Goal: Task Accomplishment & Management: Manage account settings

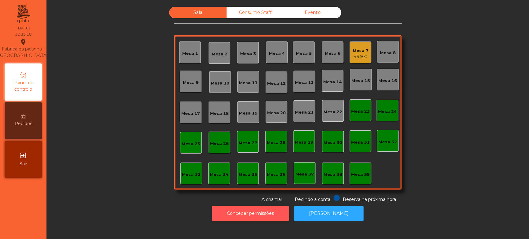
click at [264, 213] on button "Conceder permissões" at bounding box center [250, 213] width 77 height 15
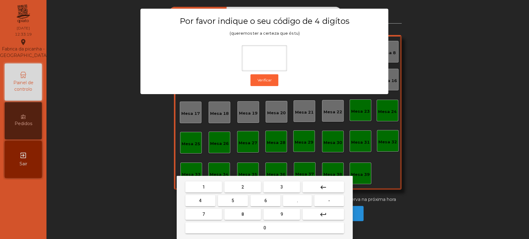
click at [209, 188] on button "1" at bounding box center [203, 187] width 37 height 11
click at [295, 187] on button "3" at bounding box center [281, 187] width 37 height 11
click at [233, 201] on span "5" at bounding box center [232, 200] width 2 height 5
click at [264, 228] on span "0" at bounding box center [264, 228] width 2 height 5
type input "****"
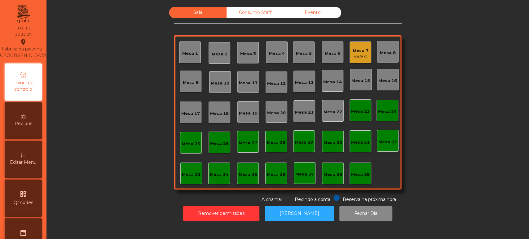
click at [305, 82] on div "Mesa 13" at bounding box center [304, 83] width 19 height 6
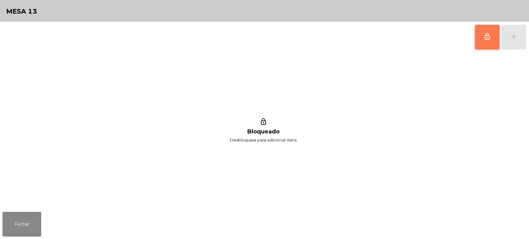
click at [480, 39] on button "lock_outline" at bounding box center [487, 37] width 25 height 25
click at [514, 46] on button "add" at bounding box center [513, 37] width 25 height 25
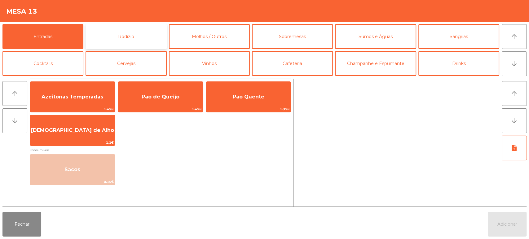
click at [146, 36] on button "Rodizio" at bounding box center [126, 36] width 81 height 25
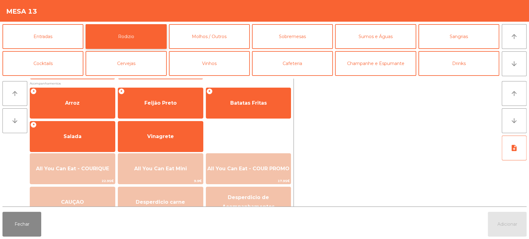
scroll to position [74, 0]
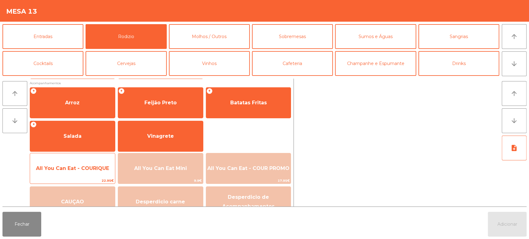
click at [84, 170] on span "All You Can Eat - COURIQUE" at bounding box center [72, 168] width 73 height 6
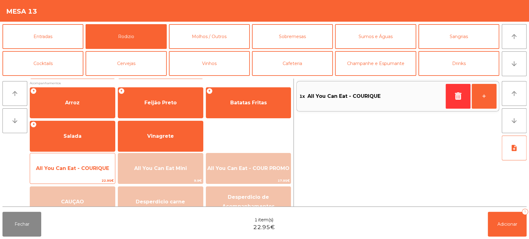
click at [73, 178] on span "22.95€" at bounding box center [72, 181] width 85 height 6
click at [72, 174] on span "All You Can Eat - COURIQUE" at bounding box center [72, 168] width 85 height 17
click at [73, 175] on span "All You Can Eat - COURIQUE" at bounding box center [72, 168] width 85 height 17
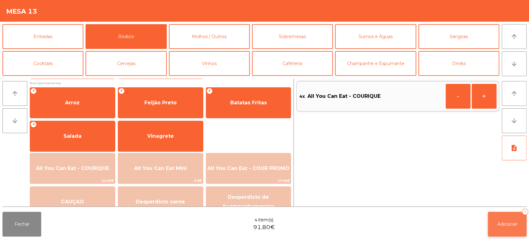
click at [509, 220] on button "Adicionar 4" at bounding box center [507, 224] width 39 height 25
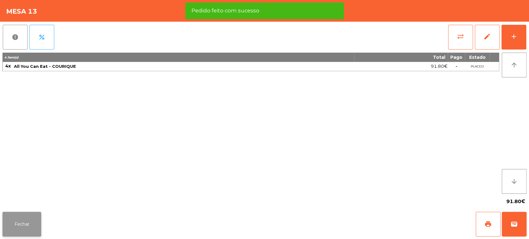
click at [34, 216] on button "Fechar" at bounding box center [21, 224] width 39 height 25
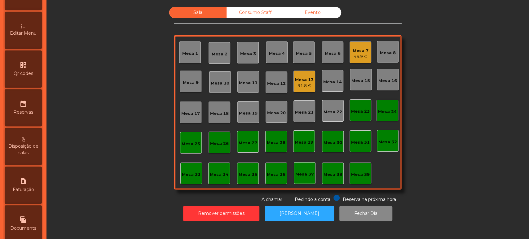
click at [21, 37] on span "Editar Menu" at bounding box center [23, 33] width 27 height 7
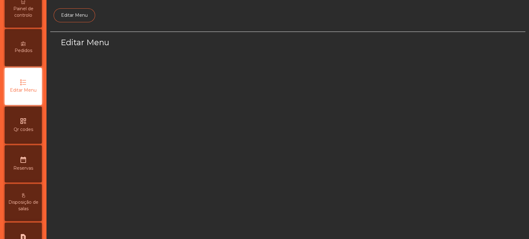
select select "*"
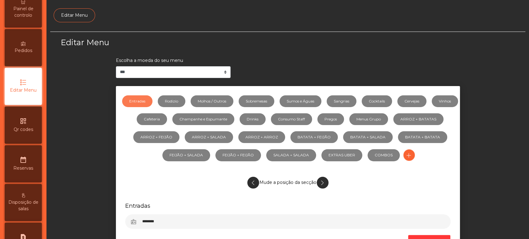
scroll to position [46, 0]
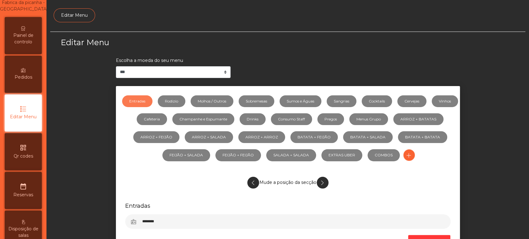
click at [23, 40] on span "Painel de controlo" at bounding box center [23, 38] width 34 height 13
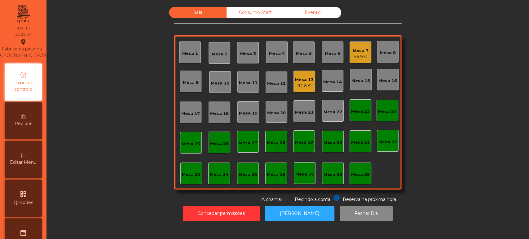
click at [180, 178] on div "Mesa 33" at bounding box center [191, 174] width 22 height 22
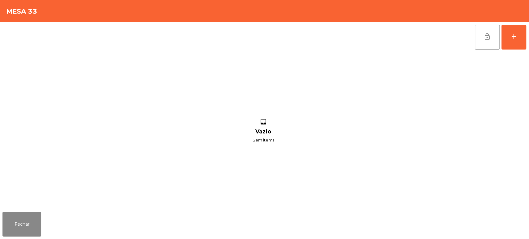
click at [527, 36] on div "lock_open add inbox Vazio Sem items" at bounding box center [264, 116] width 529 height 188
click at [509, 37] on button "add" at bounding box center [513, 37] width 25 height 25
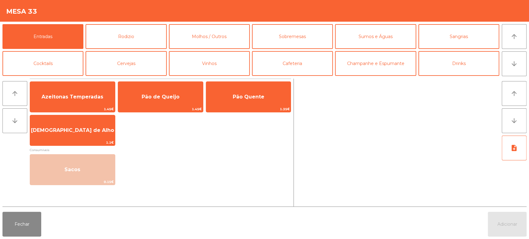
click at [146, 144] on div "Azeitonas Temperadas 1.45€ Pão de Queijo 1.45€ Pão Quente 1.35€ Manteiga de Alh…" at bounding box center [160, 114] width 261 height 64
click at [138, 32] on button "Rodizio" at bounding box center [126, 36] width 81 height 25
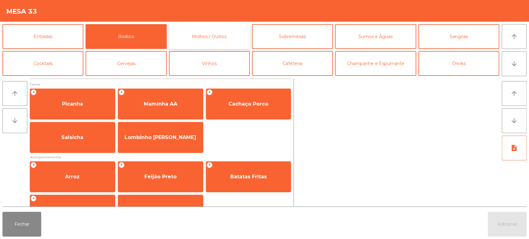
click at [213, 37] on button "Molhos / Outros" at bounding box center [209, 36] width 81 height 25
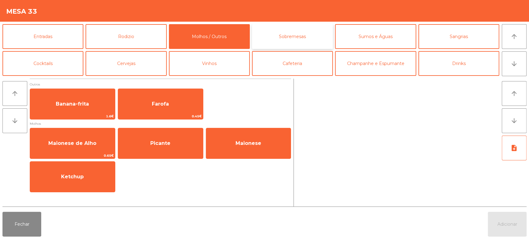
click at [293, 28] on button "Sobremesas" at bounding box center [292, 36] width 81 height 25
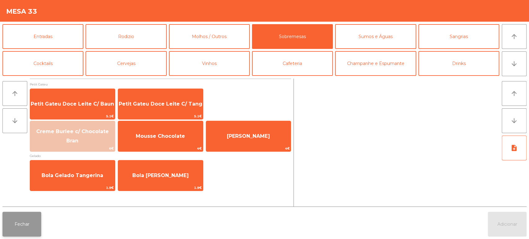
click at [36, 216] on button "Fechar" at bounding box center [21, 224] width 39 height 25
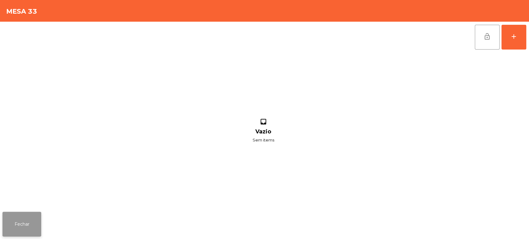
click at [30, 220] on button "Fechar" at bounding box center [21, 224] width 39 height 25
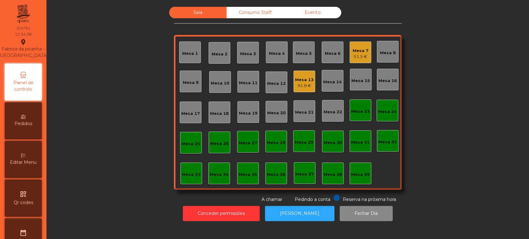
click at [350, 54] on div "Mesa 7 51.5 €" at bounding box center [361, 53] width 22 height 22
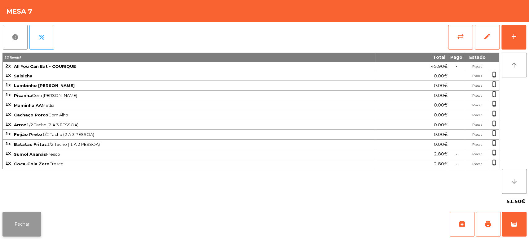
click at [29, 226] on button "Fechar" at bounding box center [21, 224] width 39 height 25
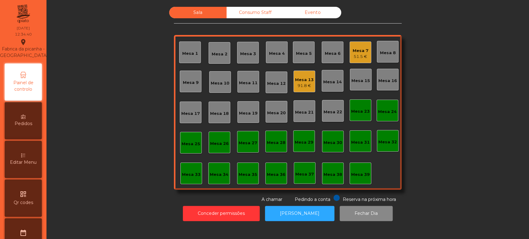
click at [310, 82] on div "Mesa 13" at bounding box center [304, 80] width 19 height 6
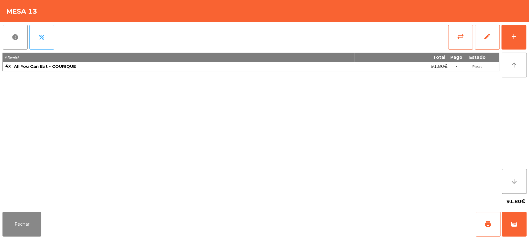
click at [178, 139] on div "4 item(s) Total Pago Estado 4x All You Can Eat - COURIQUE 91.80€ - Placed" at bounding box center [250, 123] width 497 height 141
click at [27, 222] on button "Fechar" at bounding box center [21, 224] width 39 height 25
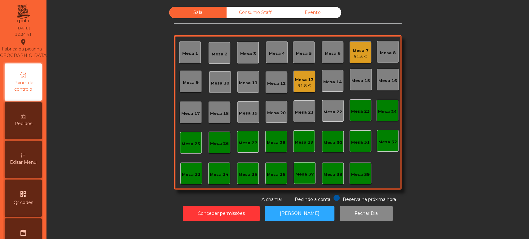
click at [303, 86] on div "91.8 €" at bounding box center [304, 86] width 19 height 6
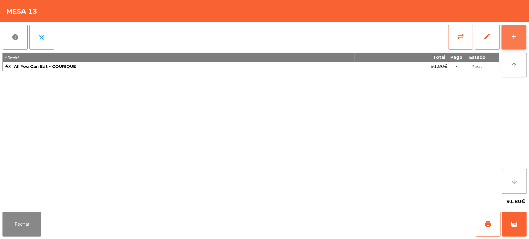
click at [518, 32] on button "add" at bounding box center [513, 37] width 25 height 25
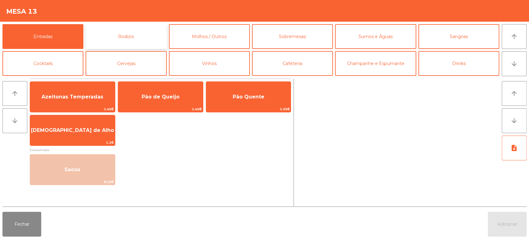
click at [109, 32] on button "Rodizio" at bounding box center [126, 36] width 81 height 25
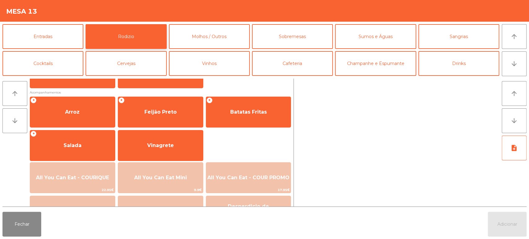
scroll to position [81, 0]
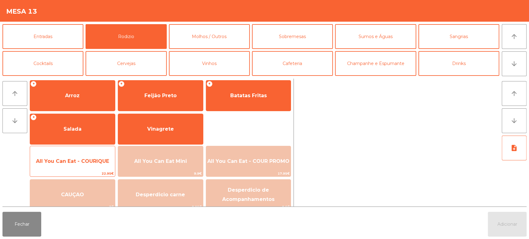
click at [80, 157] on span "All You Can Eat - COURIQUE" at bounding box center [72, 161] width 85 height 17
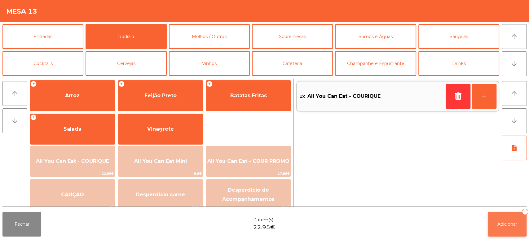
click at [508, 213] on button "Adicionar 1" at bounding box center [507, 224] width 39 height 25
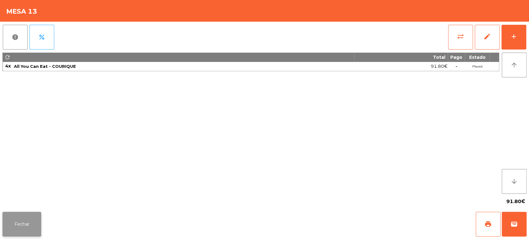
click at [20, 224] on button "Fechar" at bounding box center [21, 224] width 39 height 25
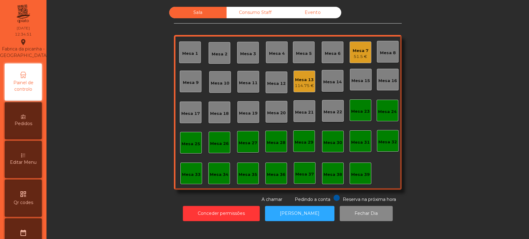
click at [306, 87] on div "114.75 €" at bounding box center [304, 86] width 19 height 6
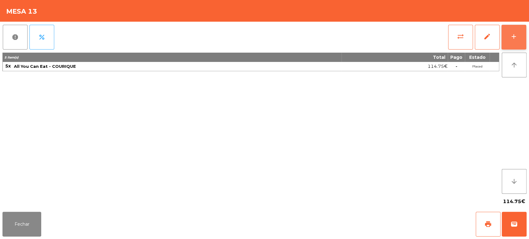
click at [514, 41] on button "add" at bounding box center [513, 37] width 25 height 25
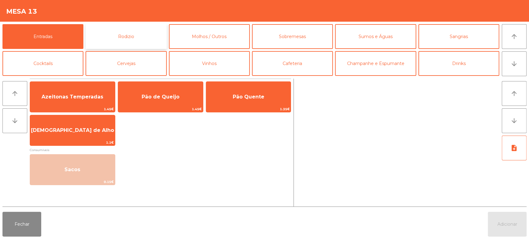
click at [125, 33] on button "Rodizio" at bounding box center [126, 36] width 81 height 25
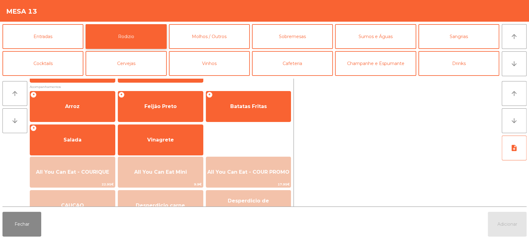
scroll to position [87, 0]
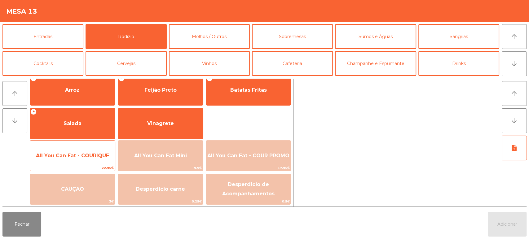
click at [85, 148] on span "All You Can Eat - COURIQUE" at bounding box center [72, 156] width 85 height 17
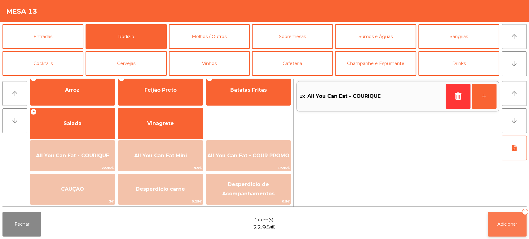
click at [509, 220] on button "Adicionar 1" at bounding box center [507, 224] width 39 height 25
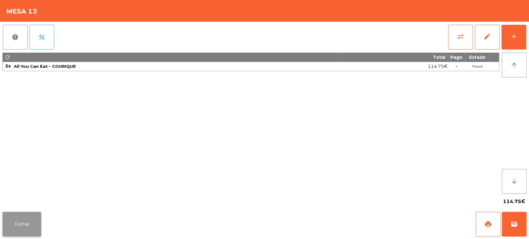
click at [26, 221] on button "Fechar" at bounding box center [21, 224] width 39 height 25
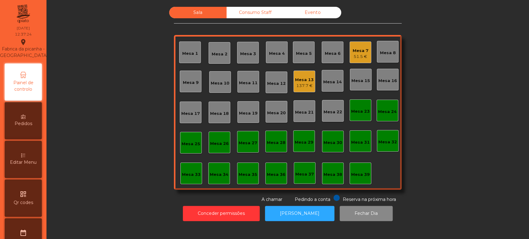
click at [311, 79] on div "Mesa 13 137.7 €" at bounding box center [304, 82] width 22 height 22
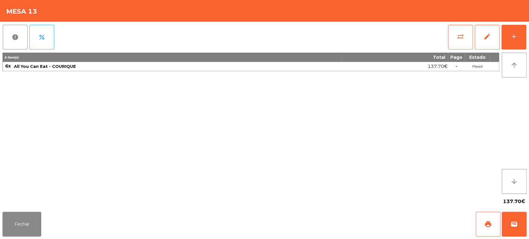
click at [51, 224] on div "Fechar print wallet" at bounding box center [264, 224] width 529 height 30
click at [30, 214] on button "Fechar" at bounding box center [21, 224] width 39 height 25
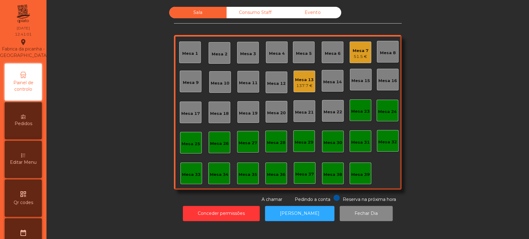
click at [295, 81] on div "Mesa 13" at bounding box center [304, 80] width 19 height 6
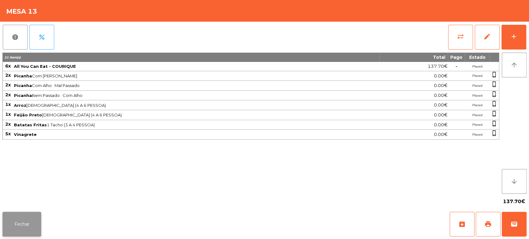
click at [22, 216] on button "Fechar" at bounding box center [21, 224] width 39 height 25
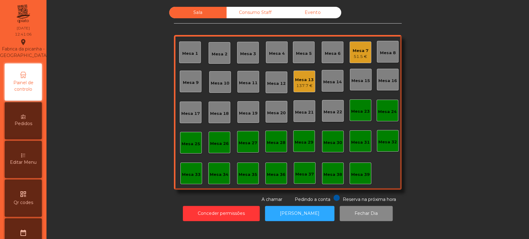
click at [95, 88] on div "Sala Consumo Staff Evento Mesa 1 Mesa 2 Mesa 3 Mesa 4 Mesa 5 Mesa 6 Mesa 7 51.5…" at bounding box center [288, 105] width 466 height 196
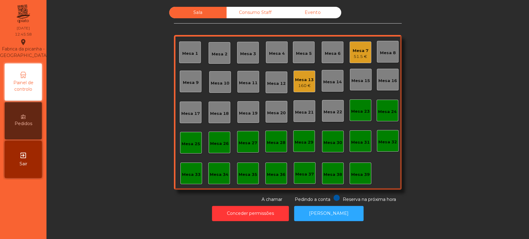
click at [357, 175] on div "Mesa 39" at bounding box center [360, 175] width 19 height 6
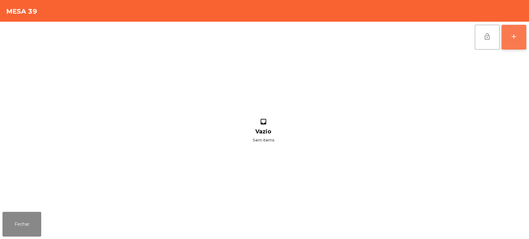
click at [510, 42] on button "add" at bounding box center [513, 37] width 25 height 25
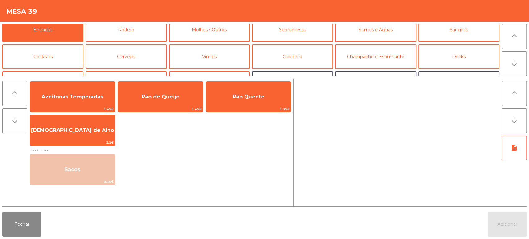
scroll to position [3, 0]
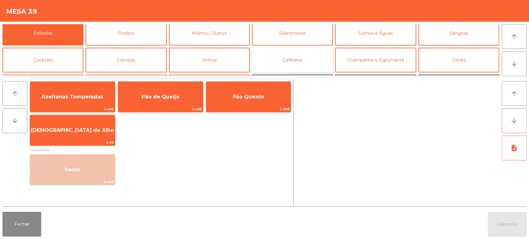
click at [306, 69] on button "Cafeteria" at bounding box center [292, 60] width 81 height 25
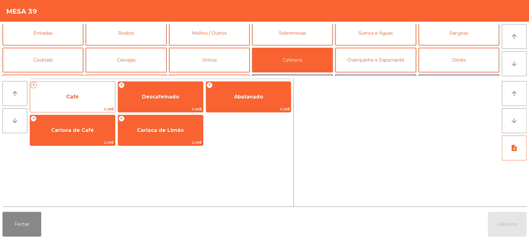
click at [83, 97] on span "Café" at bounding box center [72, 97] width 85 height 17
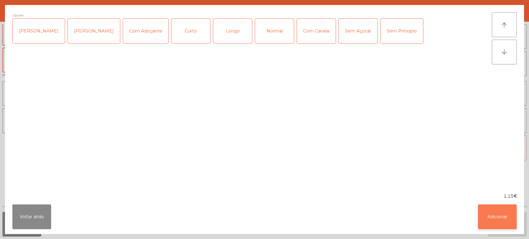
click at [507, 207] on button "Adicionar" at bounding box center [497, 217] width 39 height 25
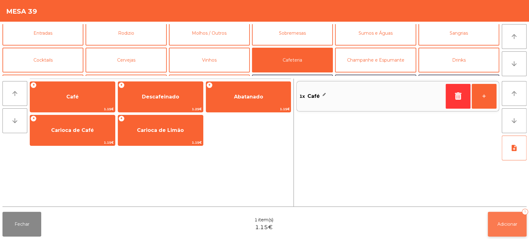
click at [510, 215] on button "Adicionar 1" at bounding box center [507, 224] width 39 height 25
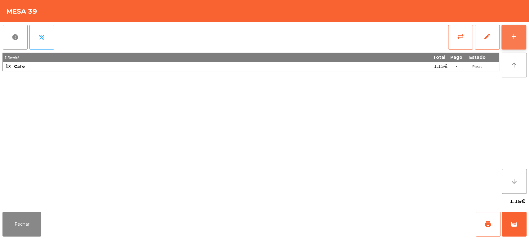
click at [513, 29] on button "add" at bounding box center [513, 37] width 25 height 25
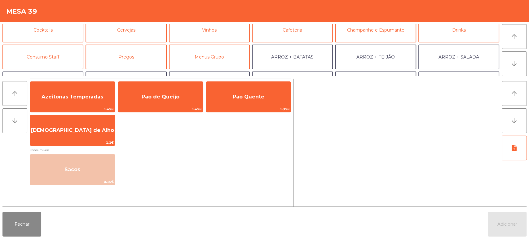
scroll to position [33, 0]
click at [61, 58] on button "Consumo Staff" at bounding box center [42, 57] width 81 height 25
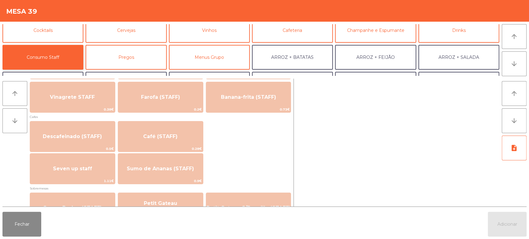
scroll to position [327, 0]
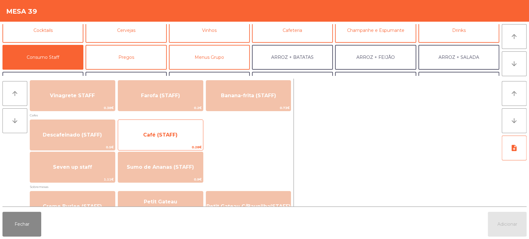
click at [178, 134] on span "Café (STAFF)" at bounding box center [160, 135] width 85 height 17
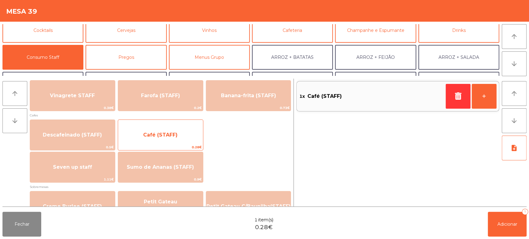
click at [177, 131] on span "Café (STAFF)" at bounding box center [160, 135] width 85 height 17
click at [175, 128] on span "Café (STAFF)" at bounding box center [160, 135] width 85 height 17
click at [183, 134] on span "Café (STAFF)" at bounding box center [160, 135] width 85 height 17
click at [183, 130] on span "Café (STAFF)" at bounding box center [160, 135] width 85 height 17
click at [183, 125] on div "Café (STAFF) 0.28€" at bounding box center [161, 135] width 86 height 31
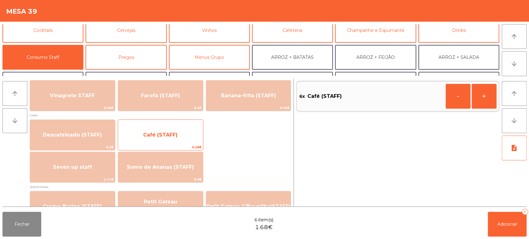
click at [178, 132] on span "Café (STAFF)" at bounding box center [160, 135] width 85 height 17
click at [178, 133] on span "Café (STAFF)" at bounding box center [160, 135] width 85 height 17
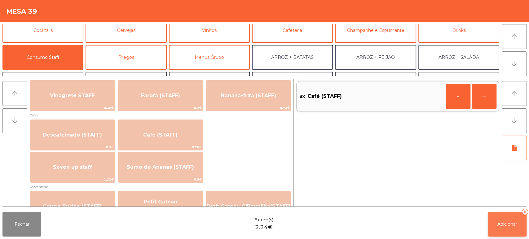
click at [510, 219] on button "Adicionar 8" at bounding box center [507, 224] width 39 height 25
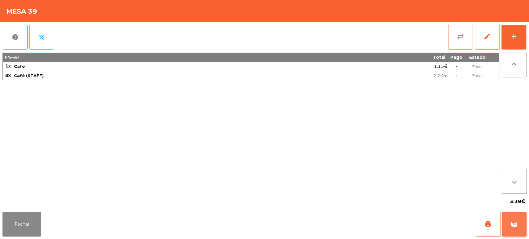
click at [512, 230] on button "wallet" at bounding box center [514, 224] width 25 height 25
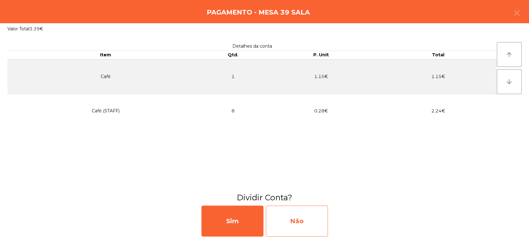
click at [304, 226] on div "Não" at bounding box center [297, 221] width 62 height 31
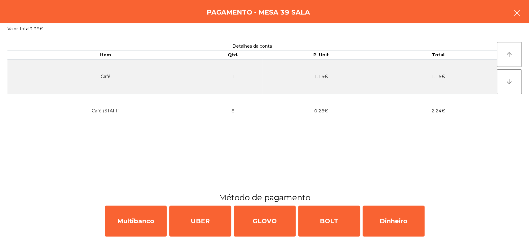
click at [520, 17] on button "button" at bounding box center [516, 13] width 17 height 19
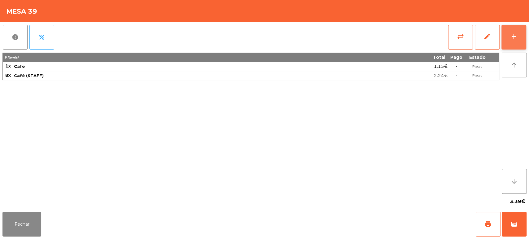
click at [517, 45] on button "add" at bounding box center [513, 37] width 25 height 25
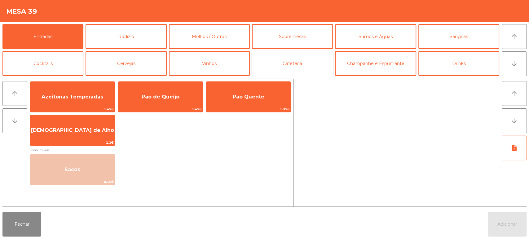
click at [300, 67] on button "Cafeteria" at bounding box center [292, 63] width 81 height 25
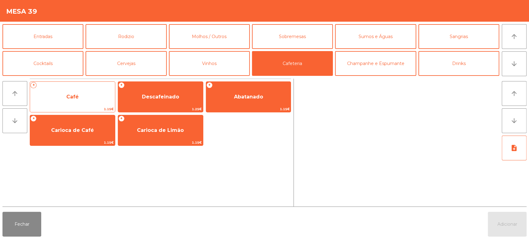
click at [79, 104] on span "Café" at bounding box center [72, 97] width 85 height 17
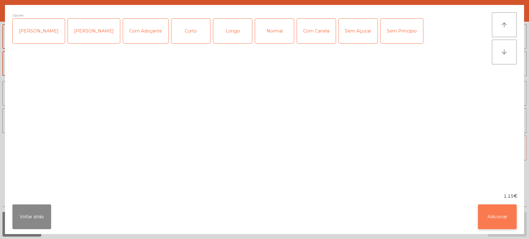
click at [505, 223] on button "Adicionar" at bounding box center [497, 217] width 39 height 25
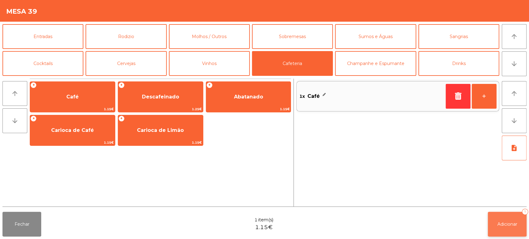
click at [509, 223] on span "Adicionar" at bounding box center [507, 225] width 20 height 6
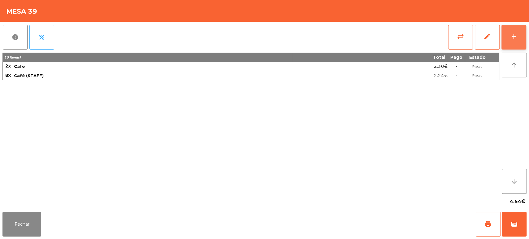
click at [510, 37] on div "add" at bounding box center [513, 36] width 7 height 7
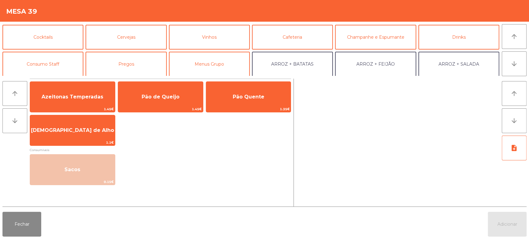
scroll to position [27, 0]
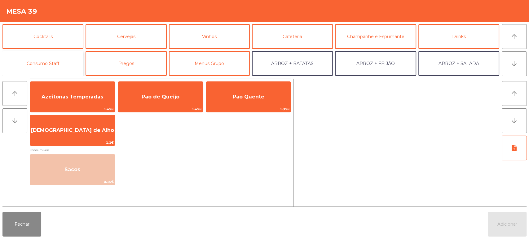
click at [59, 55] on button "Consumo Staff" at bounding box center [42, 63] width 81 height 25
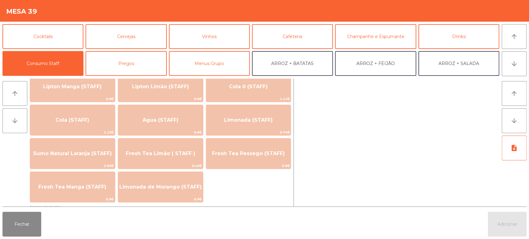
scroll to position [122, 0]
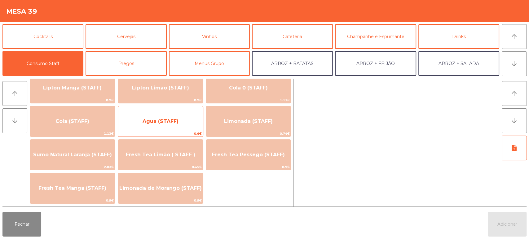
click at [178, 120] on span "Agua (STAFF)" at bounding box center [160, 121] width 85 height 17
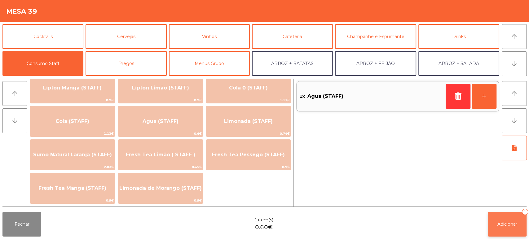
click at [508, 215] on button "Adicionar 1" at bounding box center [507, 224] width 39 height 25
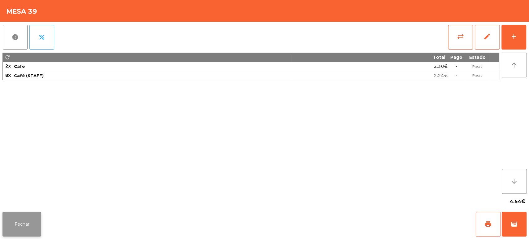
click at [20, 214] on button "Fechar" at bounding box center [21, 224] width 39 height 25
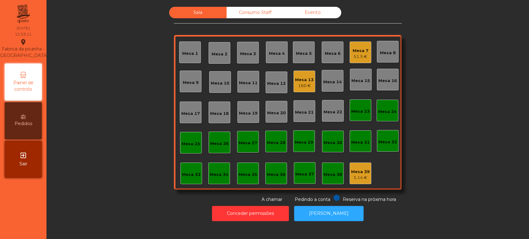
click at [381, 55] on div "Mesa 8" at bounding box center [388, 53] width 16 height 6
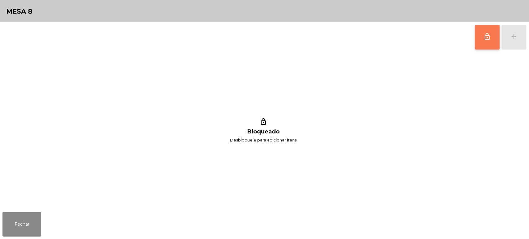
click at [480, 41] on button "lock_outline" at bounding box center [487, 37] width 25 height 25
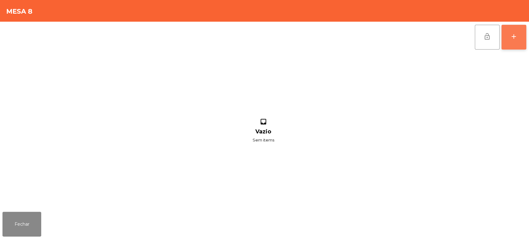
click at [514, 35] on div "add" at bounding box center [513, 36] width 7 height 7
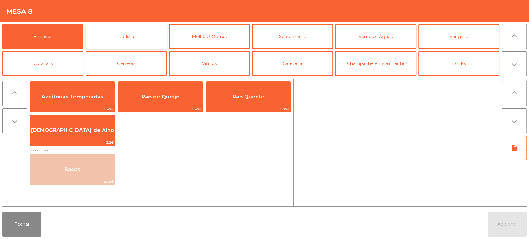
click at [135, 32] on button "Rodizio" at bounding box center [126, 36] width 81 height 25
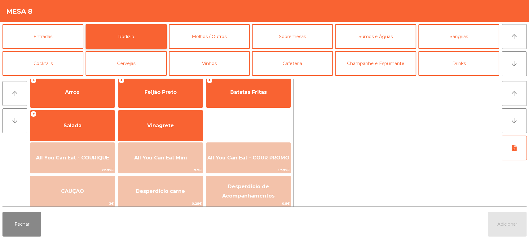
scroll to position [87, 0]
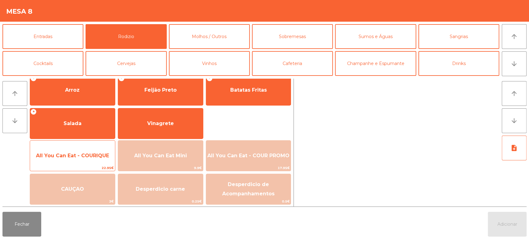
click at [88, 162] on span "All You Can Eat - COURIQUE" at bounding box center [72, 156] width 85 height 17
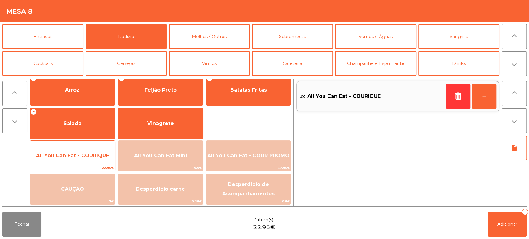
click at [84, 162] on span "All You Can Eat - COURIQUE" at bounding box center [72, 156] width 85 height 17
click at [92, 156] on span "All You Can Eat - COURIQUE" at bounding box center [72, 156] width 73 height 6
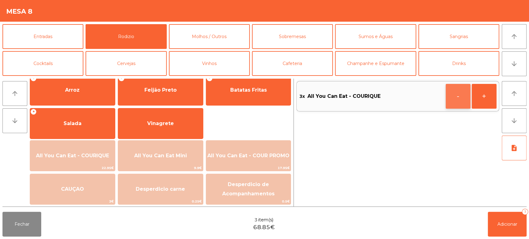
click at [458, 96] on button "-" at bounding box center [458, 96] width 25 height 25
click at [508, 218] on button "Adicionar 2" at bounding box center [507, 224] width 39 height 25
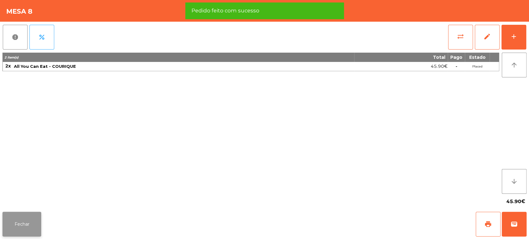
click at [22, 218] on button "Fechar" at bounding box center [21, 224] width 39 height 25
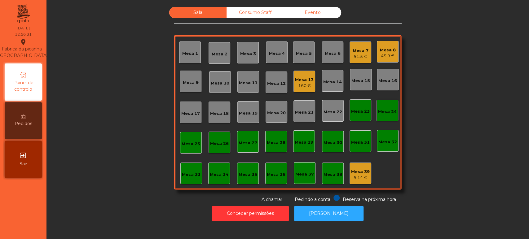
click at [92, 94] on div "Sala Consumo Staff Evento Mesa 1 Mesa 2 Mesa 3 Mesa 4 Mesa 5 Mesa 6 Mesa 7 51.5…" at bounding box center [288, 105] width 466 height 196
click at [385, 51] on div "Mesa 8" at bounding box center [388, 50] width 16 height 6
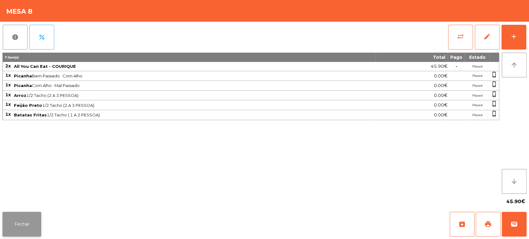
click at [32, 228] on button "Fechar" at bounding box center [21, 224] width 39 height 25
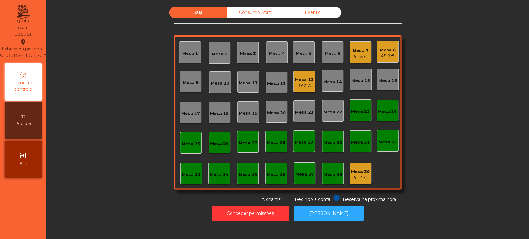
click at [380, 56] on div "45.9 €" at bounding box center [388, 56] width 16 height 6
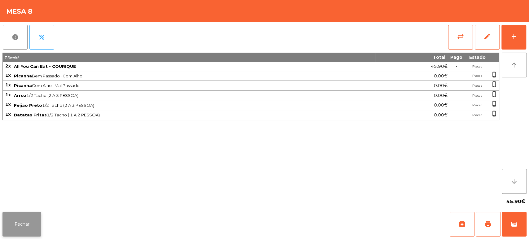
click at [28, 214] on button "Fechar" at bounding box center [21, 224] width 39 height 25
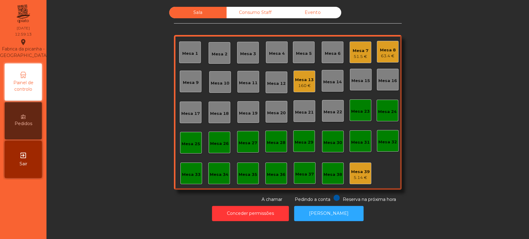
click at [381, 50] on div "Mesa 8" at bounding box center [388, 50] width 16 height 6
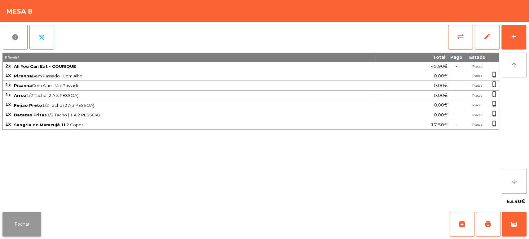
click at [21, 223] on button "Fechar" at bounding box center [21, 224] width 39 height 25
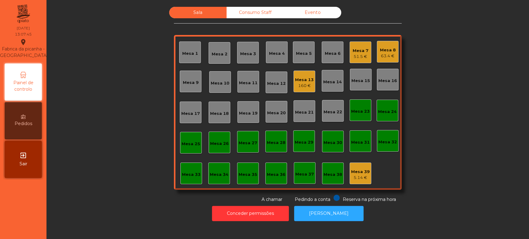
click at [447, 169] on div "Sala Consumo Staff Evento Mesa 1 Mesa 2 Mesa 3 Mesa 4 Mesa 5 Mesa 6 Mesa 7 51.5…" at bounding box center [288, 105] width 466 height 196
click at [302, 84] on div "160 €" at bounding box center [304, 86] width 19 height 6
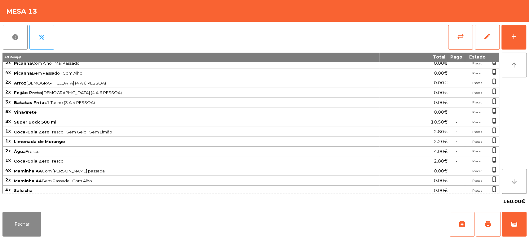
scroll to position [22, 0]
click at [511, 39] on div "add" at bounding box center [513, 36] width 7 height 7
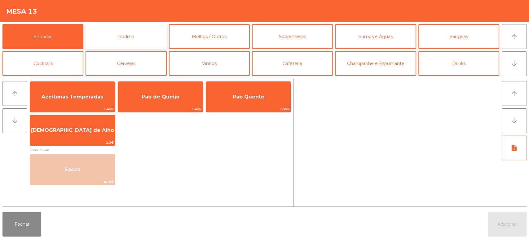
click at [142, 37] on button "Rodizio" at bounding box center [126, 36] width 81 height 25
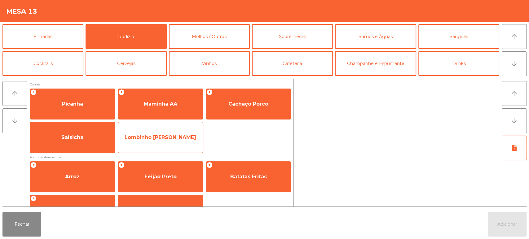
click at [166, 137] on span "Lombinho Frango Temperado" at bounding box center [161, 137] width 72 height 6
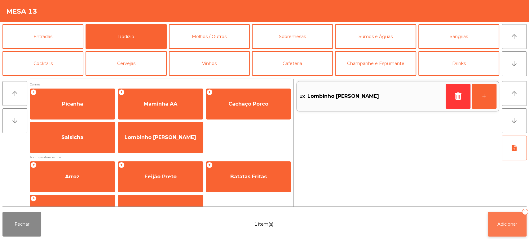
click at [512, 214] on button "Adicionar 1" at bounding box center [507, 224] width 39 height 25
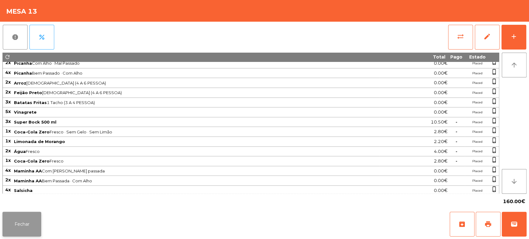
click at [23, 213] on button "Fechar" at bounding box center [21, 224] width 39 height 25
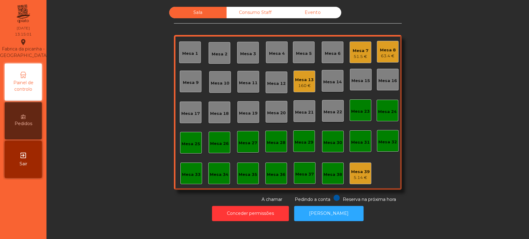
click at [223, 54] on div "Mesa 2" at bounding box center [220, 54] width 16 height 6
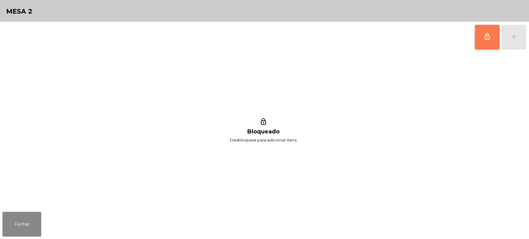
click at [483, 45] on button "lock_outline" at bounding box center [487, 37] width 25 height 25
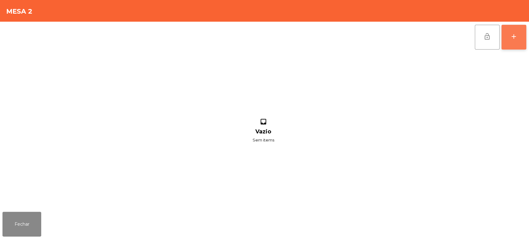
click at [511, 40] on button "add" at bounding box center [513, 37] width 25 height 25
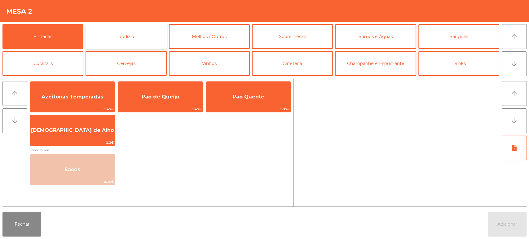
click at [157, 38] on button "Rodizio" at bounding box center [126, 36] width 81 height 25
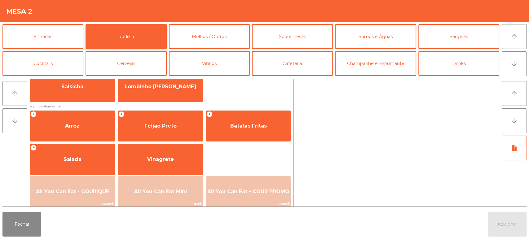
scroll to position [63, 0]
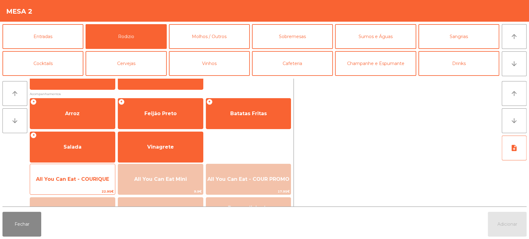
click at [86, 166] on div "All You Can Eat - COURIQUE 22.95€" at bounding box center [73, 179] width 86 height 31
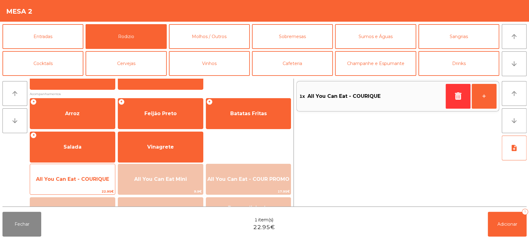
click at [92, 173] on span "All You Can Eat - COURIQUE" at bounding box center [72, 179] width 85 height 17
click at [93, 173] on span "All You Can Eat - COURIQUE" at bounding box center [72, 179] width 85 height 17
click at [92, 174] on span "All You Can Eat - COURIQUE" at bounding box center [72, 179] width 85 height 17
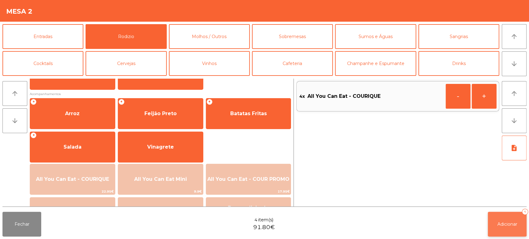
click at [512, 227] on button "Adicionar 4" at bounding box center [507, 224] width 39 height 25
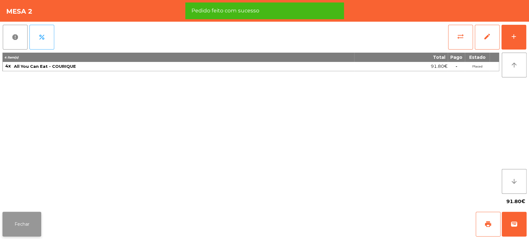
click at [30, 215] on button "Fechar" at bounding box center [21, 224] width 39 height 25
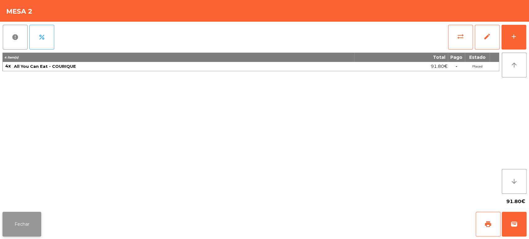
click at [27, 233] on button "Fechar" at bounding box center [21, 224] width 39 height 25
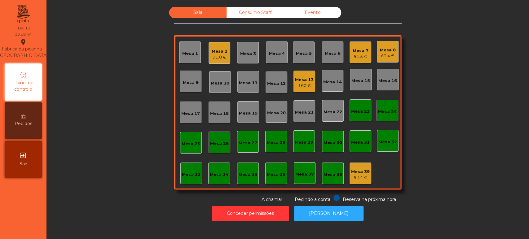
click at [187, 107] on div "Mesa 17" at bounding box center [191, 113] width 22 height 22
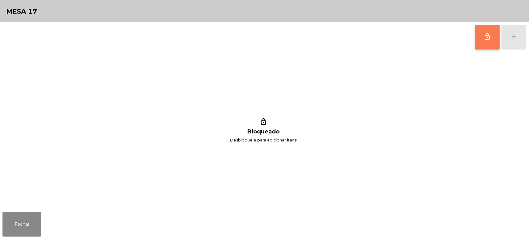
click at [480, 31] on button "lock_outline" at bounding box center [487, 37] width 25 height 25
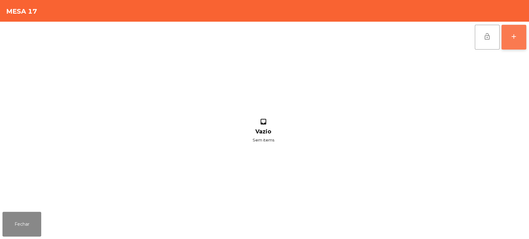
click at [511, 27] on button "add" at bounding box center [513, 37] width 25 height 25
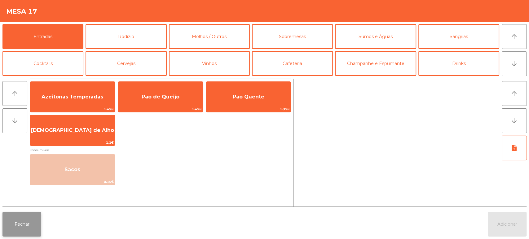
click at [26, 221] on button "Fechar" at bounding box center [21, 224] width 39 height 25
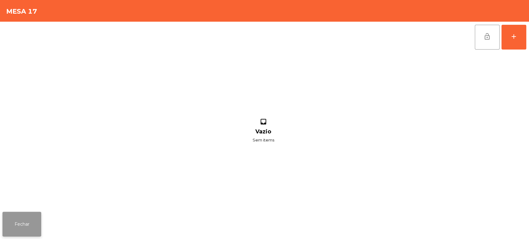
click at [31, 217] on button "Fechar" at bounding box center [21, 224] width 39 height 25
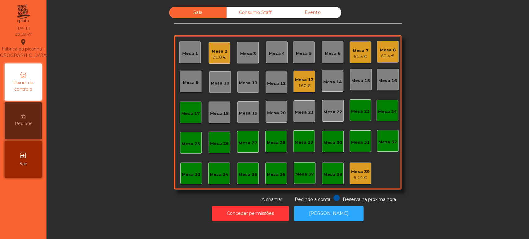
click at [216, 54] on div "Mesa 2" at bounding box center [220, 51] width 16 height 6
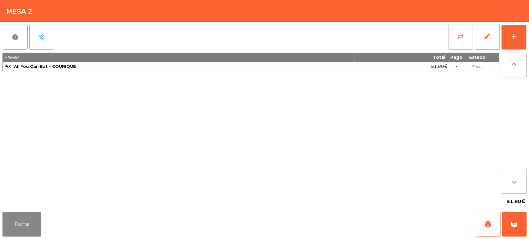
click at [460, 40] on span "sync_alt" at bounding box center [460, 36] width 7 height 7
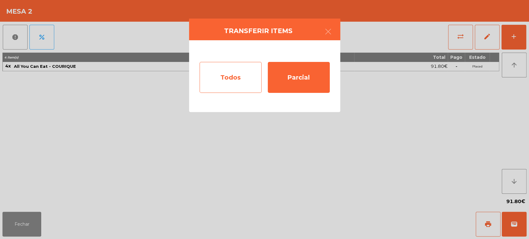
click at [235, 82] on div "Todos" at bounding box center [231, 77] width 62 height 31
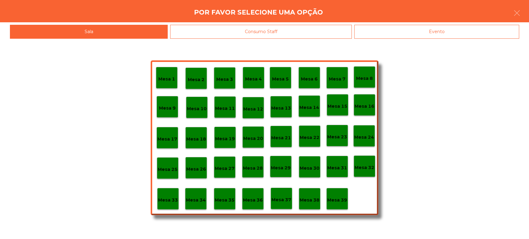
click at [170, 139] on p "Mesa 17" at bounding box center [167, 139] width 20 height 7
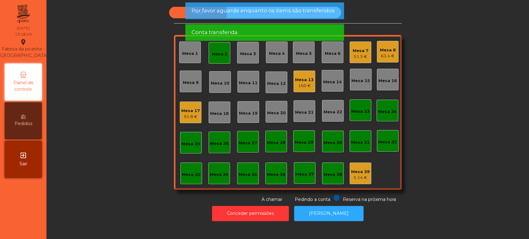
click at [217, 58] on div "Mesa 2" at bounding box center [220, 53] width 22 height 22
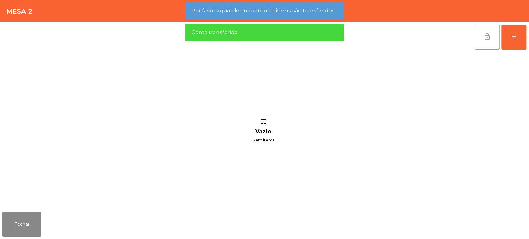
click at [488, 38] on span "lock_open" at bounding box center [486, 36] width 7 height 7
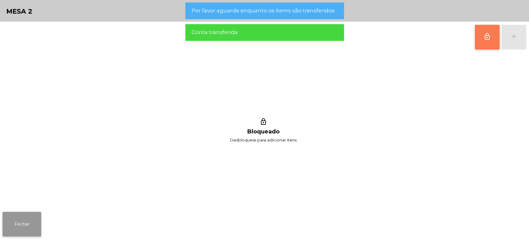
click at [22, 214] on button "Fechar" at bounding box center [21, 224] width 39 height 25
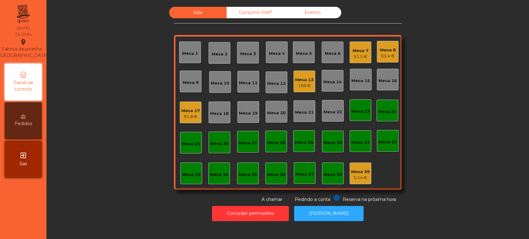
click at [279, 52] on div "Mesa 4" at bounding box center [277, 54] width 16 height 6
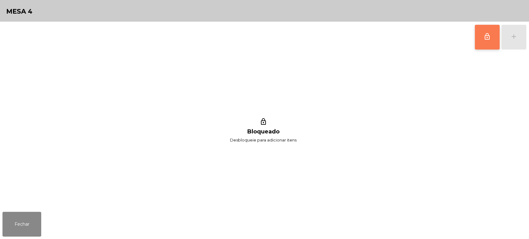
click at [485, 40] on span "lock_outline" at bounding box center [486, 36] width 7 height 7
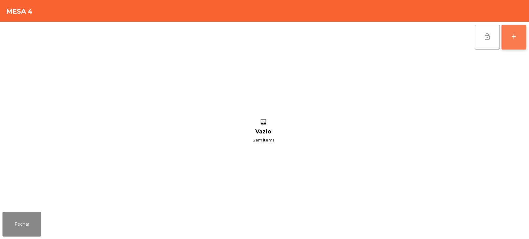
click at [511, 41] on button "add" at bounding box center [513, 37] width 25 height 25
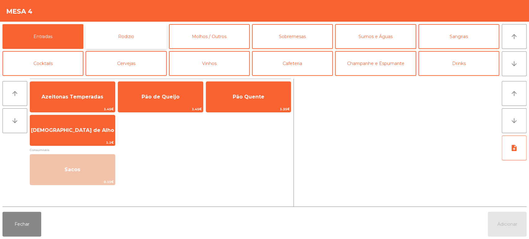
click at [131, 36] on button "Rodizio" at bounding box center [126, 36] width 81 height 25
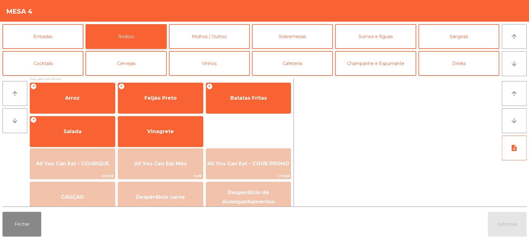
scroll to position [86, 0]
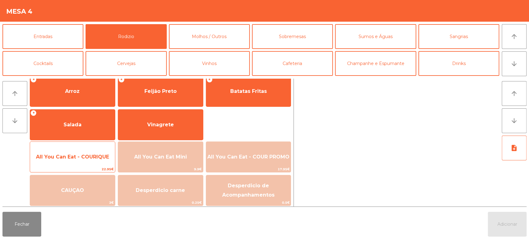
click at [88, 157] on span "All You Can Eat - COURIQUE" at bounding box center [72, 157] width 73 height 6
click at [87, 157] on span "All You Can Eat - COURIQUE" at bounding box center [72, 157] width 73 height 6
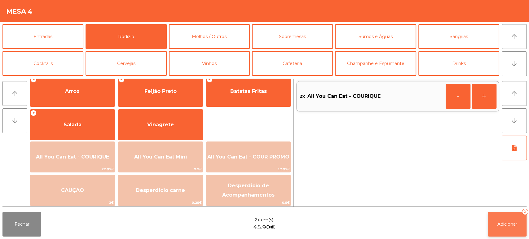
click at [506, 213] on button "Adicionar 2" at bounding box center [507, 224] width 39 height 25
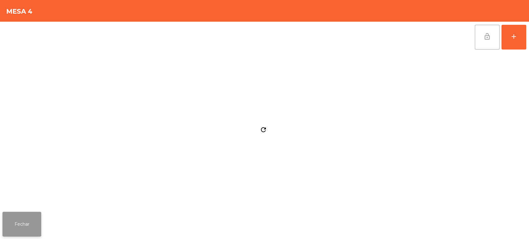
click at [30, 216] on button "Fechar" at bounding box center [21, 224] width 39 height 25
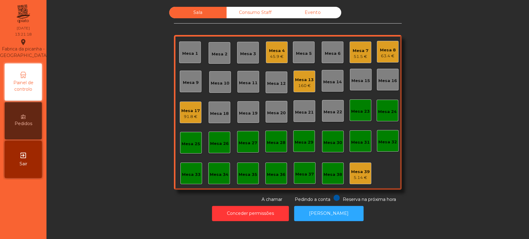
click at [191, 118] on div "91.8 €" at bounding box center [190, 117] width 19 height 6
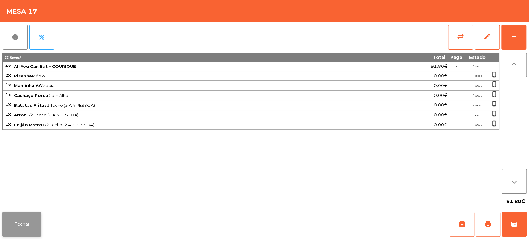
click at [30, 222] on button "Fechar" at bounding box center [21, 224] width 39 height 25
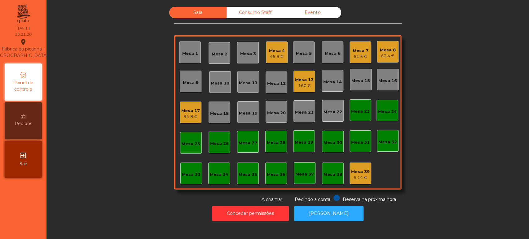
click at [123, 91] on div "Sala Consumo Staff Evento Mesa 1 Mesa 2 Mesa 3 Mesa 4 45.9 € Mesa 5 Mesa 6 Mesa…" at bounding box center [288, 105] width 466 height 196
click at [355, 48] on div "Mesa 7" at bounding box center [361, 51] width 16 height 6
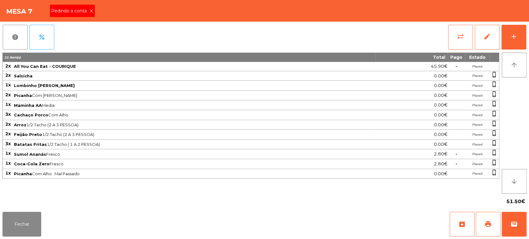
click at [77, 9] on span "Pedindo a conta" at bounding box center [70, 11] width 38 height 7
click at [486, 223] on span "print" at bounding box center [487, 224] width 7 height 7
click at [33, 216] on button "Fechar" at bounding box center [21, 224] width 39 height 25
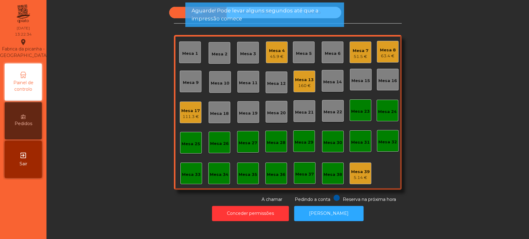
click at [125, 91] on div "Sala Consumo Staff Evento Mesa 1 Mesa 2 Mesa 3 Mesa 4 45.9 € Mesa 5 Mesa 6 Mesa…" at bounding box center [288, 105] width 466 height 196
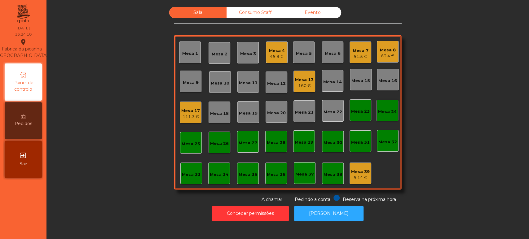
click at [187, 175] on div "Mesa 33" at bounding box center [191, 175] width 19 height 6
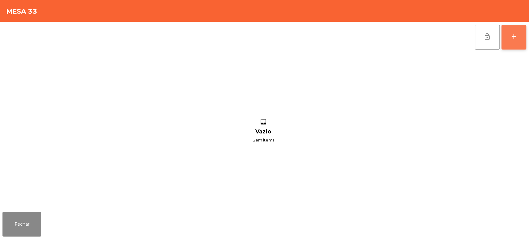
click at [503, 40] on button "add" at bounding box center [513, 37] width 25 height 25
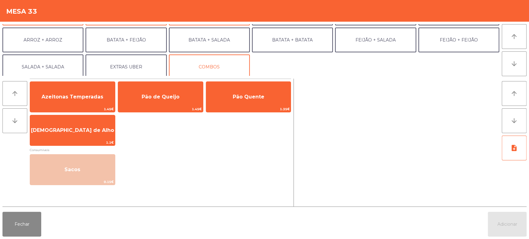
scroll to position [80, 0]
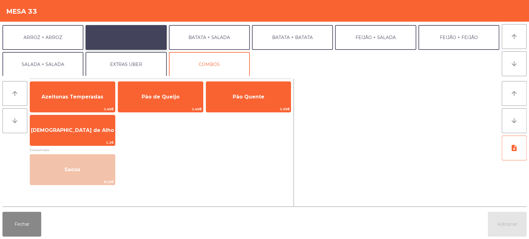
click at [146, 46] on button "BATATA + FEIJÃO" at bounding box center [126, 37] width 81 height 25
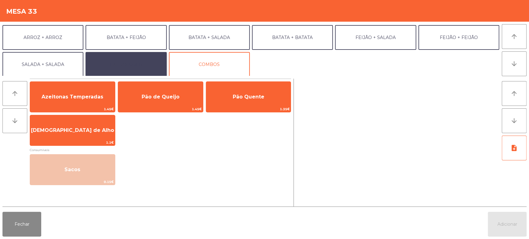
click at [134, 59] on button "EXTRAS UBER" at bounding box center [126, 64] width 81 height 25
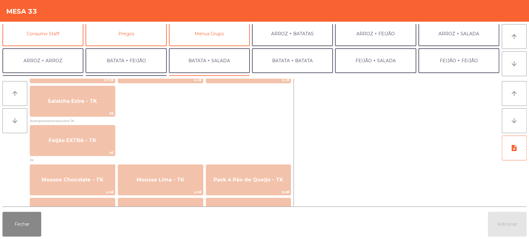
scroll to position [56, 0]
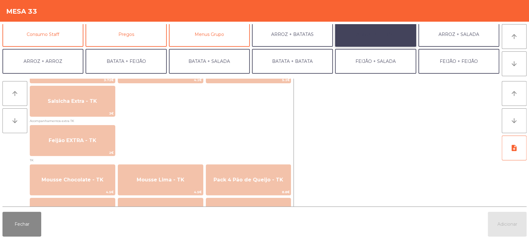
click at [385, 33] on button "ARROZ + FEIJÃO" at bounding box center [375, 34] width 81 height 25
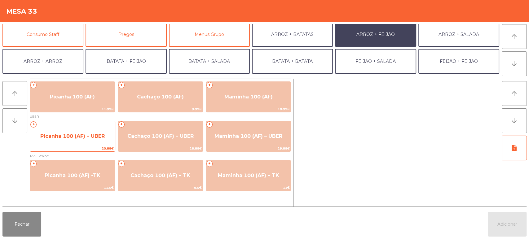
click at [87, 136] on span "Picanha 100 (AF) – UBER" at bounding box center [72, 136] width 64 height 6
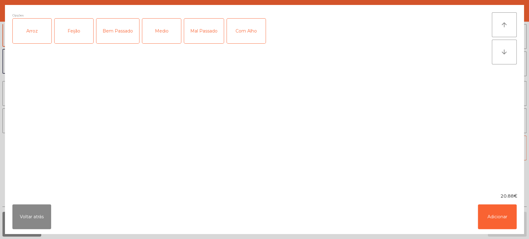
click at [32, 29] on div "Arroz" at bounding box center [32, 31] width 39 height 25
click at [73, 29] on div "Feijão" at bounding box center [74, 31] width 39 height 25
click at [156, 40] on div "Medio" at bounding box center [161, 31] width 39 height 25
click at [205, 27] on div "Mal Passado" at bounding box center [204, 31] width 40 height 25
click at [248, 32] on div "Com Alho" at bounding box center [246, 31] width 39 height 25
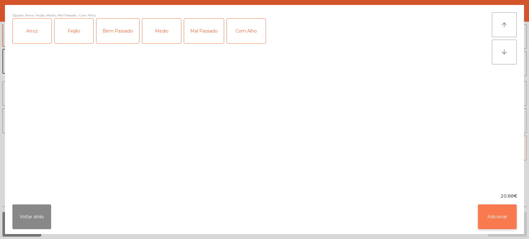
click at [499, 217] on button "Adicionar" at bounding box center [497, 217] width 39 height 25
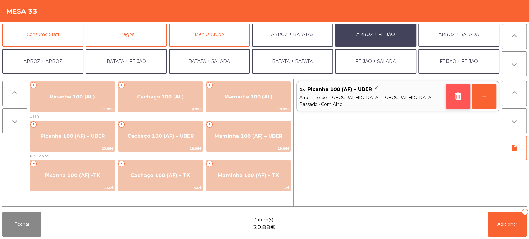
click at [455, 93] on icon "button" at bounding box center [457, 95] width 9 height 7
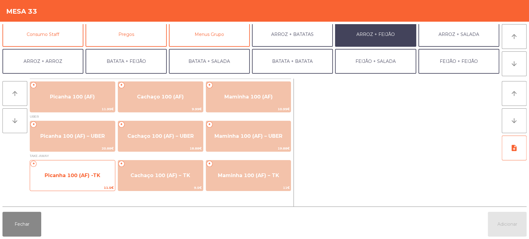
click at [94, 178] on span "Picanha 100 (AF) -TK" at bounding box center [73, 176] width 56 height 6
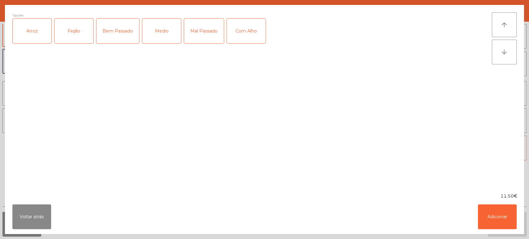
click at [26, 26] on div "Arroz" at bounding box center [32, 31] width 39 height 25
click at [68, 20] on div "Feijão" at bounding box center [74, 31] width 39 height 25
click at [174, 25] on div "Medio" at bounding box center [161, 31] width 39 height 25
click at [209, 25] on div "Mal Passado" at bounding box center [204, 31] width 40 height 25
click at [243, 30] on div "Com Alho" at bounding box center [246, 31] width 39 height 25
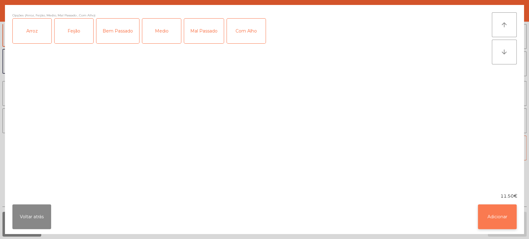
click at [480, 223] on button "Adicionar" at bounding box center [497, 217] width 39 height 25
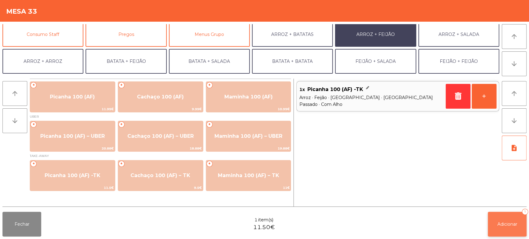
click at [504, 224] on span "Adicionar" at bounding box center [507, 225] width 20 height 6
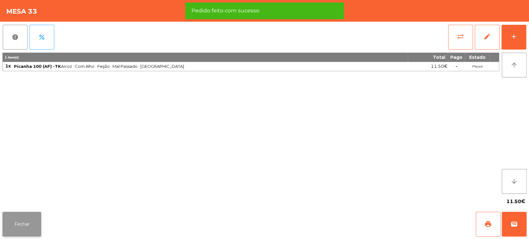
click at [29, 221] on button "Fechar" at bounding box center [21, 224] width 39 height 25
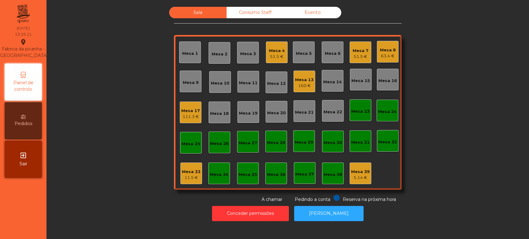
click at [354, 54] on div "51.5 €" at bounding box center [361, 57] width 16 height 6
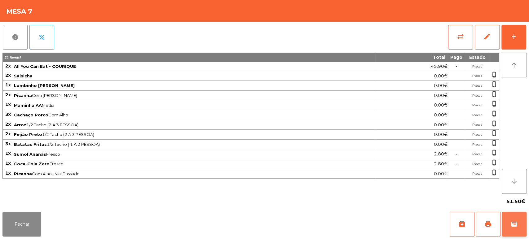
click at [524, 215] on button "wallet" at bounding box center [514, 224] width 25 height 25
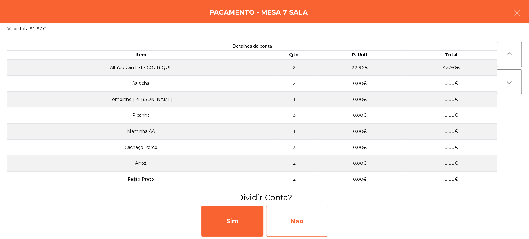
click at [298, 225] on div "Não" at bounding box center [297, 221] width 62 height 31
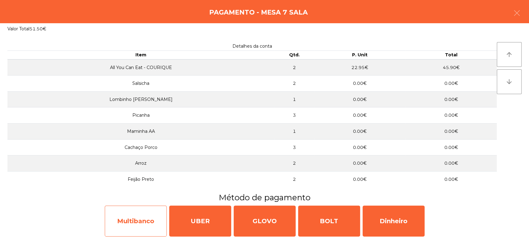
click at [134, 221] on div "Multibanco" at bounding box center [136, 221] width 62 height 31
select select "**"
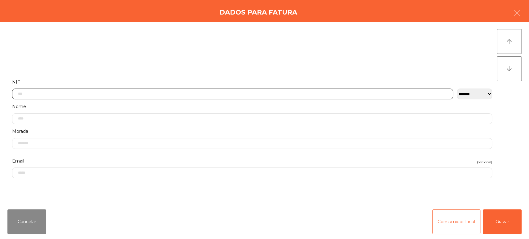
click at [176, 93] on input "text" at bounding box center [232, 94] width 441 height 11
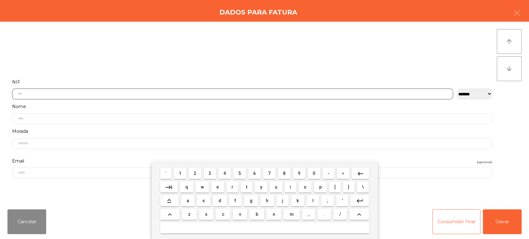
scroll to position [48, 0]
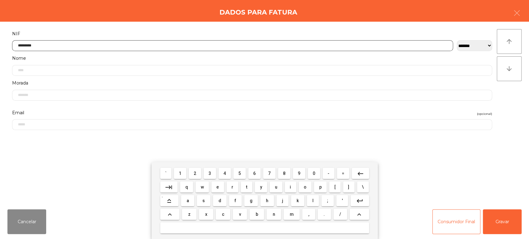
type input "*********"
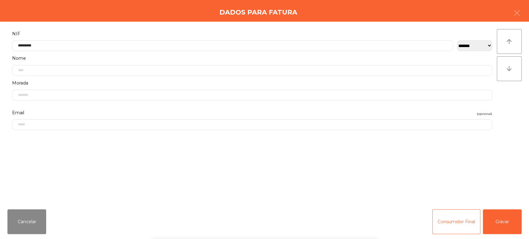
click at [516, 130] on div "arrow_upward arrow_downward" at bounding box center [509, 113] width 25 height 168
click at [498, 214] on button "Gravar" at bounding box center [502, 221] width 39 height 25
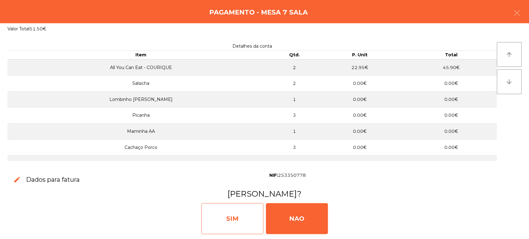
click at [229, 208] on div "SIM" at bounding box center [232, 218] width 62 height 31
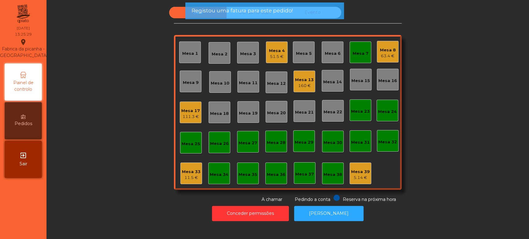
click at [361, 53] on div "Mesa 7" at bounding box center [361, 54] width 16 height 6
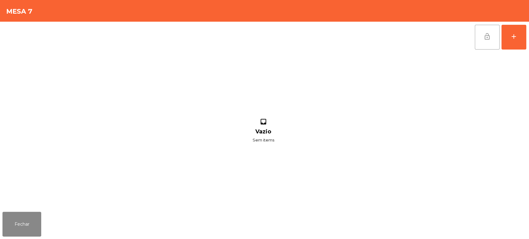
click at [490, 33] on span "lock_open" at bounding box center [486, 36] width 7 height 7
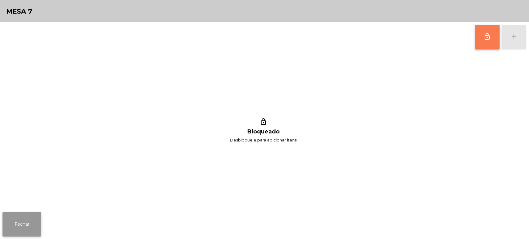
click at [32, 221] on button "Fechar" at bounding box center [21, 224] width 39 height 25
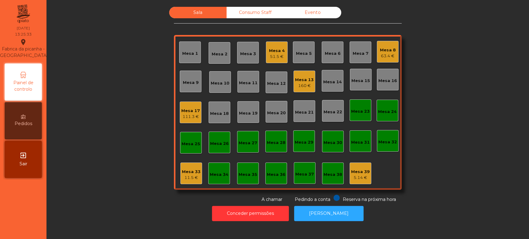
click at [461, 131] on div "Sala Consumo Staff Evento Mesa 1 Mesa 2 Mesa 3 Mesa 4 51.5 € Mesa 5 Mesa 6 Mesa…" at bounding box center [288, 105] width 466 height 196
click at [250, 208] on button "Conceder permissões" at bounding box center [250, 213] width 77 height 15
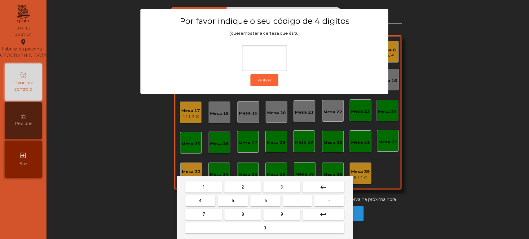
click at [206, 182] on button "1" at bounding box center [203, 187] width 37 height 11
click at [287, 183] on button "3" at bounding box center [281, 187] width 37 height 11
click at [233, 201] on span "5" at bounding box center [232, 200] width 2 height 5
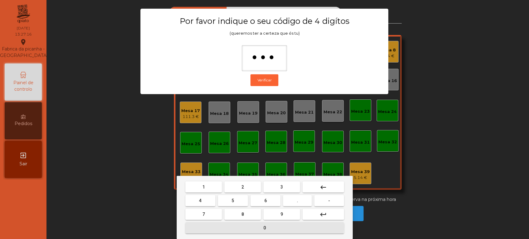
click at [252, 227] on button "0" at bounding box center [264, 228] width 159 height 11
type input "****"
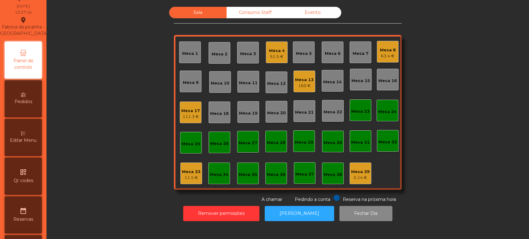
click at [28, 143] on div "Editar Menu" at bounding box center [23, 137] width 37 height 37
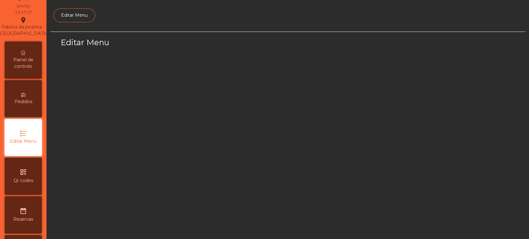
scroll to position [46, 0]
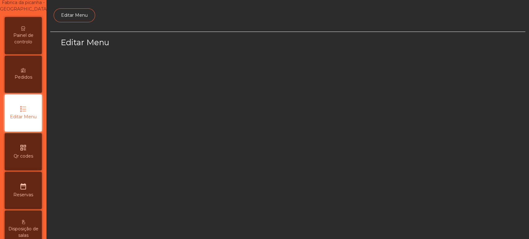
select select "*"
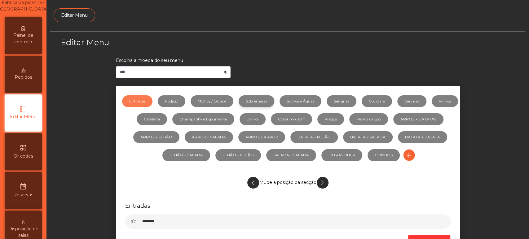
click at [260, 97] on link "Sobremesas" at bounding box center [257, 101] width 36 height 12
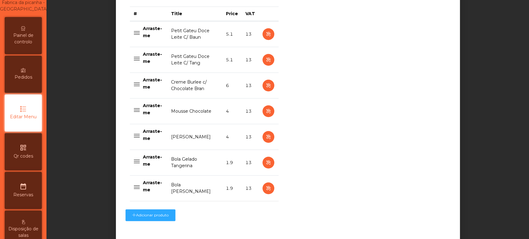
scroll to position [258, 0]
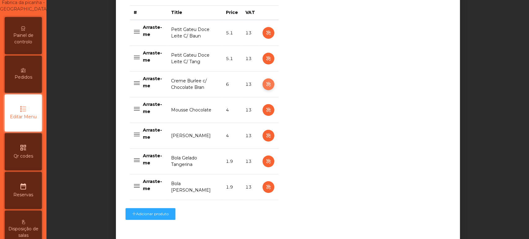
click at [265, 84] on icon "button" at bounding box center [268, 85] width 7 height 8
select select "**"
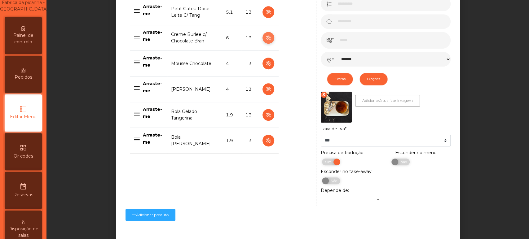
scroll to position [345, 0]
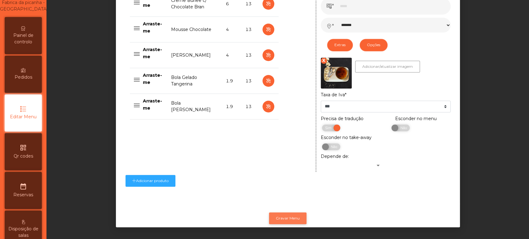
click at [295, 213] on button "Gravar Menu" at bounding box center [287, 219] width 37 height 12
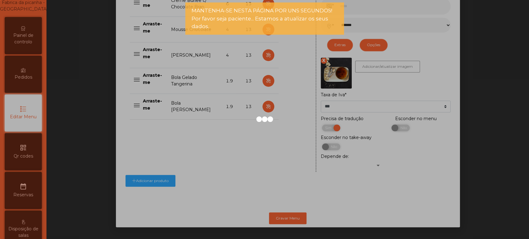
click at [256, 147] on div at bounding box center [264, 119] width 529 height 239
click at [30, 42] on span "Painel de controlo" at bounding box center [23, 38] width 34 height 13
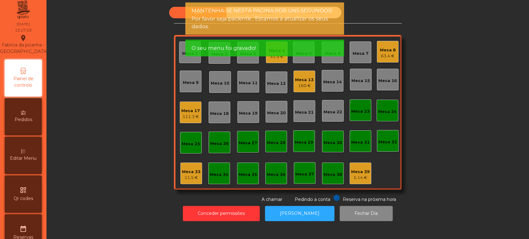
click at [39, 40] on div "Fabrica da picanha - Lisboa location_on" at bounding box center [23, 44] width 50 height 20
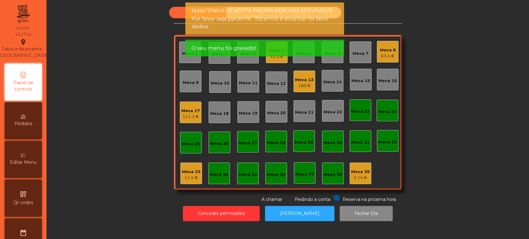
click at [197, 145] on div "Mesa 25" at bounding box center [191, 143] width 22 height 22
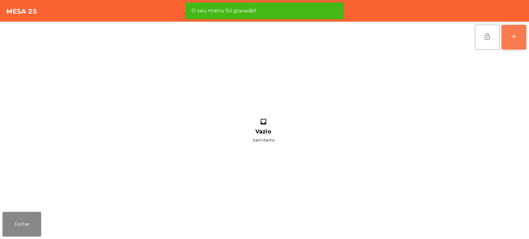
click at [510, 27] on button "add" at bounding box center [513, 37] width 25 height 25
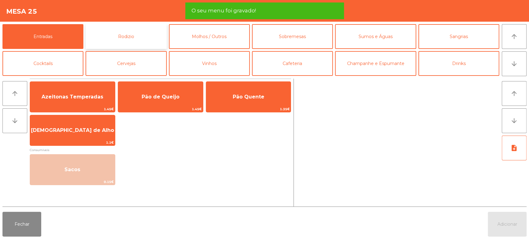
click at [144, 37] on button "Rodizio" at bounding box center [126, 36] width 81 height 25
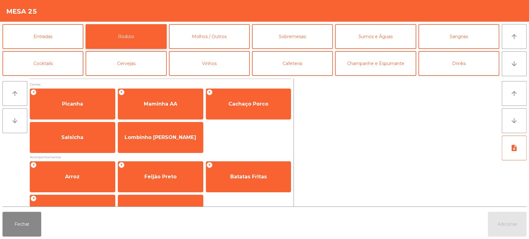
scroll to position [87, 0]
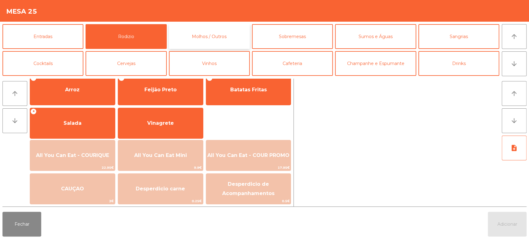
click at [223, 37] on button "Molhos / Outros" at bounding box center [209, 36] width 81 height 25
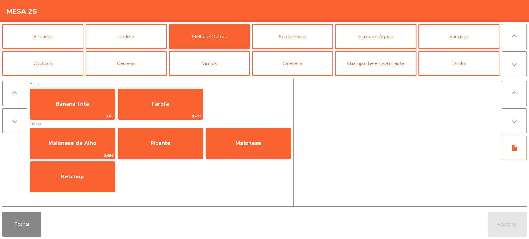
scroll to position [0, 0]
click at [301, 37] on button "Sobremesas" at bounding box center [292, 36] width 81 height 25
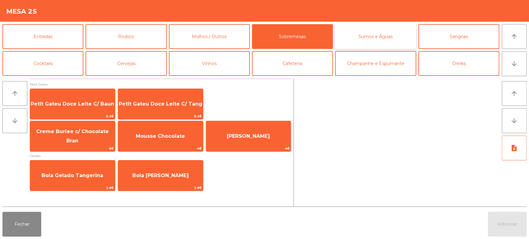
click at [378, 31] on button "Sumos e Águas" at bounding box center [375, 36] width 81 height 25
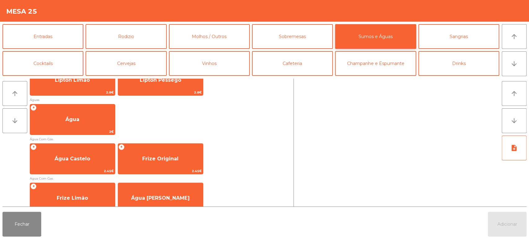
scroll to position [199, 0]
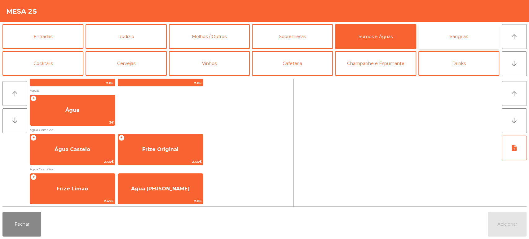
click at [454, 36] on button "Sangrias" at bounding box center [458, 36] width 81 height 25
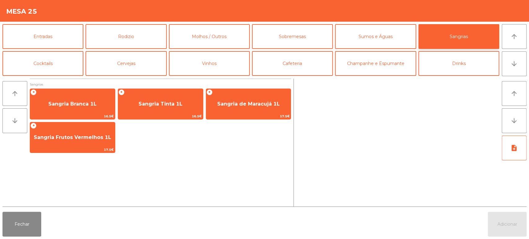
scroll to position [0, 0]
click at [55, 57] on button "Cocktails" at bounding box center [42, 63] width 81 height 25
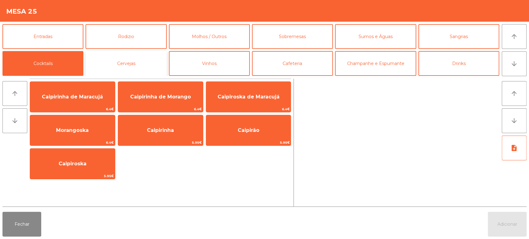
click at [146, 56] on button "Cervejas" at bounding box center [126, 63] width 81 height 25
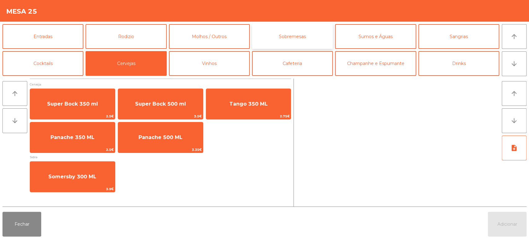
click at [254, 43] on button "Sobremesas" at bounding box center [292, 36] width 81 height 25
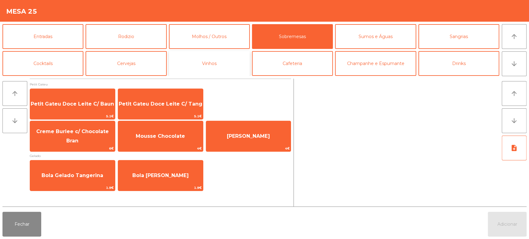
click at [233, 66] on button "Vinhos" at bounding box center [209, 63] width 81 height 25
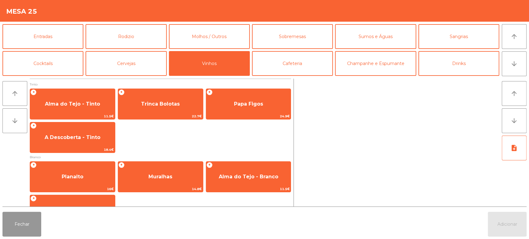
click at [23, 218] on button "Fechar" at bounding box center [21, 224] width 39 height 25
click at [21, 213] on button "Fechar" at bounding box center [21, 224] width 39 height 25
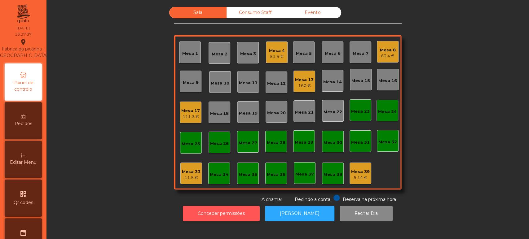
click at [230, 213] on button "Conceder permissões" at bounding box center [221, 213] width 77 height 15
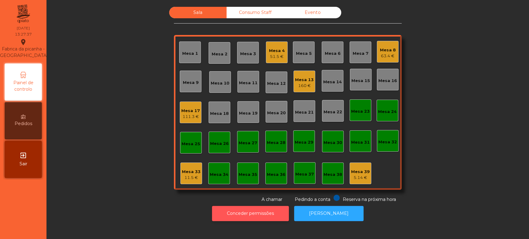
click at [231, 210] on button "Conceder permissões" at bounding box center [250, 213] width 77 height 15
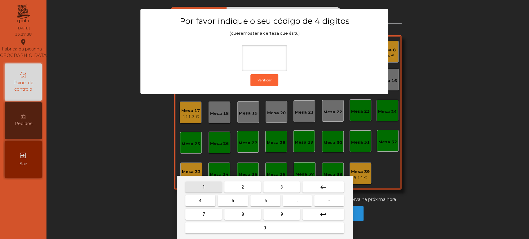
click at [203, 187] on span "1" at bounding box center [203, 187] width 2 height 5
click at [281, 187] on span "3" at bounding box center [281, 187] width 2 height 5
click at [233, 201] on span "5" at bounding box center [232, 200] width 2 height 5
click at [250, 225] on button "0" at bounding box center [264, 228] width 159 height 11
type input "****"
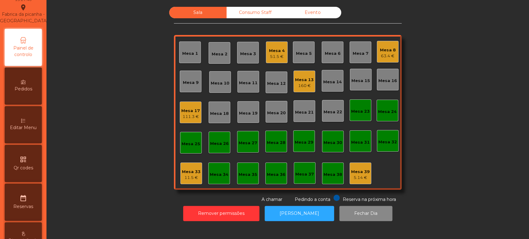
click at [30, 121] on div "Editar Menu" at bounding box center [23, 124] width 37 height 37
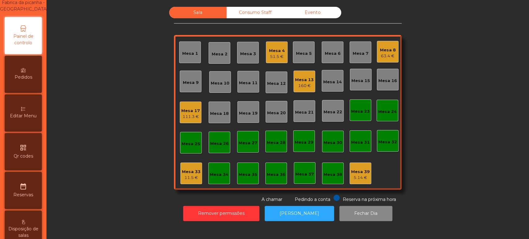
select select "*"
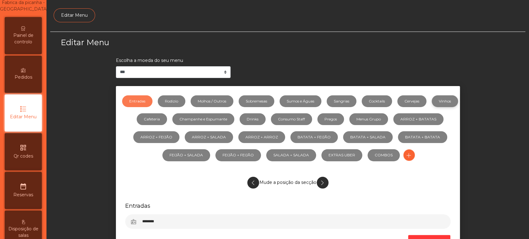
click at [432, 107] on link "Vinhos" at bounding box center [445, 101] width 26 height 12
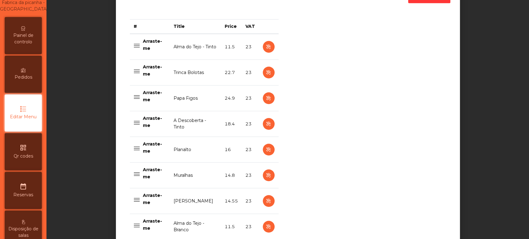
scroll to position [265, 0]
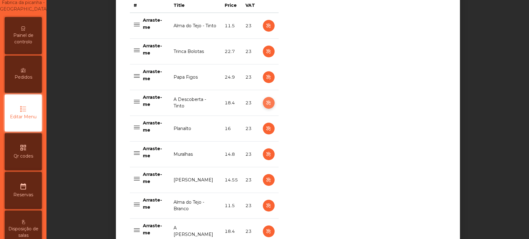
click at [266, 103] on icon "button" at bounding box center [268, 103] width 7 height 8
select select "***"
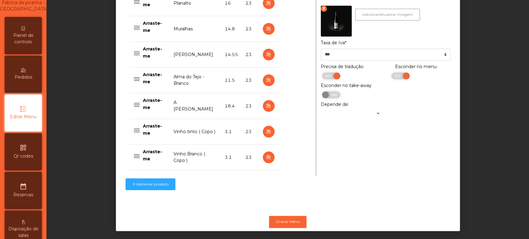
scroll to position [399, 0]
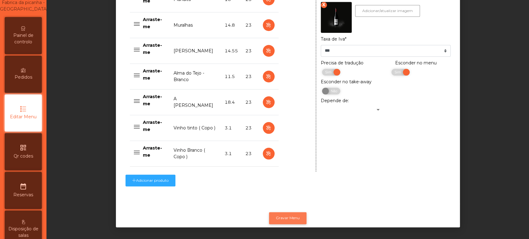
click at [289, 212] on button "Gravar Menu" at bounding box center [287, 218] width 37 height 12
click at [24, 38] on span "Painel de controlo" at bounding box center [23, 38] width 34 height 13
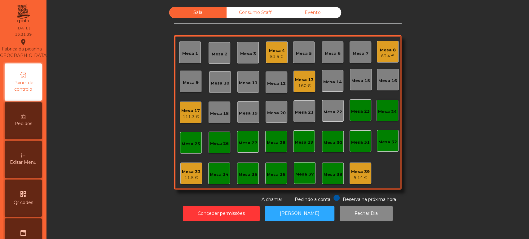
click at [185, 178] on div "11.5 €" at bounding box center [191, 178] width 19 height 6
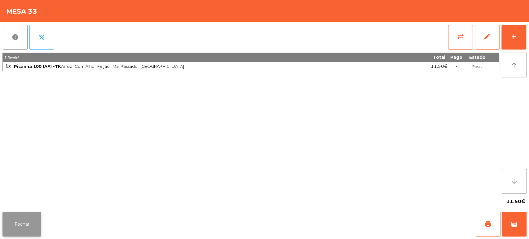
click at [32, 226] on button "Fechar" at bounding box center [21, 224] width 39 height 25
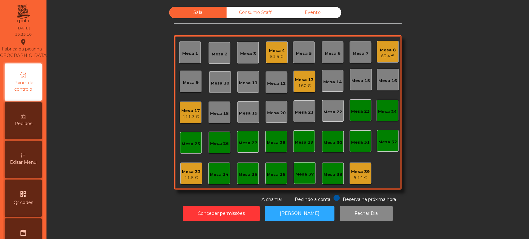
click at [221, 113] on div "Mesa 18" at bounding box center [219, 114] width 19 height 6
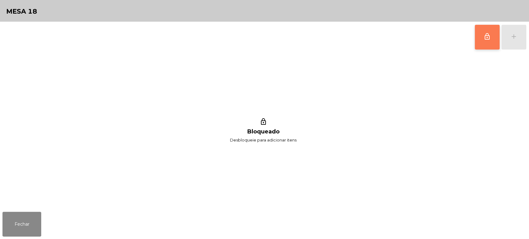
click at [483, 42] on button "lock_outline" at bounding box center [487, 37] width 25 height 25
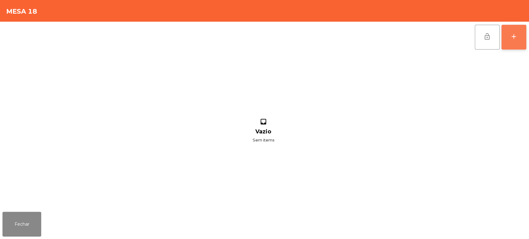
click at [513, 42] on button "add" at bounding box center [513, 37] width 25 height 25
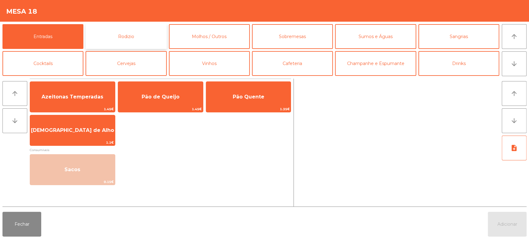
click at [134, 34] on button "Rodizio" at bounding box center [126, 36] width 81 height 25
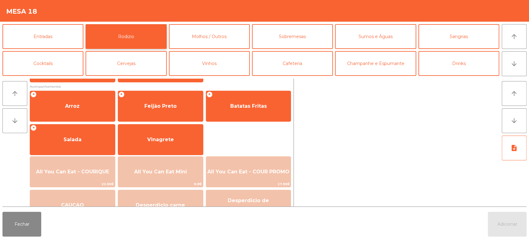
scroll to position [87, 0]
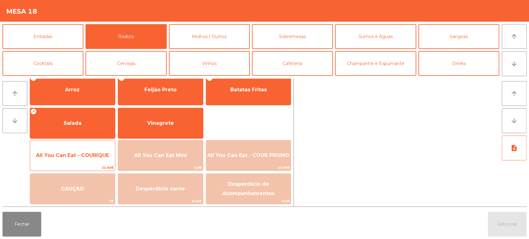
click at [99, 161] on span "All You Can Eat - COURIQUE" at bounding box center [72, 155] width 85 height 17
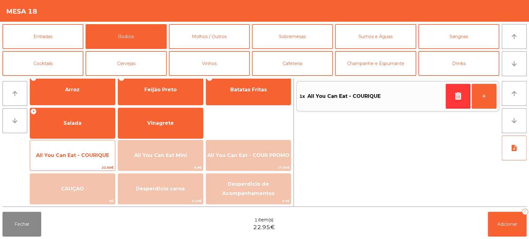
click at [101, 158] on span "All You Can Eat - COURIQUE" at bounding box center [72, 155] width 73 height 6
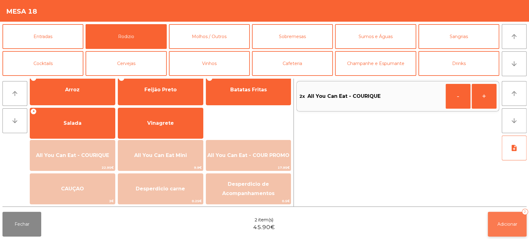
click at [511, 232] on button "Adicionar 2" at bounding box center [507, 224] width 39 height 25
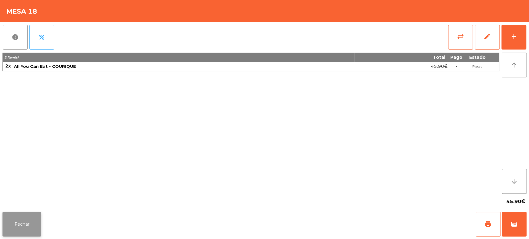
click at [37, 234] on button "Fechar" at bounding box center [21, 224] width 39 height 25
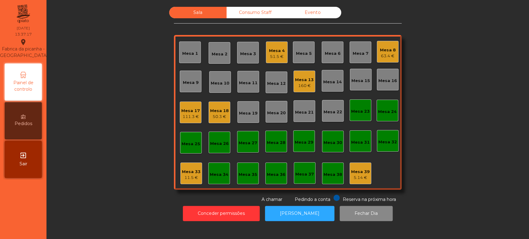
click at [301, 80] on div "Mesa 13" at bounding box center [304, 80] width 19 height 6
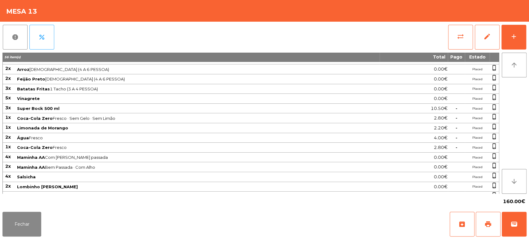
scroll to position [42, 0]
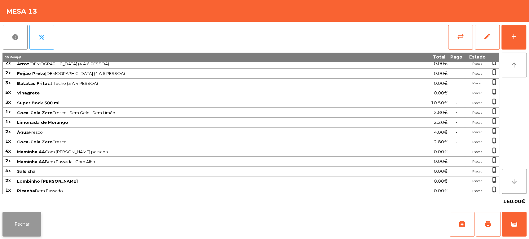
click at [27, 212] on button "Fechar" at bounding box center [21, 224] width 39 height 25
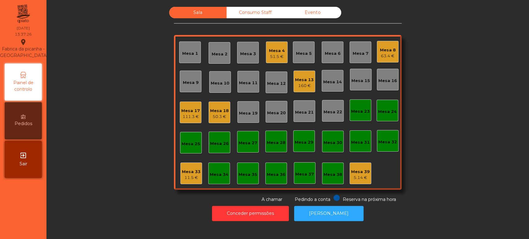
click at [226, 163] on div "Mesa 34" at bounding box center [219, 174] width 22 height 22
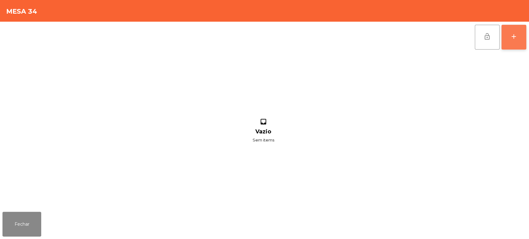
click at [516, 47] on button "add" at bounding box center [513, 37] width 25 height 25
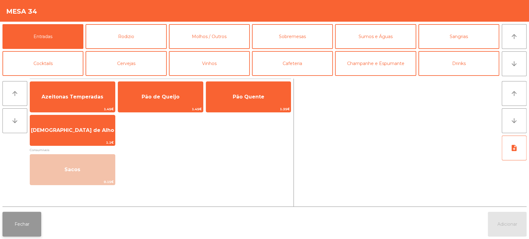
click at [14, 223] on button "Fechar" at bounding box center [21, 224] width 39 height 25
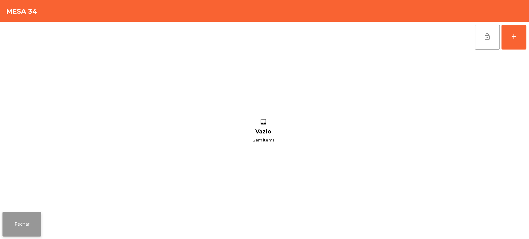
click at [29, 225] on button "Fechar" at bounding box center [21, 224] width 39 height 25
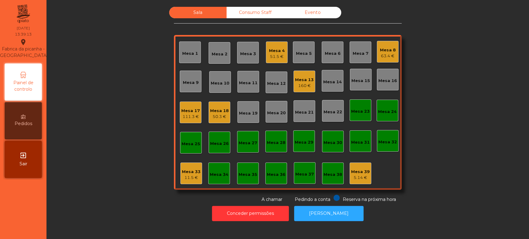
click at [214, 112] on div "Mesa 18" at bounding box center [219, 111] width 19 height 6
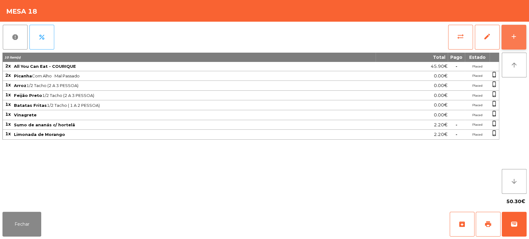
click at [511, 37] on div "add" at bounding box center [513, 36] width 7 height 7
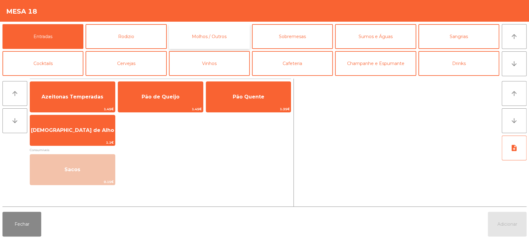
click at [223, 27] on button "Molhos / Outros" at bounding box center [209, 36] width 81 height 25
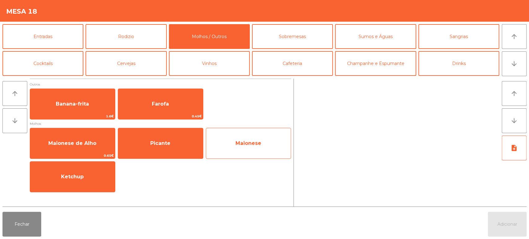
click at [170, 142] on span "Picante" at bounding box center [160, 143] width 85 height 17
click at [255, 132] on div "Maionese" at bounding box center [249, 143] width 86 height 31
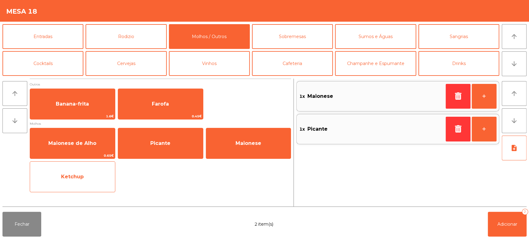
click at [72, 171] on span "Ketchup" at bounding box center [72, 177] width 85 height 17
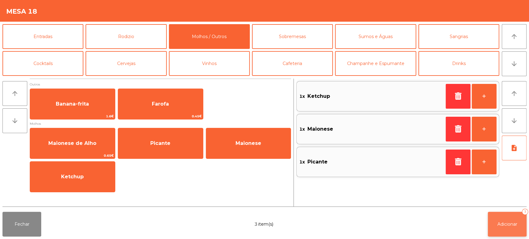
click at [502, 220] on button "Adicionar 3" at bounding box center [507, 224] width 39 height 25
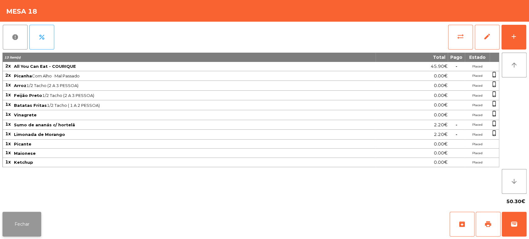
click at [18, 220] on button "Fechar" at bounding box center [21, 224] width 39 height 25
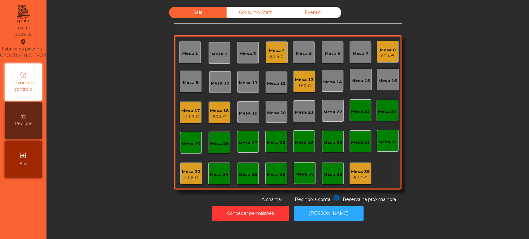
click at [196, 48] on div "Mesa 1" at bounding box center [190, 53] width 22 height 22
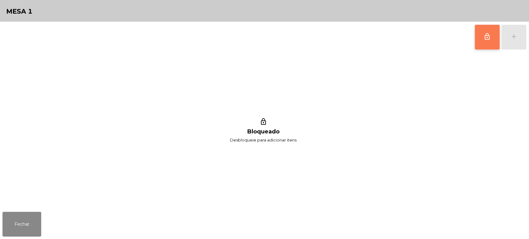
click at [486, 45] on button "lock_outline" at bounding box center [487, 37] width 25 height 25
click at [521, 39] on button "add" at bounding box center [513, 37] width 25 height 25
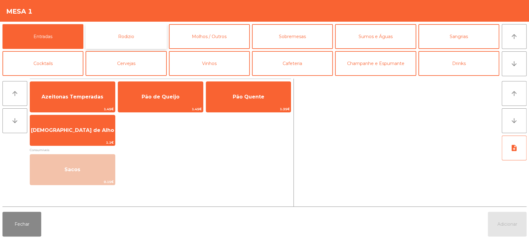
click at [121, 27] on button "Rodizio" at bounding box center [126, 36] width 81 height 25
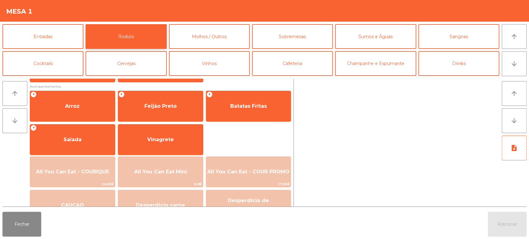
scroll to position [85, 0]
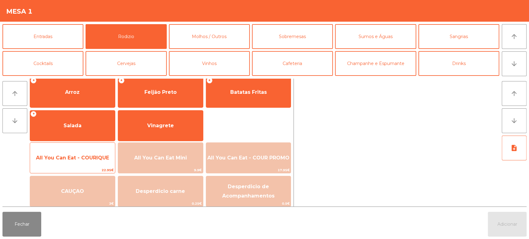
click at [95, 160] on span "All You Can Eat - COURIQUE" at bounding box center [72, 158] width 73 height 6
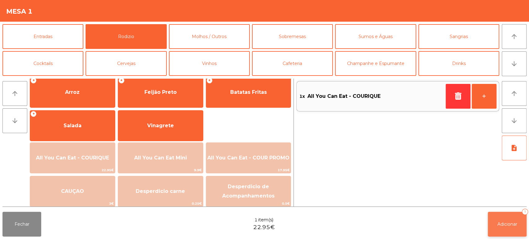
click at [497, 227] on span "Adicionar" at bounding box center [507, 225] width 20 height 6
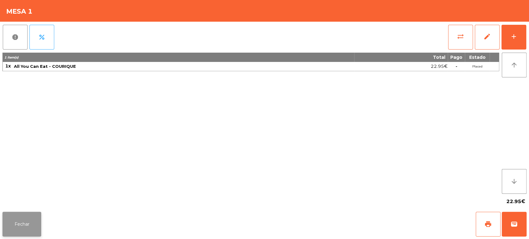
click at [33, 213] on button "Fechar" at bounding box center [21, 224] width 39 height 25
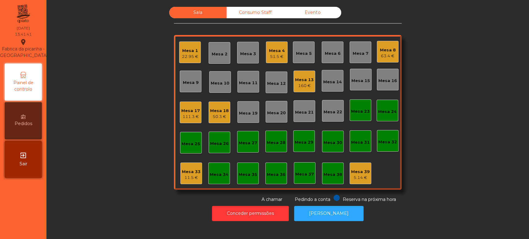
click at [187, 178] on div "11.5 €" at bounding box center [191, 178] width 19 height 6
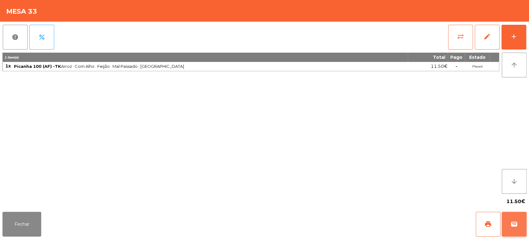
click at [509, 222] on button "wallet" at bounding box center [514, 224] width 25 height 25
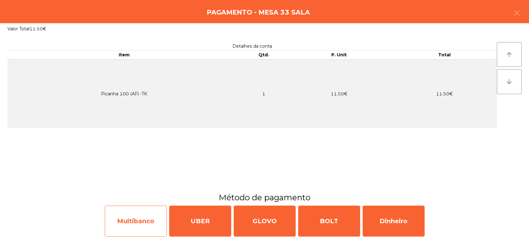
click at [137, 226] on div "Multibanco" at bounding box center [136, 221] width 62 height 31
select select "**"
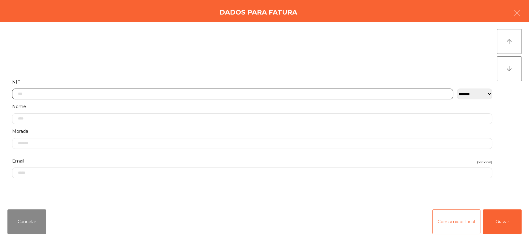
click at [143, 94] on input "text" at bounding box center [232, 94] width 441 height 11
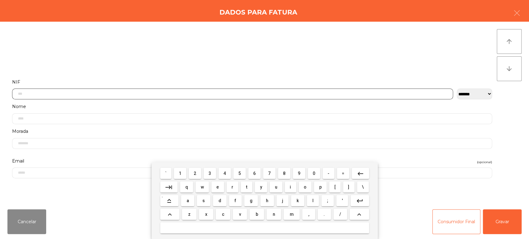
scroll to position [48, 0]
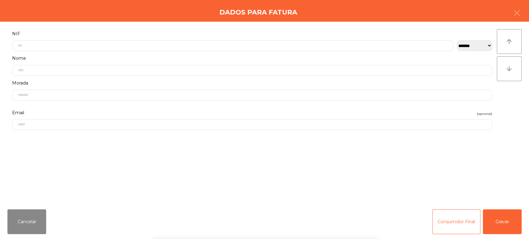
click at [425, 167] on div "` 1 2 3 4 5 6 7 8 9 0 - = keyboard_backspace keyboard_tab q w e r t y u i o p […" at bounding box center [264, 200] width 529 height 77
click at [509, 221] on button "Gravar" at bounding box center [502, 221] width 39 height 25
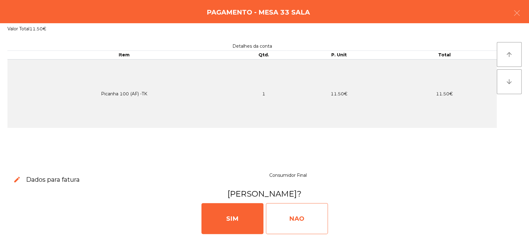
click at [307, 221] on div "NAO" at bounding box center [297, 218] width 62 height 31
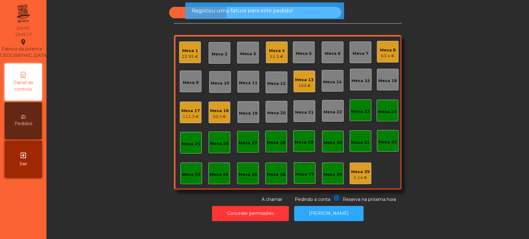
click at [132, 167] on div "Sala Consumo Staff Evento Mesa 1 22.95 € Mesa 2 Mesa 3 Mesa 4 51.5 € Mesa 5 Mes…" at bounding box center [288, 105] width 466 height 196
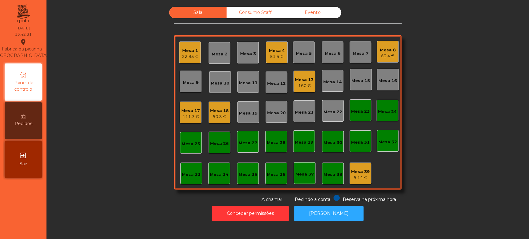
click at [250, 119] on div "Mesa 19" at bounding box center [248, 112] width 22 height 22
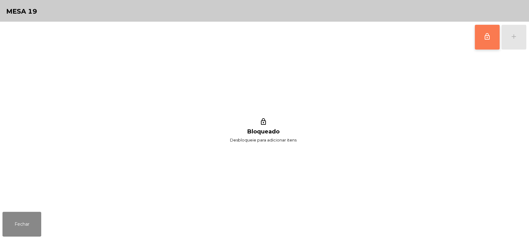
click at [487, 47] on button "lock_outline" at bounding box center [487, 37] width 25 height 25
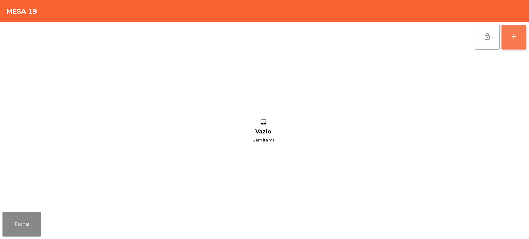
click at [515, 37] on div "add" at bounding box center [513, 36] width 7 height 7
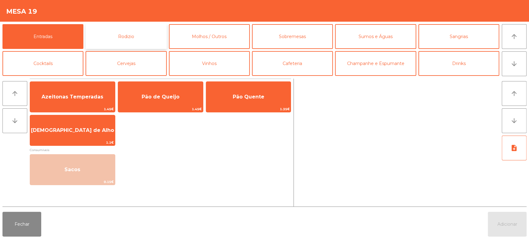
click at [149, 37] on button "Rodizio" at bounding box center [126, 36] width 81 height 25
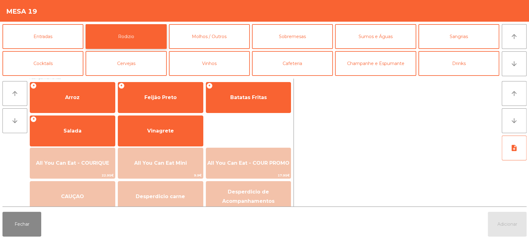
scroll to position [87, 0]
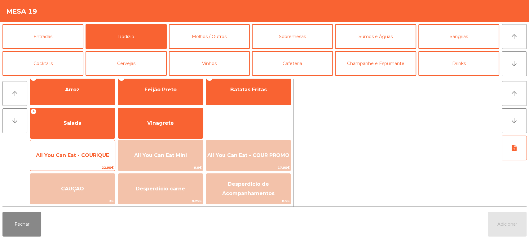
click at [97, 156] on span "All You Can Eat - COURIQUE" at bounding box center [72, 155] width 73 height 6
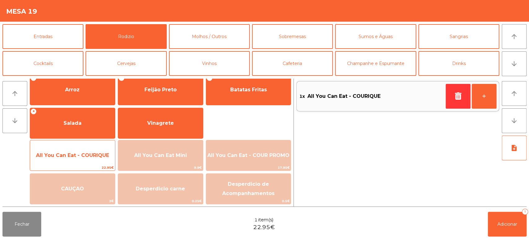
click at [97, 161] on span "All You Can Eat - COURIQUE" at bounding box center [72, 155] width 85 height 17
click at [100, 154] on span "All You Can Eat - COURIQUE" at bounding box center [72, 155] width 73 height 6
click at [95, 156] on span "All You Can Eat - COURIQUE" at bounding box center [72, 155] width 73 height 6
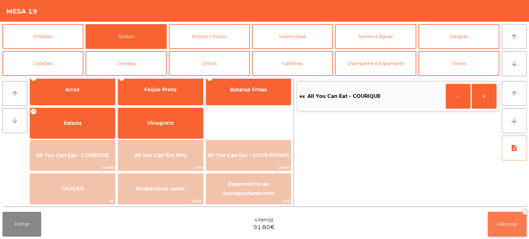
click at [506, 229] on button "Adicionar 4" at bounding box center [507, 224] width 39 height 25
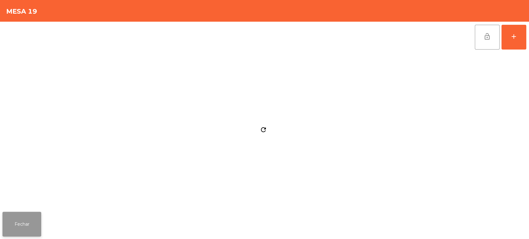
click at [30, 213] on button "Fechar" at bounding box center [21, 224] width 39 height 25
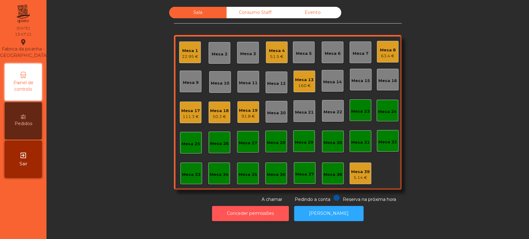
click at [238, 214] on button "Conceder permissões" at bounding box center [250, 213] width 77 height 15
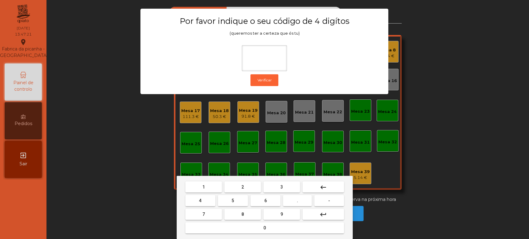
click at [198, 186] on button "1" at bounding box center [203, 187] width 37 height 11
click at [292, 187] on button "3" at bounding box center [281, 187] width 37 height 11
click at [238, 201] on button "5" at bounding box center [233, 200] width 30 height 11
click at [264, 228] on span "0" at bounding box center [264, 228] width 2 height 5
type input "****"
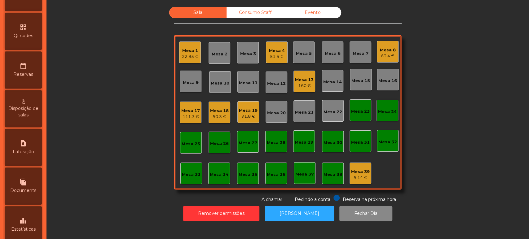
click at [32, 155] on span "Faturação" at bounding box center [23, 152] width 21 height 7
select select "**"
select select "****"
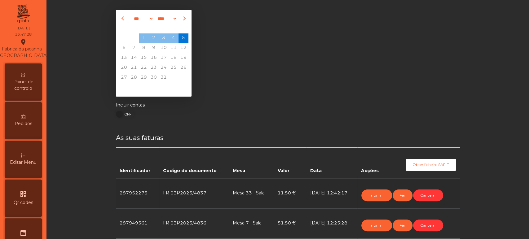
click at [20, 82] on div "Painel de controlo" at bounding box center [23, 82] width 37 height 37
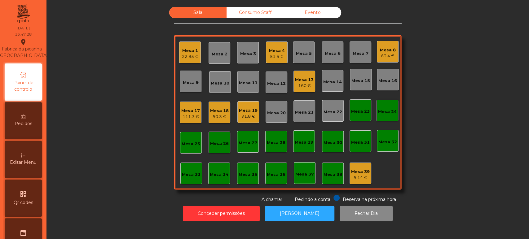
click at [187, 181] on div "Mesa 33" at bounding box center [191, 174] width 22 height 22
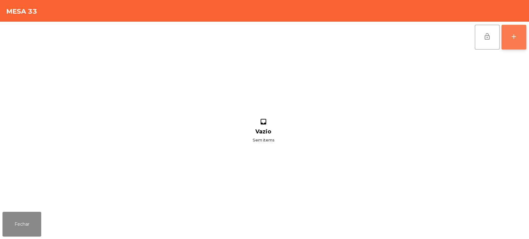
click at [516, 37] on div "add" at bounding box center [513, 36] width 7 height 7
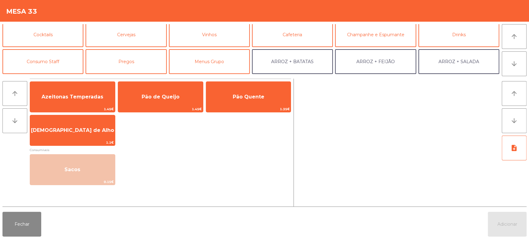
scroll to position [46, 0]
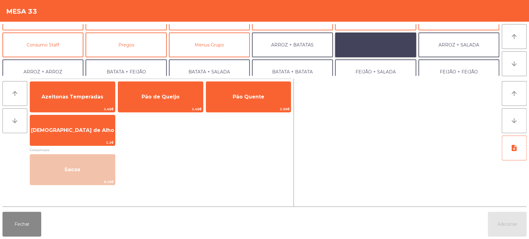
click at [397, 42] on button "ARROZ + FEIJÃO" at bounding box center [375, 45] width 81 height 25
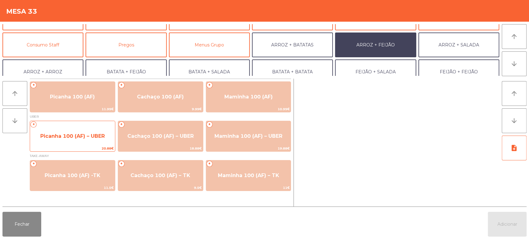
click at [84, 137] on span "Picanha 100 (AF) – UBER" at bounding box center [72, 136] width 64 height 6
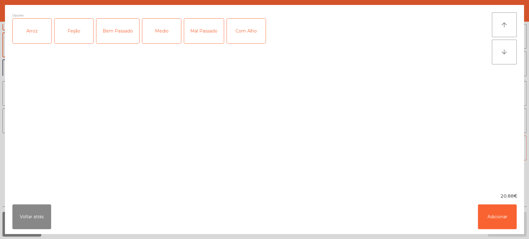
click at [32, 28] on div "Arroz" at bounding box center [32, 31] width 39 height 25
click at [70, 25] on div "Feijão" at bounding box center [74, 31] width 39 height 25
click at [199, 29] on div "Mal Passado" at bounding box center [204, 31] width 40 height 25
click at [250, 29] on div "Com Alho" at bounding box center [246, 31] width 39 height 25
click at [512, 223] on button "Adicionar" at bounding box center [497, 217] width 39 height 25
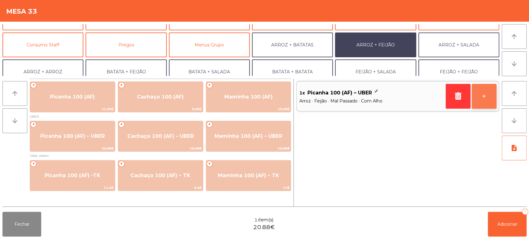
click at [481, 95] on button "+" at bounding box center [484, 96] width 25 height 25
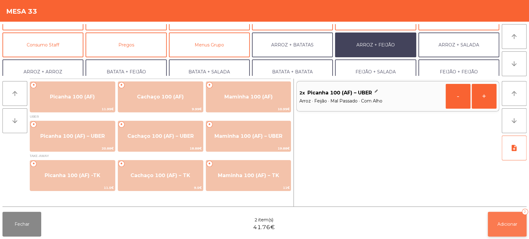
click at [504, 214] on button "Adicionar 2" at bounding box center [507, 224] width 39 height 25
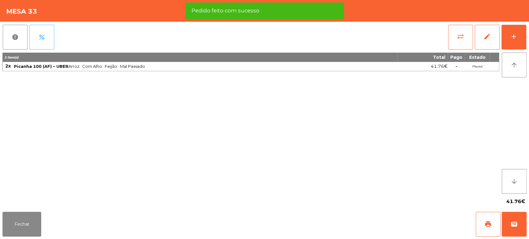
click at [44, 41] on button "percent" at bounding box center [41, 37] width 25 height 25
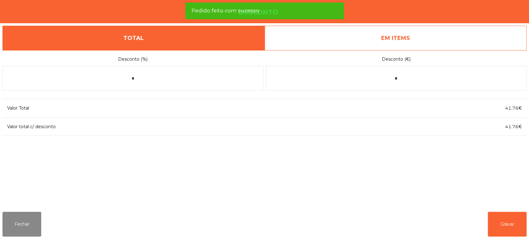
click at [437, 28] on link "EM ITEMS" at bounding box center [396, 38] width 262 height 25
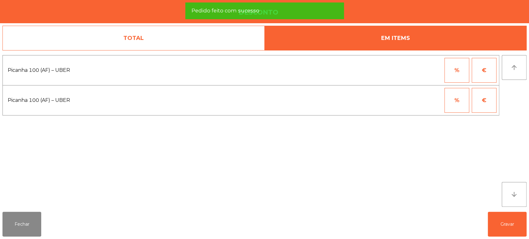
click at [457, 68] on button "%" at bounding box center [456, 70] width 25 height 25
click at [420, 68] on input "*" at bounding box center [426, 70] width 31 height 25
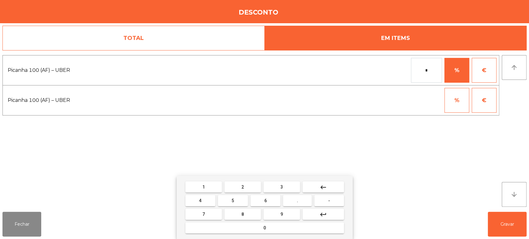
click at [203, 187] on span "1" at bounding box center [203, 187] width 2 height 5
click at [249, 226] on button "0" at bounding box center [264, 228] width 159 height 11
type input "***"
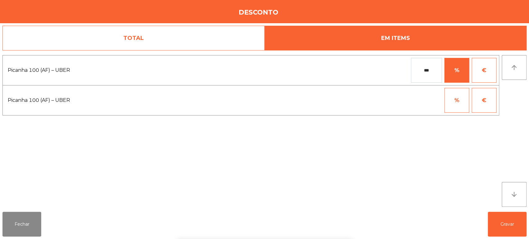
click at [487, 200] on div "1 2 3 keyboard_backspace 4 5 6 . - 7 8 9 keyboard_return 0" at bounding box center [264, 207] width 529 height 63
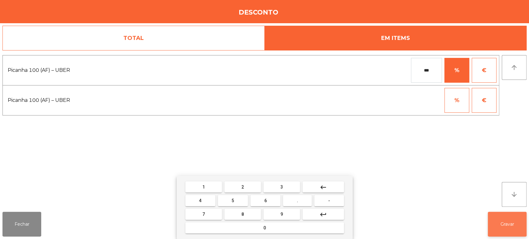
click at [505, 221] on button "Gravar" at bounding box center [507, 224] width 39 height 25
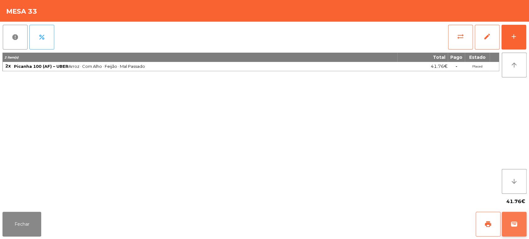
click at [506, 226] on button "wallet" at bounding box center [514, 224] width 25 height 25
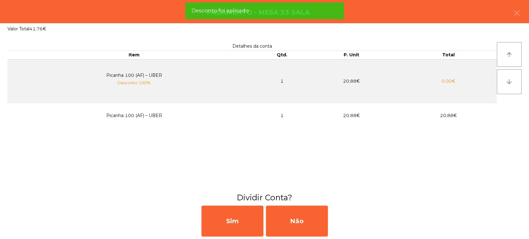
click at [527, 12] on div "Pagamento - Mesa 33 Sala" at bounding box center [264, 11] width 529 height 23
click at [513, 22] on button "button" at bounding box center [516, 13] width 17 height 19
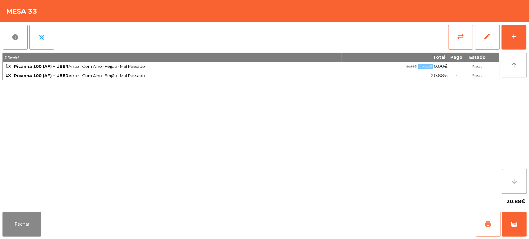
click at [484, 215] on button "print" at bounding box center [488, 224] width 25 height 25
click at [528, 217] on div "Fechar print wallet" at bounding box center [264, 224] width 529 height 30
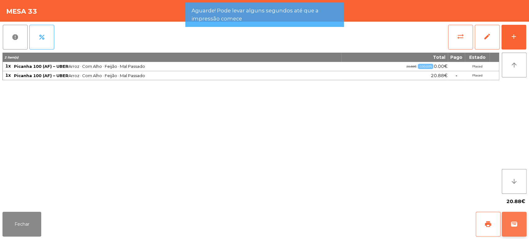
click at [509, 221] on button "wallet" at bounding box center [514, 224] width 25 height 25
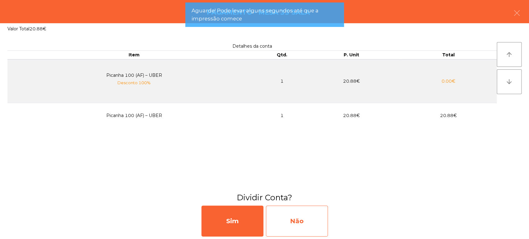
click at [302, 215] on div "Não" at bounding box center [297, 221] width 62 height 31
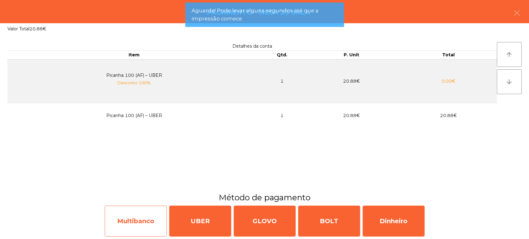
click at [145, 227] on div "Multibanco" at bounding box center [136, 221] width 62 height 31
select select "**"
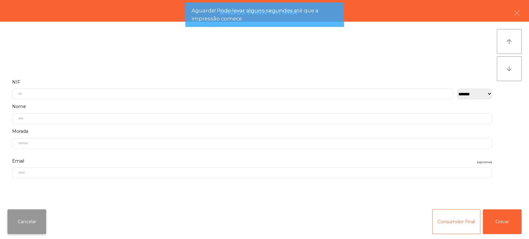
click at [30, 221] on button "Cancelar" at bounding box center [26, 221] width 39 height 25
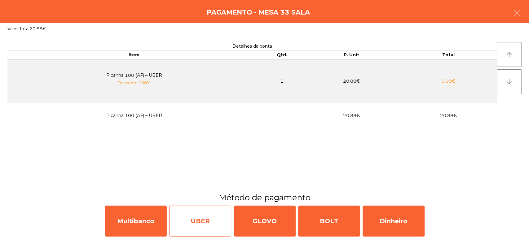
click at [204, 221] on div "UBER" at bounding box center [200, 221] width 62 height 31
select select "**"
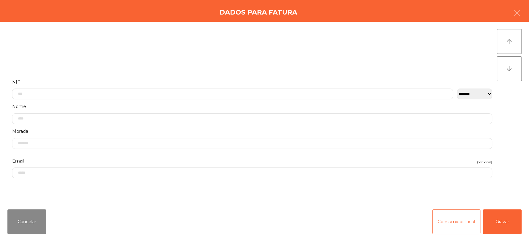
click at [527, 229] on div "Cancelar Consumidor Final Gravar" at bounding box center [264, 222] width 529 height 35
click at [490, 211] on button "Gravar" at bounding box center [502, 221] width 39 height 25
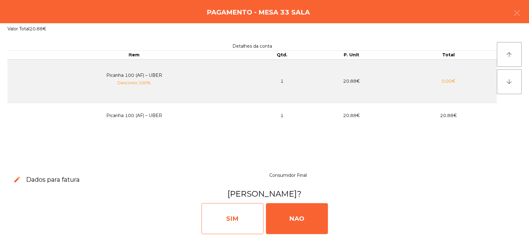
click at [240, 217] on div "SIM" at bounding box center [232, 218] width 62 height 31
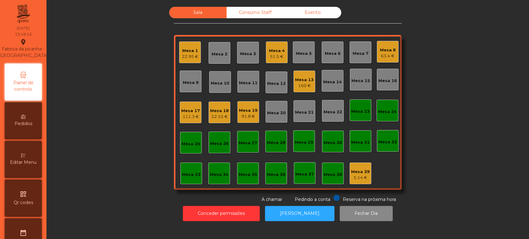
click at [250, 85] on div "Mesa 11" at bounding box center [248, 83] width 19 height 6
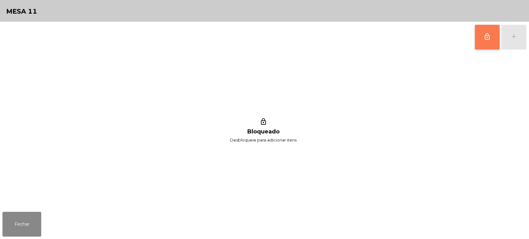
click at [475, 44] on button "lock_outline" at bounding box center [487, 37] width 25 height 25
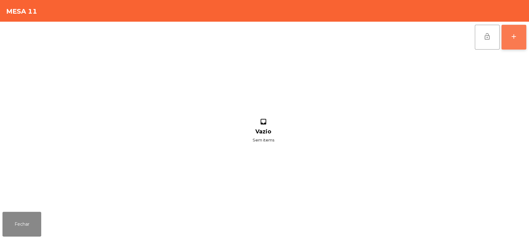
click at [524, 41] on button "add" at bounding box center [513, 37] width 25 height 25
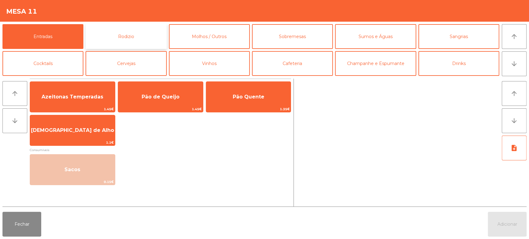
click at [147, 37] on button "Rodizio" at bounding box center [126, 36] width 81 height 25
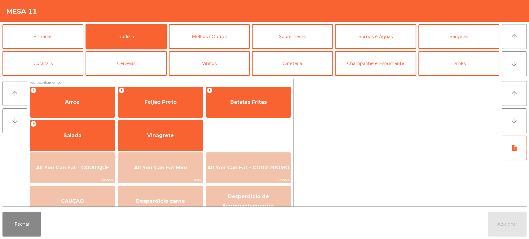
scroll to position [87, 0]
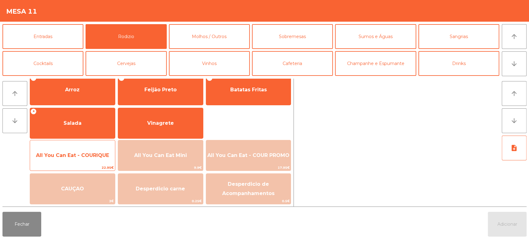
click at [82, 160] on span "All You Can Eat - COURIQUE" at bounding box center [72, 155] width 85 height 17
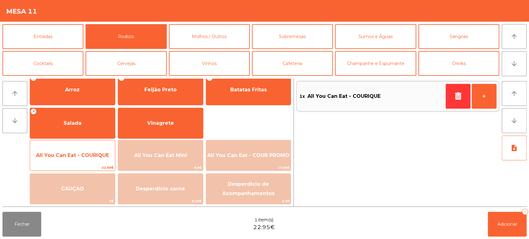
click at [84, 159] on span "All You Can Eat - COURIQUE" at bounding box center [72, 155] width 85 height 17
click at [84, 160] on span "All You Can Eat - COURIQUE" at bounding box center [72, 155] width 85 height 17
click at [83, 159] on span "All You Can Eat - COURIQUE" at bounding box center [72, 155] width 85 height 17
click at [83, 158] on span "All You Can Eat - COURIQUE" at bounding box center [72, 155] width 85 height 17
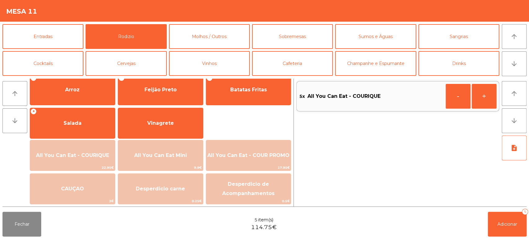
click at [511, 238] on div "Fechar 5 item(s) 114.75€ Adicionar 5" at bounding box center [264, 224] width 529 height 30
click at [506, 221] on button "Adicionar 5" at bounding box center [507, 224] width 39 height 25
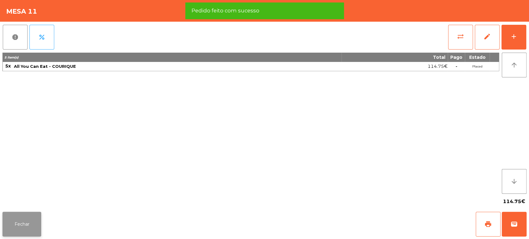
click at [30, 226] on button "Fechar" at bounding box center [21, 224] width 39 height 25
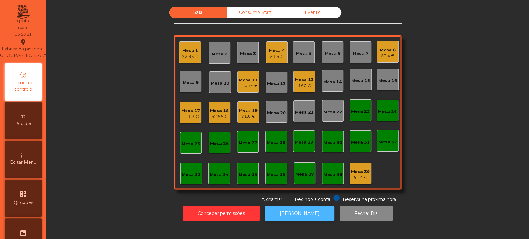
click at [288, 209] on button "[PERSON_NAME]" at bounding box center [299, 213] width 69 height 15
click at [254, 89] on div "Mesa 11 114.75 €" at bounding box center [248, 82] width 22 height 22
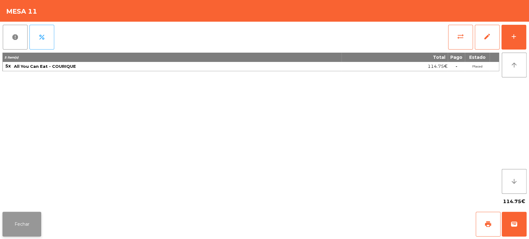
click at [33, 212] on button "Fechar" at bounding box center [21, 224] width 39 height 25
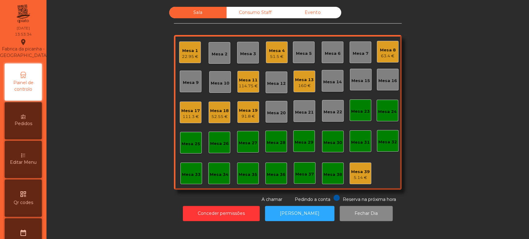
click at [271, 45] on div "Mesa 4 51.5 €" at bounding box center [277, 52] width 16 height 15
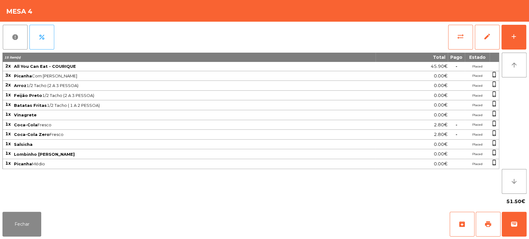
click at [28, 202] on div "51.50€" at bounding box center [264, 201] width 524 height 15
click at [31, 223] on button "Fechar" at bounding box center [21, 224] width 39 height 25
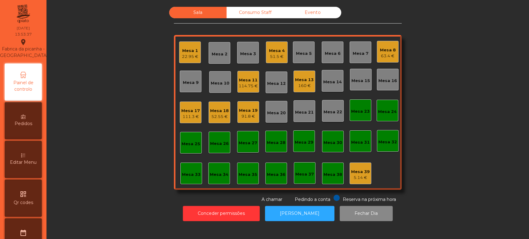
click at [240, 120] on div "Mesa 19 91.8 €" at bounding box center [248, 112] width 22 height 22
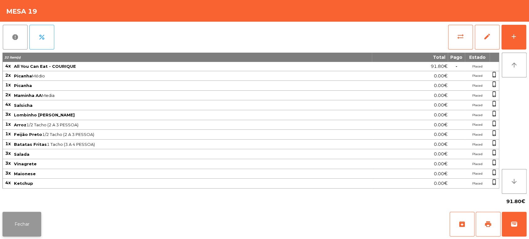
click at [20, 214] on button "Fechar" at bounding box center [21, 224] width 39 height 25
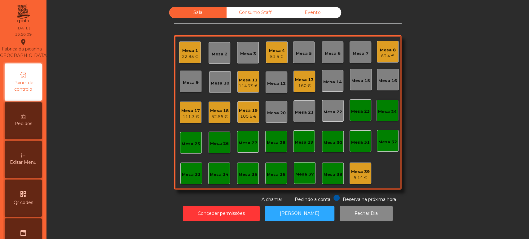
click at [273, 48] on div "Mesa 4" at bounding box center [277, 51] width 16 height 6
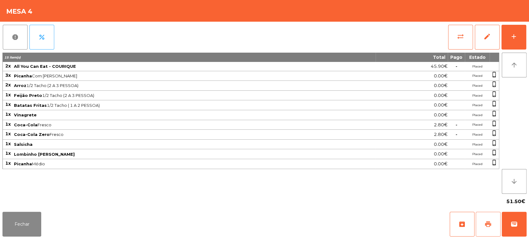
click at [496, 226] on button "print" at bounding box center [488, 224] width 25 height 25
click at [38, 218] on button "Fechar" at bounding box center [21, 224] width 39 height 25
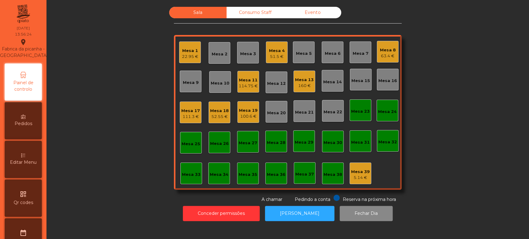
click at [275, 50] on div "Mesa 4" at bounding box center [277, 51] width 16 height 6
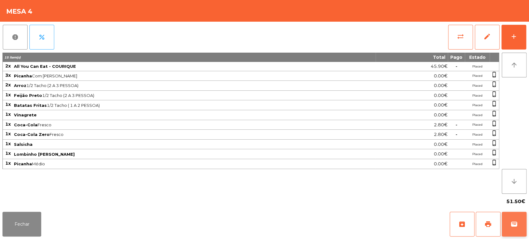
click at [515, 226] on span "wallet" at bounding box center [513, 224] width 7 height 7
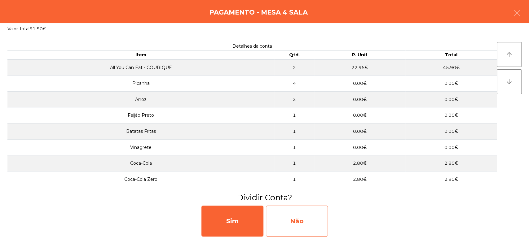
click at [303, 222] on div "Não" at bounding box center [297, 221] width 62 height 31
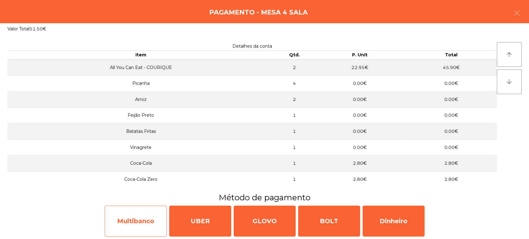
click at [135, 216] on div "Multibanco" at bounding box center [136, 221] width 62 height 31
select select "**"
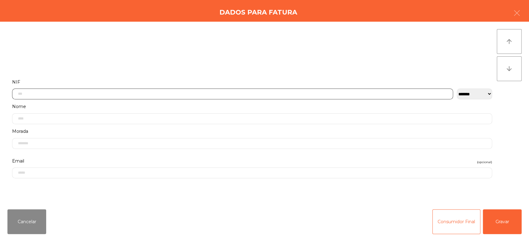
click at [305, 95] on input "text" at bounding box center [232, 94] width 441 height 11
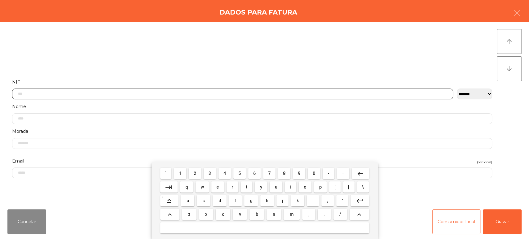
scroll to position [48, 0]
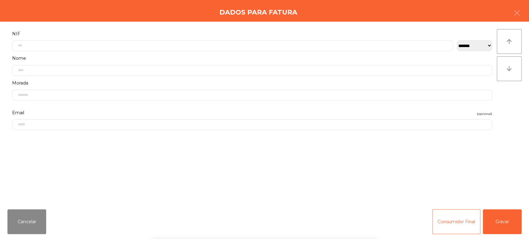
click at [499, 216] on div "` 1 2 3 4 5 6 7 8 9 0 - = keyboard_backspace keyboard_tab q w e r t y u i o p […" at bounding box center [264, 200] width 529 height 77
click at [509, 221] on button "Gravar" at bounding box center [502, 221] width 39 height 25
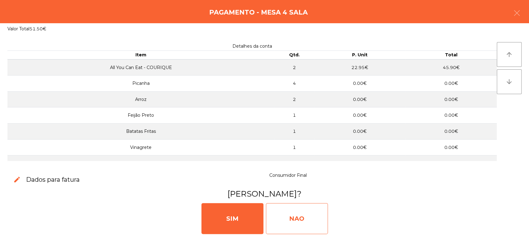
click at [297, 207] on div "NAO" at bounding box center [297, 218] width 62 height 31
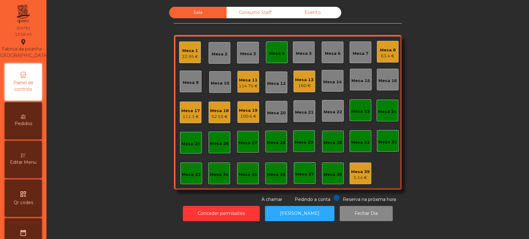
click at [267, 58] on div "Mesa 4" at bounding box center [277, 53] width 22 height 22
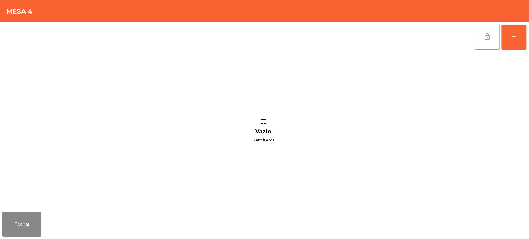
click at [476, 41] on button "lock_open" at bounding box center [487, 37] width 25 height 25
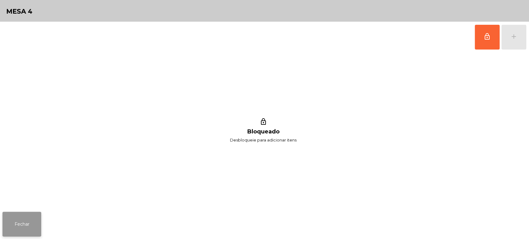
click at [28, 214] on button "Fechar" at bounding box center [21, 224] width 39 height 25
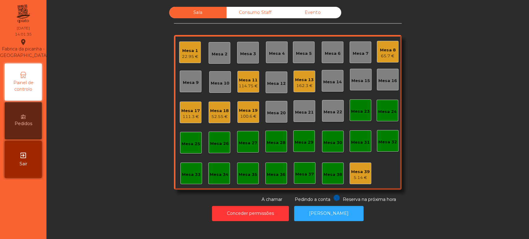
click at [295, 74] on div "Mesa 13 162.3 €" at bounding box center [304, 81] width 19 height 15
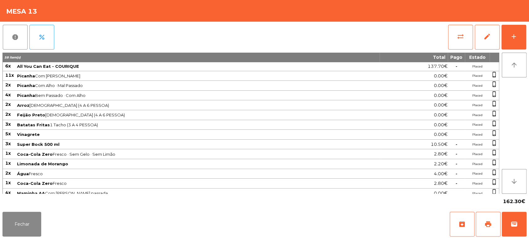
scroll to position [51, 0]
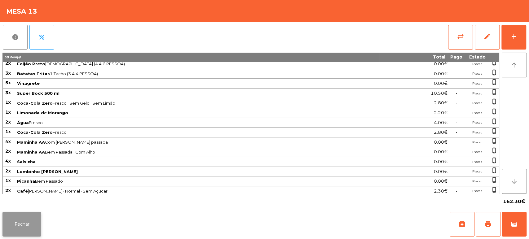
click at [23, 214] on button "Fechar" at bounding box center [21, 224] width 39 height 25
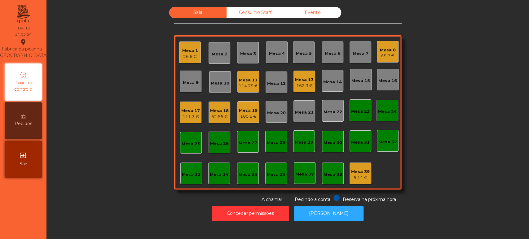
click at [192, 121] on div "Mesa 17 111.3 €" at bounding box center [191, 113] width 22 height 22
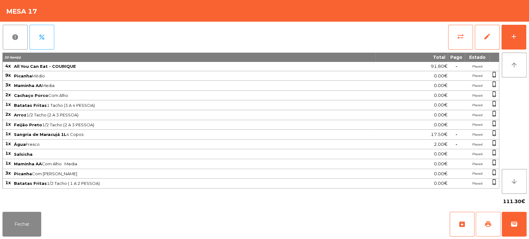
click at [484, 228] on span "print" at bounding box center [487, 224] width 7 height 7
click at [32, 230] on button "Fechar" at bounding box center [21, 224] width 39 height 25
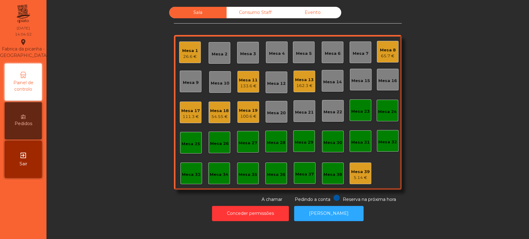
click at [338, 144] on div "Mesa 30" at bounding box center [333, 143] width 19 height 6
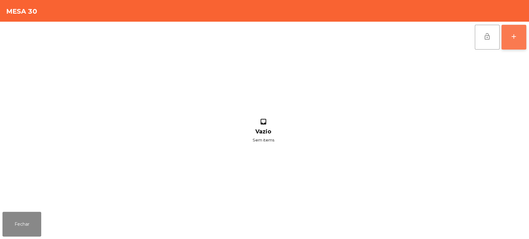
click at [514, 31] on button "add" at bounding box center [513, 37] width 25 height 25
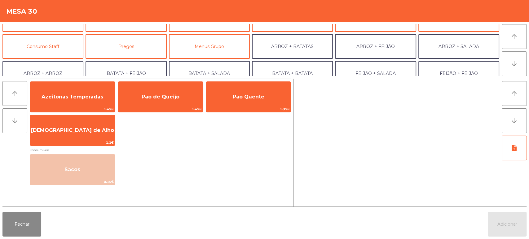
scroll to position [51, 0]
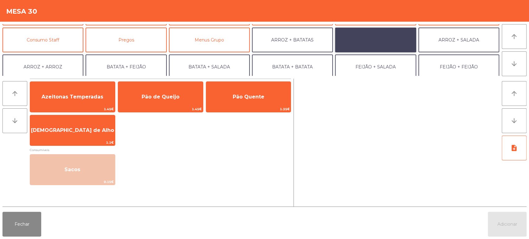
click at [387, 40] on button "ARROZ + FEIJÃO" at bounding box center [375, 40] width 81 height 25
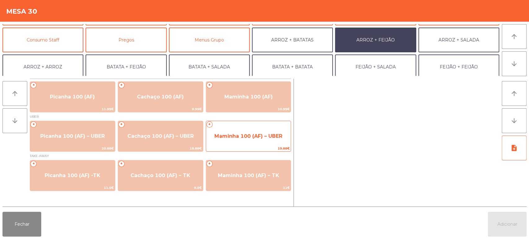
click at [245, 141] on span "Maminha 100 (AF) – UBER" at bounding box center [248, 136] width 85 height 17
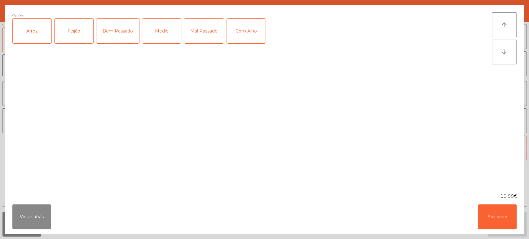
click at [43, 40] on div "Arroz" at bounding box center [32, 31] width 39 height 25
click at [73, 32] on div "Feijão" at bounding box center [74, 31] width 39 height 25
click at [166, 27] on div "Medio" at bounding box center [161, 31] width 39 height 25
click at [488, 225] on button "Adicionar" at bounding box center [497, 217] width 39 height 25
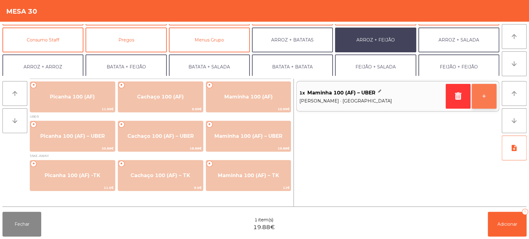
click at [488, 104] on button "+" at bounding box center [484, 96] width 25 height 25
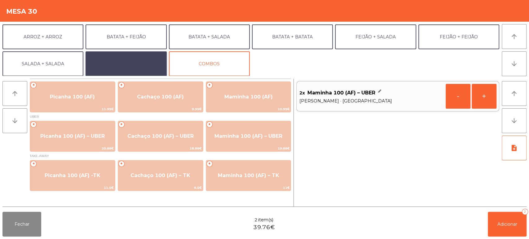
click at [144, 65] on button "EXTRAS UBER" at bounding box center [126, 63] width 81 height 25
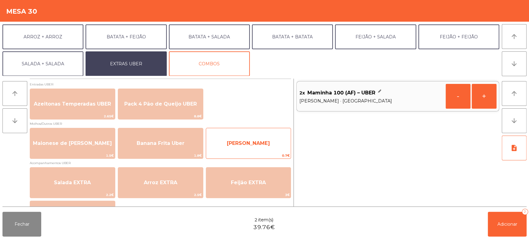
click at [262, 144] on span "Farofa Uber" at bounding box center [248, 143] width 43 height 6
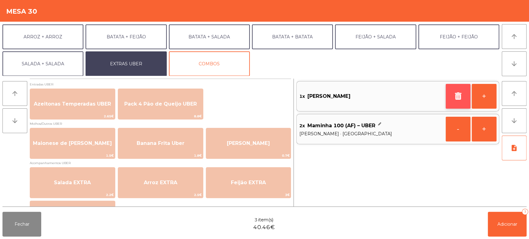
click at [453, 94] on button "button" at bounding box center [458, 96] width 25 height 25
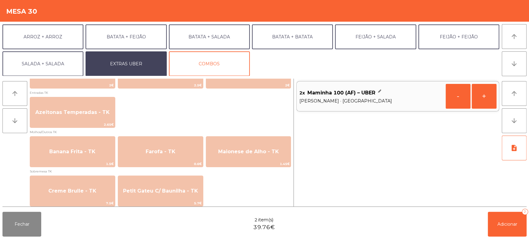
scroll to position [434, 0]
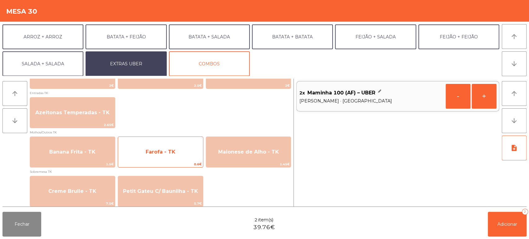
click at [181, 144] on span "Farofa - TK" at bounding box center [160, 152] width 85 height 17
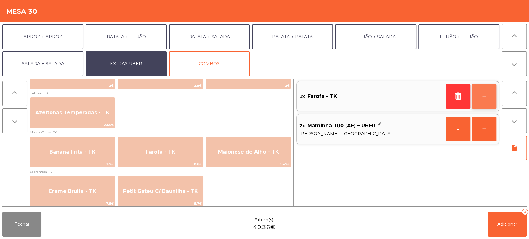
click at [483, 94] on button "+" at bounding box center [484, 96] width 25 height 25
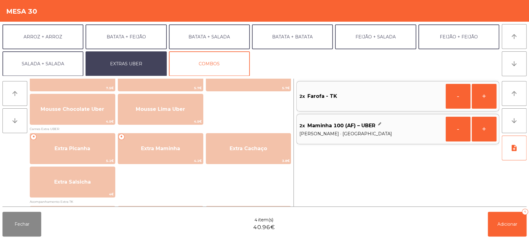
scroll to position [288, 0]
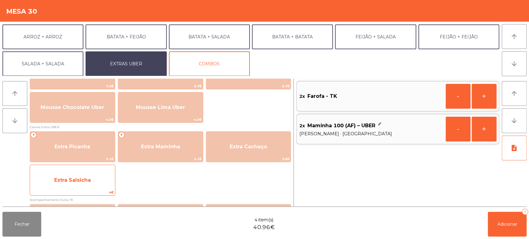
click at [105, 186] on span "Extra Salsicha" at bounding box center [72, 180] width 85 height 17
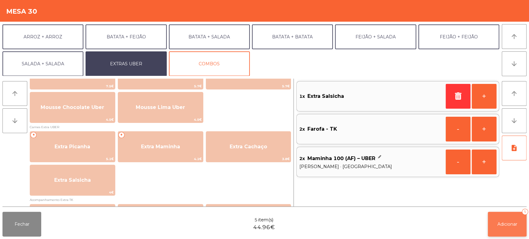
click at [508, 224] on span "Adicionar" at bounding box center [507, 225] width 20 height 6
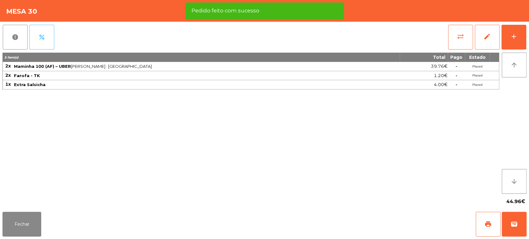
click at [45, 42] on button "percent" at bounding box center [41, 37] width 25 height 25
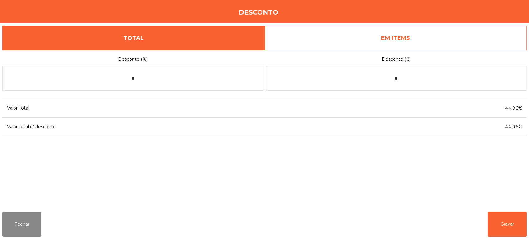
click at [407, 32] on link "EM ITEMS" at bounding box center [396, 38] width 262 height 25
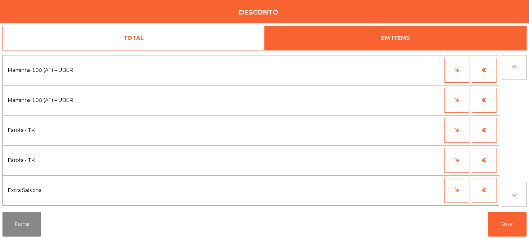
click at [445, 70] on button "%" at bounding box center [456, 70] width 25 height 25
click at [420, 73] on input "*" at bounding box center [426, 70] width 31 height 25
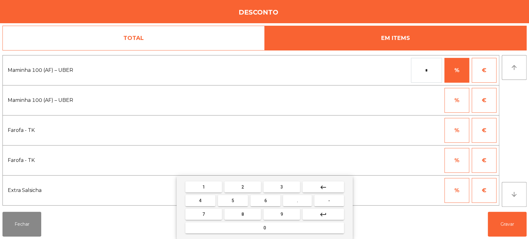
click at [211, 190] on button "1" at bounding box center [203, 187] width 37 height 11
click at [226, 229] on button "0" at bounding box center [264, 228] width 159 height 11
type input "***"
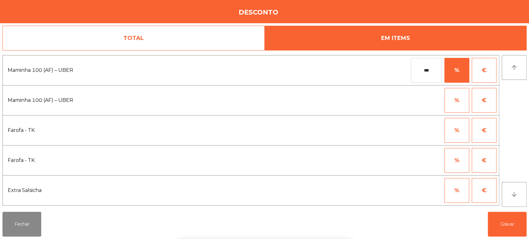
click at [402, 227] on div "1 2 3 keyboard_backspace 4 5 6 . - 7 8 9 keyboard_return 0" at bounding box center [264, 207] width 529 height 63
click at [510, 227] on button "Gravar" at bounding box center [507, 224] width 39 height 25
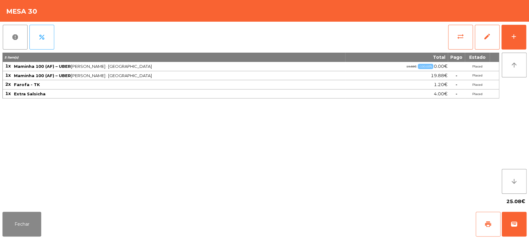
click at [481, 226] on button "print" at bounding box center [488, 224] width 25 height 25
click at [508, 223] on button "wallet" at bounding box center [514, 224] width 25 height 25
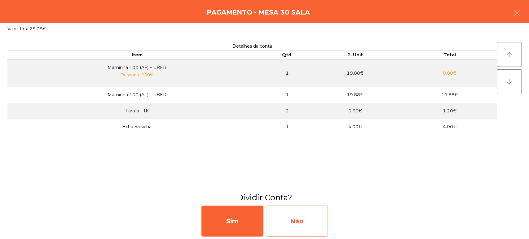
click at [291, 225] on div "Não" at bounding box center [297, 221] width 62 height 31
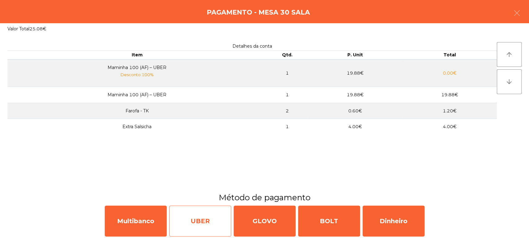
click at [213, 223] on div "UBER" at bounding box center [200, 221] width 62 height 31
select select "**"
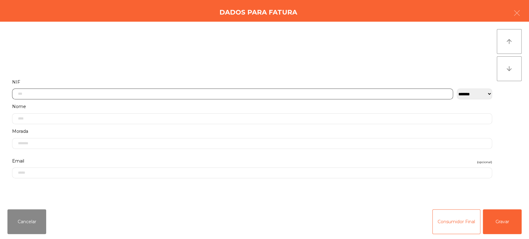
click at [172, 91] on input "text" at bounding box center [232, 94] width 441 height 11
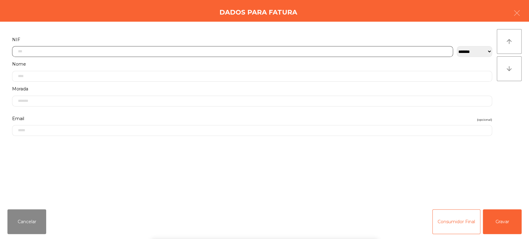
scroll to position [48, 0]
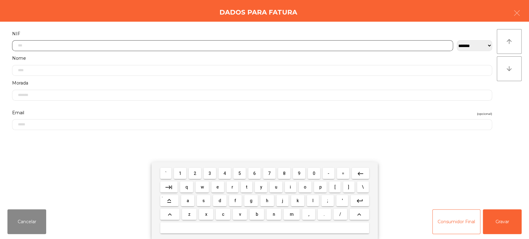
click at [191, 174] on button "2" at bounding box center [195, 173] width 12 height 11
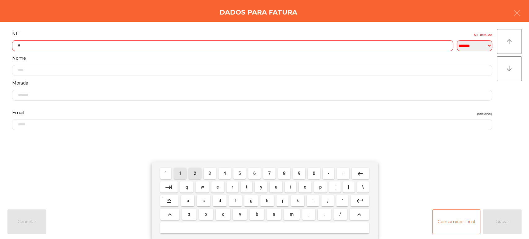
click at [174, 172] on button "1" at bounding box center [180, 173] width 12 height 11
click at [269, 174] on span "7" at bounding box center [269, 173] width 2 height 5
click at [226, 175] on span "4" at bounding box center [224, 173] width 2 height 5
click at [298, 174] on span "9" at bounding box center [299, 173] width 2 height 5
click at [226, 174] on span "4" at bounding box center [224, 173] width 2 height 5
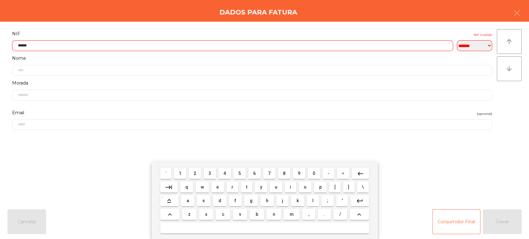
click at [299, 174] on span "9" at bounding box center [299, 173] width 2 height 5
click at [225, 174] on span "4" at bounding box center [224, 173] width 2 height 5
click at [210, 174] on span "3" at bounding box center [210, 173] width 2 height 5
type input "*********"
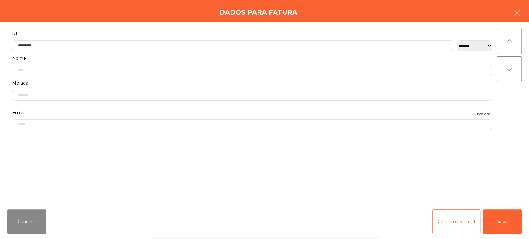
click at [501, 174] on div "` 1 2 3 4 5 6 7 8 9 0 - = keyboard_backspace keyboard_tab q w e r t y u i o p […" at bounding box center [264, 200] width 529 height 77
click at [503, 230] on button "Gravar" at bounding box center [502, 221] width 39 height 25
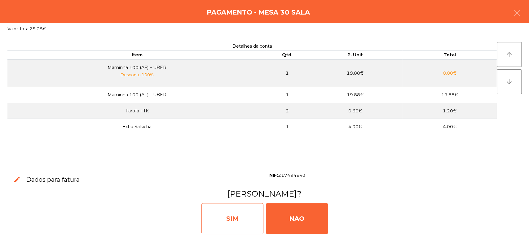
click at [238, 226] on div "SIM" at bounding box center [232, 218] width 62 height 31
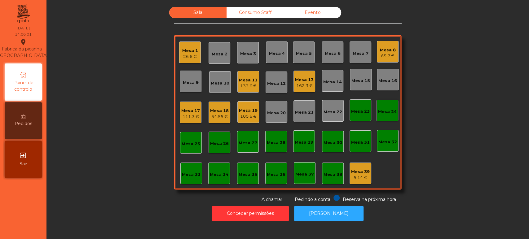
click at [192, 110] on div "Mesa 17" at bounding box center [190, 111] width 19 height 6
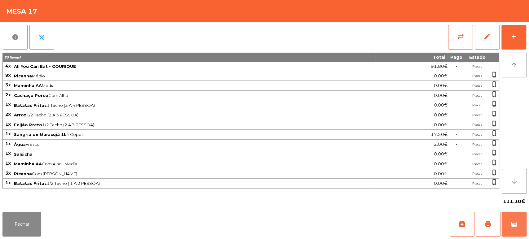
click at [504, 219] on button "wallet" at bounding box center [514, 224] width 25 height 25
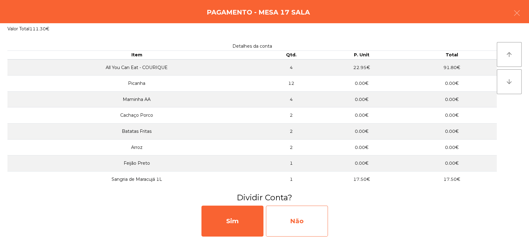
click at [290, 225] on div "Não" at bounding box center [297, 221] width 62 height 31
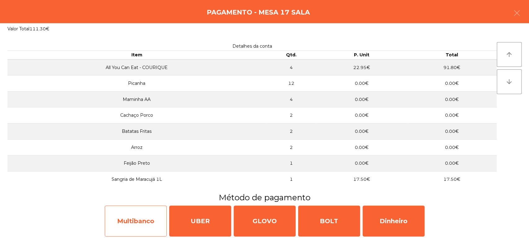
click at [123, 223] on div "Multibanco" at bounding box center [136, 221] width 62 height 31
select select "**"
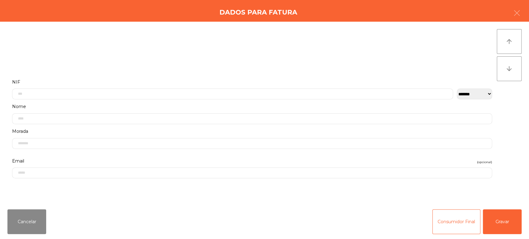
click at [295, 82] on label "NIF" at bounding box center [252, 82] width 480 height 8
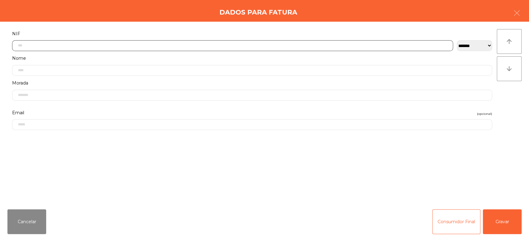
click at [343, 45] on input "text" at bounding box center [232, 45] width 441 height 11
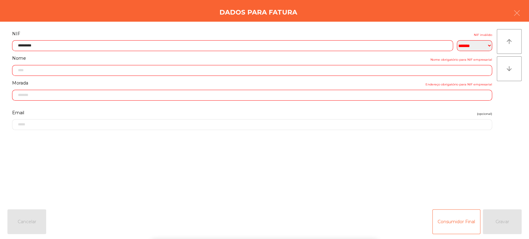
click at [497, 235] on div "` 1 2 3 4 5 6 7 8 9 0 - = keyboard_backspace keyboard_tab q w e r t y u i o p […" at bounding box center [264, 200] width 529 height 77
click at [502, 226] on div "Consumidor Final Gravar" at bounding box center [476, 221] width 89 height 25
click at [342, 44] on input "*********" at bounding box center [232, 45] width 441 height 11
click at [378, 43] on input "*********" at bounding box center [232, 45] width 441 height 11
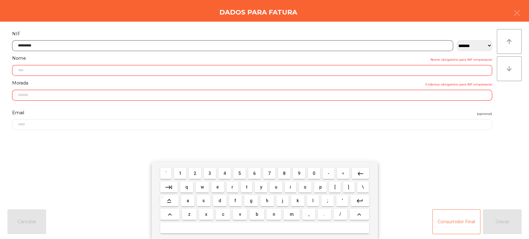
type input "*********"
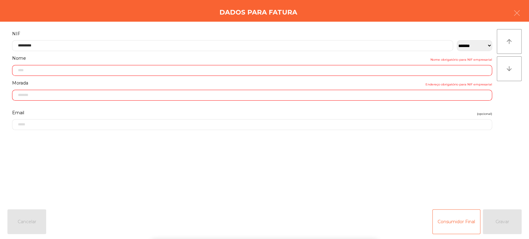
click at [510, 225] on div "` 1 2 3 4 5 6 7 8 9 0 - = keyboard_backspace keyboard_tab q w e r t y u i o p […" at bounding box center [264, 200] width 529 height 77
type input "**********"
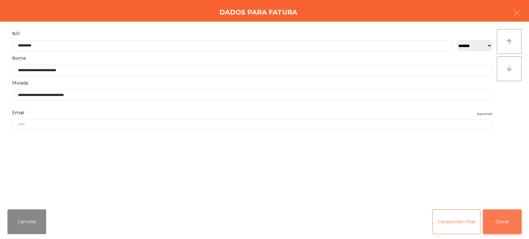
click at [510, 217] on button "Gravar" at bounding box center [502, 221] width 39 height 25
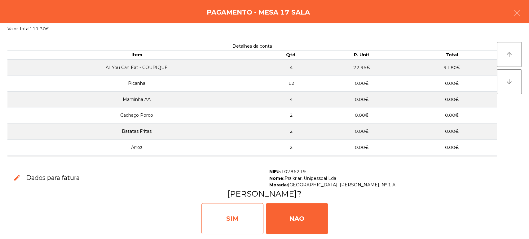
click at [238, 212] on div "SIM" at bounding box center [232, 218] width 62 height 31
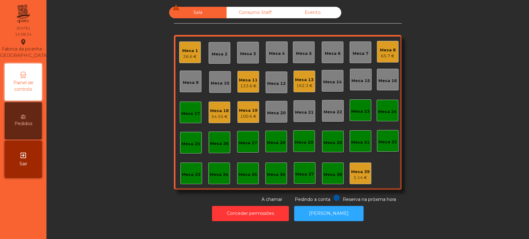
click at [188, 58] on div "26.6 €" at bounding box center [190, 57] width 16 height 6
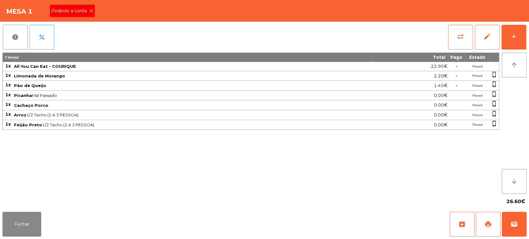
click at [68, 11] on span "Pedindo a conta" at bounding box center [70, 11] width 38 height 7
click at [514, 220] on button "wallet" at bounding box center [514, 224] width 25 height 25
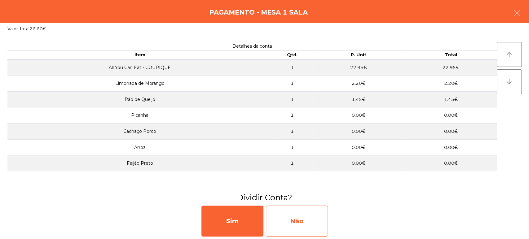
click at [288, 224] on div "Não" at bounding box center [297, 221] width 62 height 31
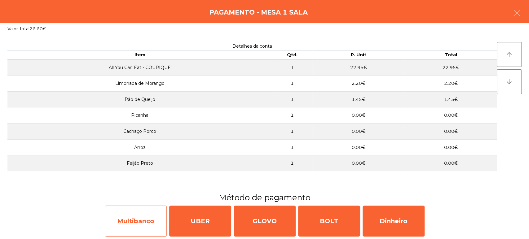
click at [134, 218] on div "Multibanco" at bounding box center [136, 221] width 62 height 31
select select "**"
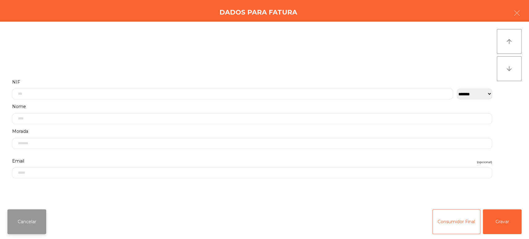
click at [32, 222] on button "Cancelar" at bounding box center [26, 221] width 39 height 25
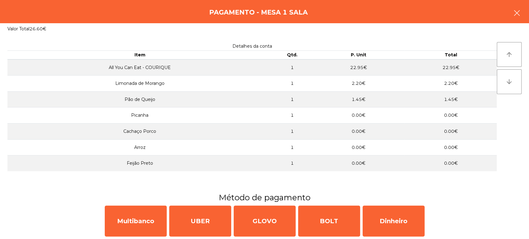
click at [521, 13] on button "button" at bounding box center [516, 13] width 17 height 19
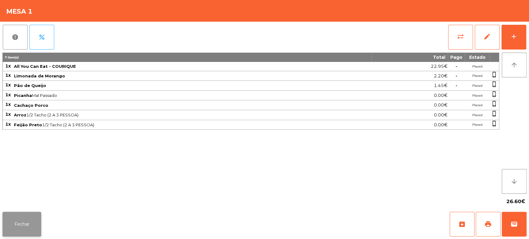
click at [28, 217] on button "Fechar" at bounding box center [21, 224] width 39 height 25
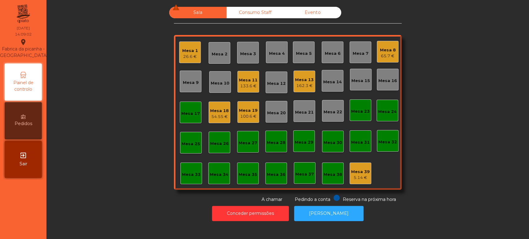
click at [293, 71] on div "Mesa 13 162.3 €" at bounding box center [304, 82] width 22 height 22
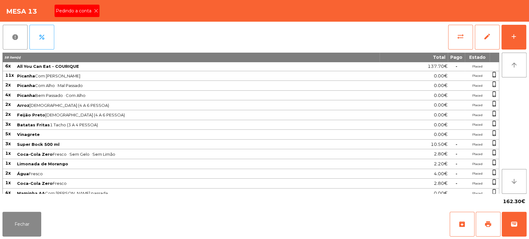
click at [300, 76] on span "Picanha Com Alho · Médio" at bounding box center [198, 75] width 362 height 5
click at [95, 10] on icon at bounding box center [96, 11] width 4 height 4
click at [489, 218] on button "print" at bounding box center [488, 224] width 25 height 25
click at [31, 221] on button "Fechar" at bounding box center [21, 224] width 39 height 25
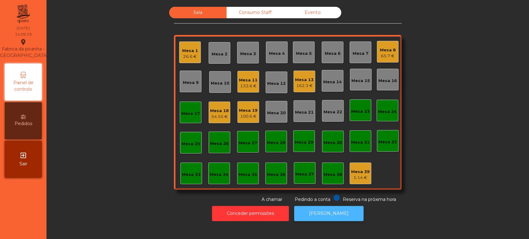
click at [319, 211] on button "[PERSON_NAME]" at bounding box center [328, 213] width 69 height 15
click at [185, 52] on div "Mesa 1" at bounding box center [190, 51] width 16 height 6
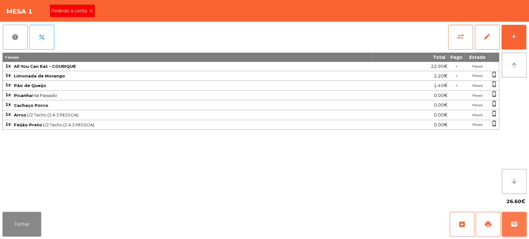
click at [513, 224] on span "wallet" at bounding box center [513, 224] width 7 height 7
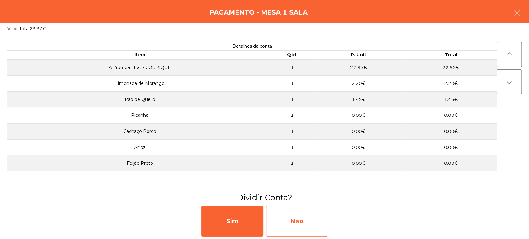
click at [294, 224] on div "Não" at bounding box center [297, 221] width 62 height 31
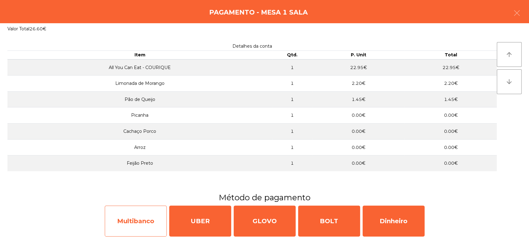
click at [144, 223] on div "Multibanco" at bounding box center [136, 221] width 62 height 31
select select "**"
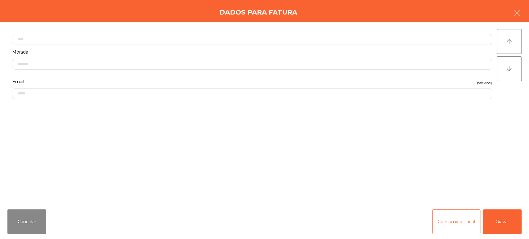
scroll to position [0, 0]
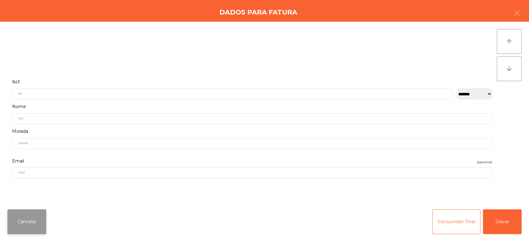
click at [30, 220] on button "Cancelar" at bounding box center [26, 221] width 39 height 25
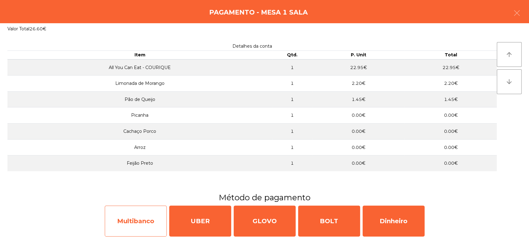
click at [131, 217] on div "Multibanco" at bounding box center [136, 221] width 62 height 31
select select "**"
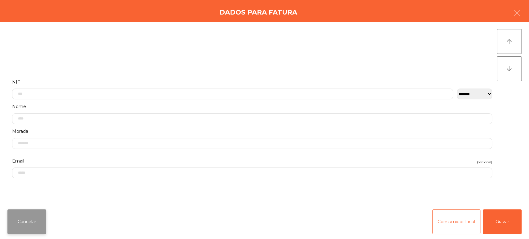
click at [30, 217] on button "Cancelar" at bounding box center [26, 221] width 39 height 25
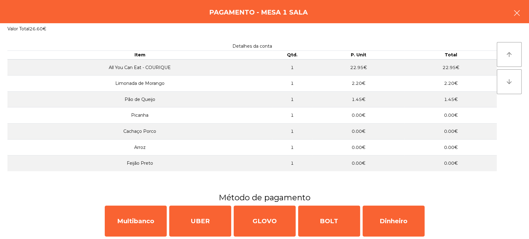
click at [515, 16] on icon "button" at bounding box center [516, 12] width 7 height 7
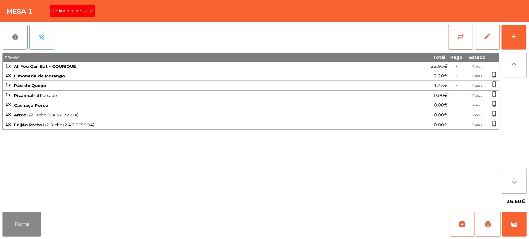
click at [71, 11] on span "Pedindo a conta" at bounding box center [70, 11] width 38 height 7
click at [512, 226] on span "wallet" at bounding box center [513, 224] width 7 height 7
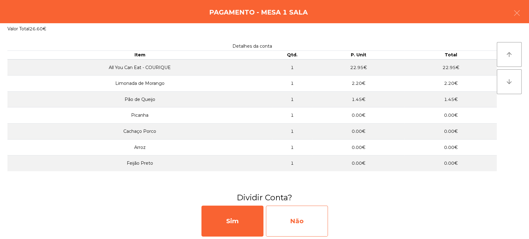
click at [293, 224] on div "Não" at bounding box center [297, 221] width 62 height 31
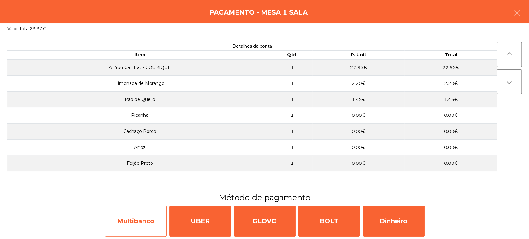
click at [137, 227] on div "Multibanco" at bounding box center [136, 221] width 62 height 31
select select "**"
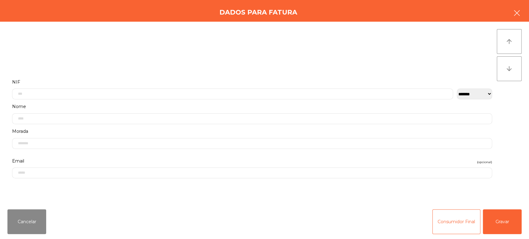
click at [523, 13] on button "button" at bounding box center [516, 13] width 17 height 19
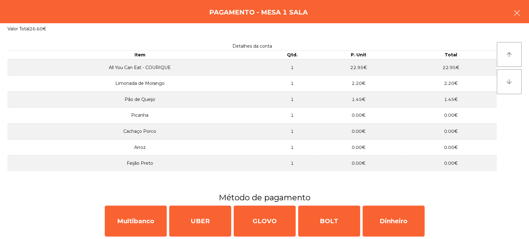
click at [525, 19] on button "button" at bounding box center [516, 13] width 17 height 19
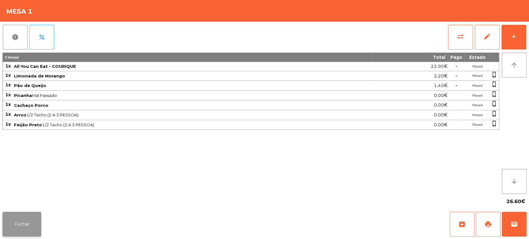
click at [21, 225] on button "Fechar" at bounding box center [21, 224] width 39 height 25
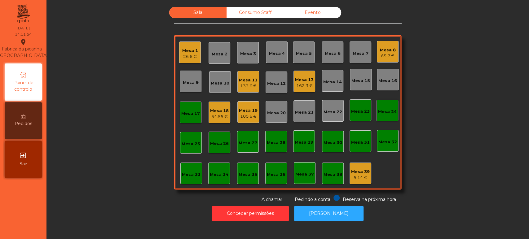
click at [187, 113] on div "Mesa 17" at bounding box center [190, 114] width 19 height 6
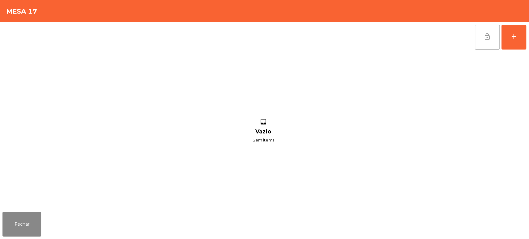
click at [476, 30] on button "lock_open" at bounding box center [487, 37] width 25 height 25
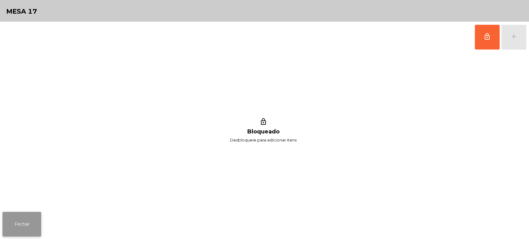
click at [31, 227] on button "Fechar" at bounding box center [21, 224] width 39 height 25
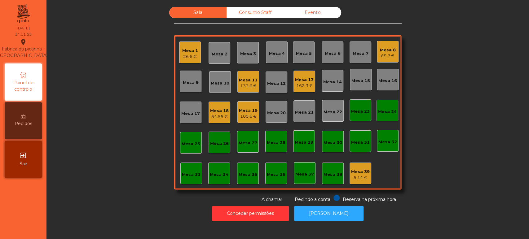
click at [299, 81] on div "Mesa 13" at bounding box center [304, 80] width 19 height 6
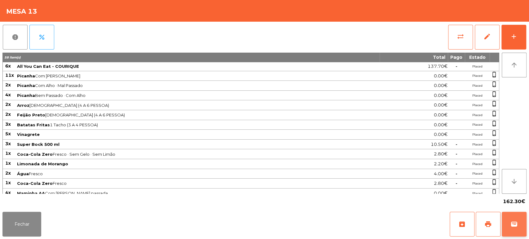
click at [514, 226] on span "wallet" at bounding box center [513, 224] width 7 height 7
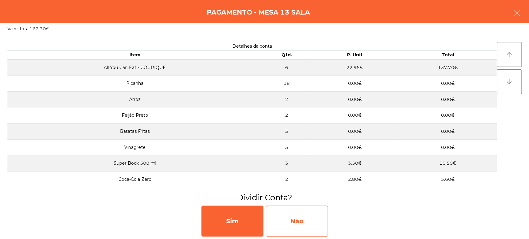
click at [302, 213] on div "Não" at bounding box center [297, 221] width 62 height 31
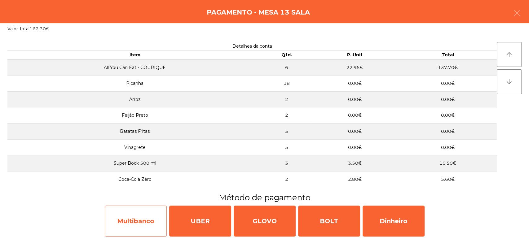
click at [149, 225] on div "Multibanco" at bounding box center [136, 221] width 62 height 31
select select "**"
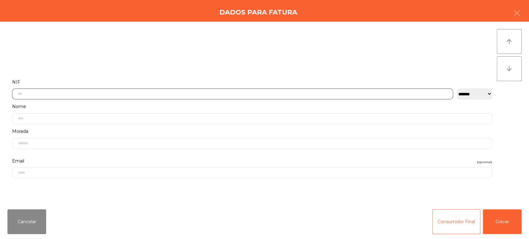
click at [329, 94] on input "text" at bounding box center [232, 94] width 441 height 11
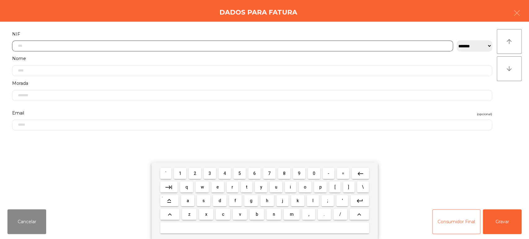
scroll to position [48, 0]
type input "*********"
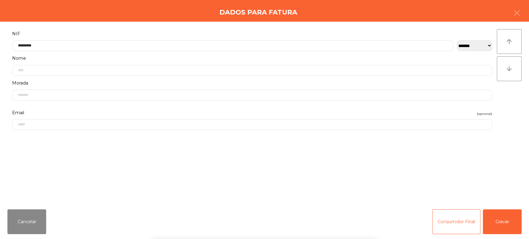
click at [498, 229] on div "` 1 2 3 4 5 6 7 8 9 0 - = keyboard_backspace keyboard_tab q w e r t y u i o p […" at bounding box center [264, 200] width 529 height 77
click at [500, 223] on button "Gravar" at bounding box center [502, 221] width 39 height 25
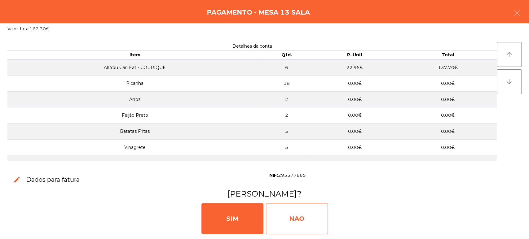
click at [297, 209] on div "NAO" at bounding box center [297, 218] width 62 height 31
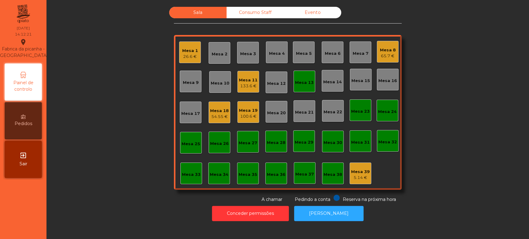
click at [293, 91] on div "Mesa 13" at bounding box center [304, 82] width 22 height 22
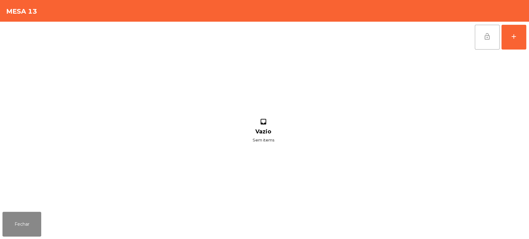
click at [476, 40] on button "lock_open" at bounding box center [487, 37] width 25 height 25
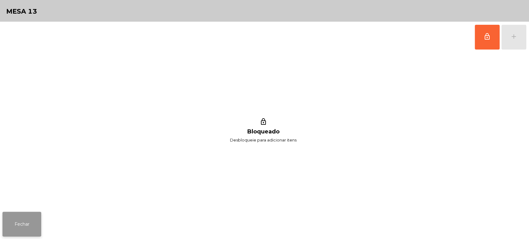
click at [27, 212] on button "Fechar" at bounding box center [21, 224] width 39 height 25
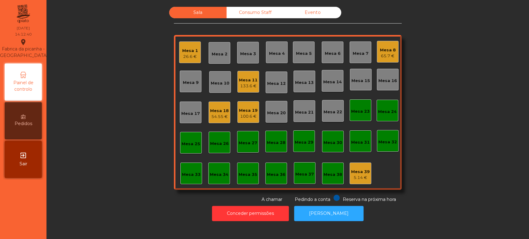
click at [377, 52] on div "Mesa 8 65.7 €" at bounding box center [388, 52] width 22 height 22
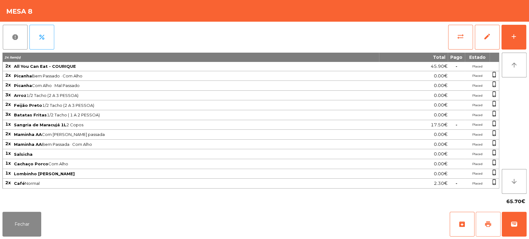
click at [483, 229] on button "print" at bounding box center [488, 224] width 25 height 25
click at [23, 212] on button "Fechar" at bounding box center [21, 224] width 39 height 25
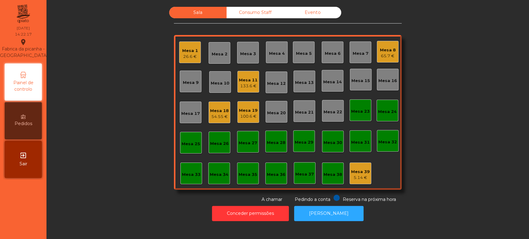
click at [191, 57] on div "26.6 €" at bounding box center [190, 57] width 16 height 6
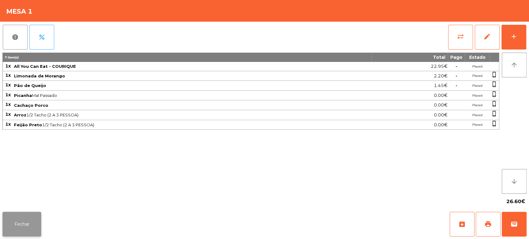
click at [21, 223] on button "Fechar" at bounding box center [21, 224] width 39 height 25
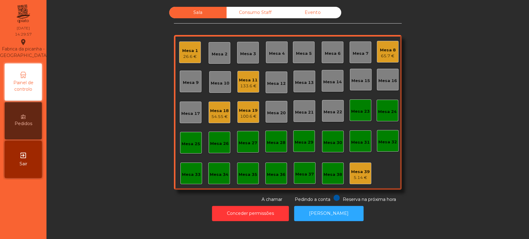
click at [422, 56] on div "Sala Consumo Staff Evento Mesa 1 26.6 € Mesa 2 Mesa 3 Mesa 4 Mesa 5 Mesa 6 Mesa…" at bounding box center [288, 105] width 466 height 196
click at [355, 171] on div "Mesa 39" at bounding box center [360, 172] width 19 height 6
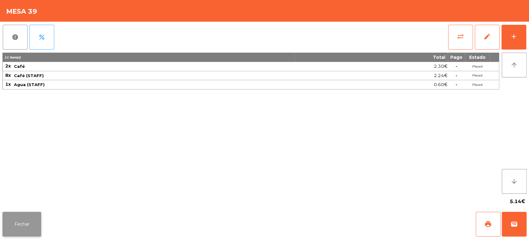
click at [32, 226] on button "Fechar" at bounding box center [21, 224] width 39 height 25
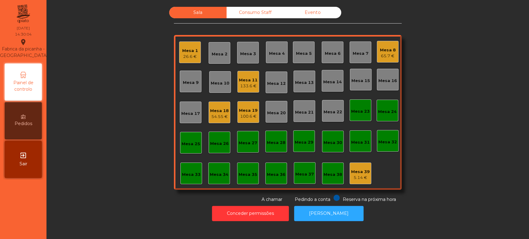
click at [248, 115] on div "100.6 €" at bounding box center [248, 116] width 19 height 6
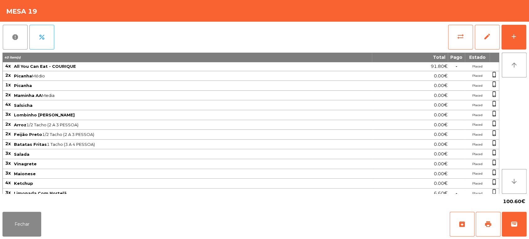
scroll to position [22, 0]
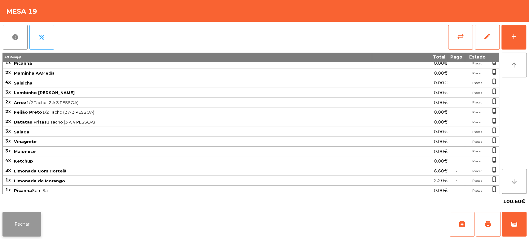
click at [10, 220] on button "Fechar" at bounding box center [21, 224] width 39 height 25
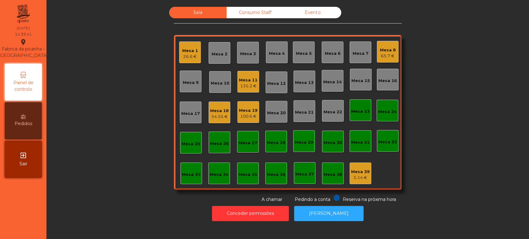
click at [209, 107] on div "Mesa 18 54.55 €" at bounding box center [220, 113] width 22 height 22
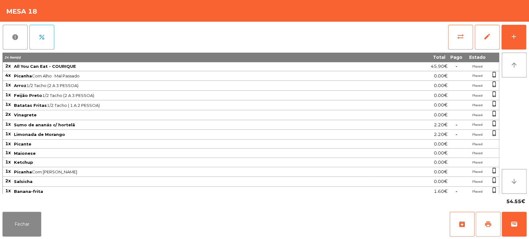
click at [485, 227] on span "print" at bounding box center [487, 224] width 7 height 7
click at [516, 226] on span "wallet" at bounding box center [513, 224] width 7 height 7
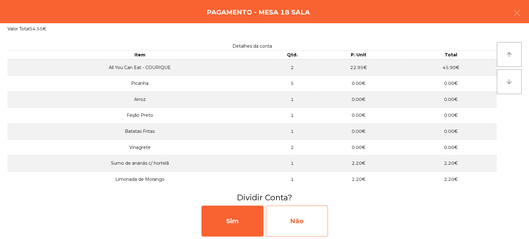
click at [304, 221] on div "Não" at bounding box center [297, 221] width 62 height 31
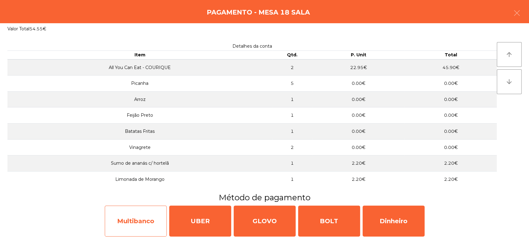
click at [146, 218] on div "Multibanco" at bounding box center [136, 221] width 62 height 31
select select "**"
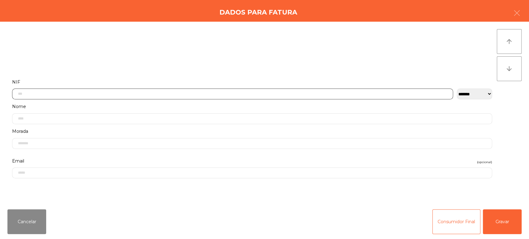
click at [282, 93] on input "text" at bounding box center [232, 94] width 441 height 11
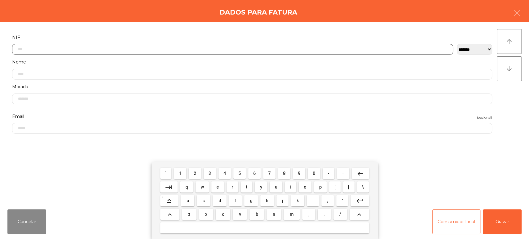
scroll to position [48, 0]
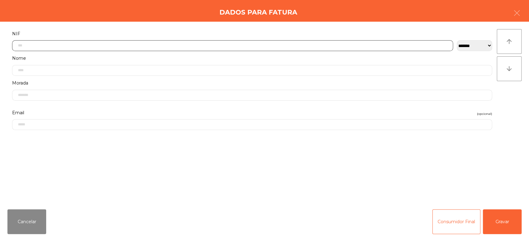
click at [213, 43] on input "text" at bounding box center [232, 45] width 441 height 11
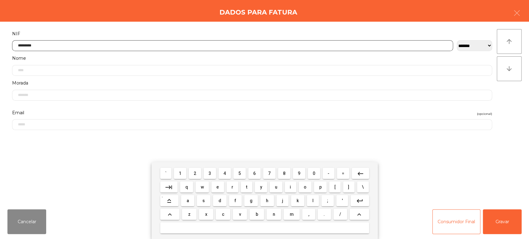
type input "*********"
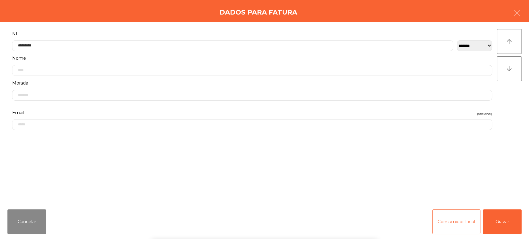
click at [511, 220] on div "` 1 2 3 4 5 6 7 8 9 0 - = keyboard_backspace keyboard_tab q w e r t y u i o p […" at bounding box center [264, 200] width 529 height 77
click at [506, 226] on button "Gravar" at bounding box center [502, 221] width 39 height 25
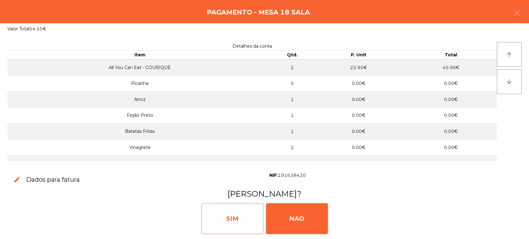
click at [241, 206] on div "SIM" at bounding box center [232, 218] width 62 height 31
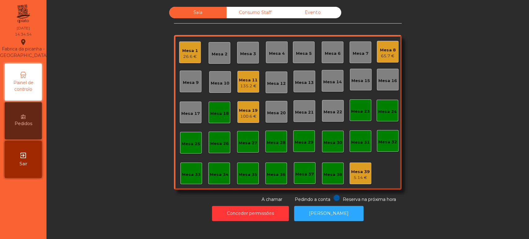
click at [225, 111] on div "Mesa 18" at bounding box center [219, 114] width 19 height 6
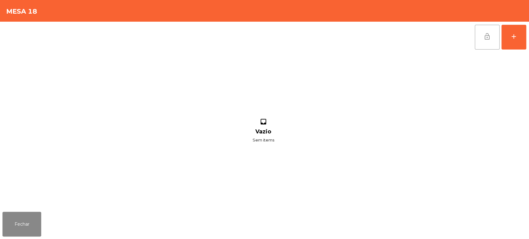
click at [478, 28] on button "lock_open" at bounding box center [487, 37] width 25 height 25
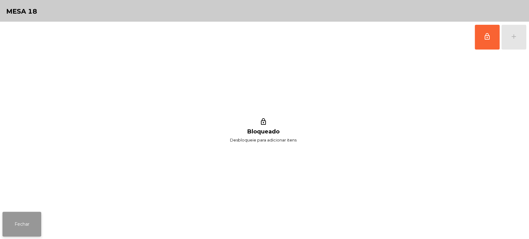
click at [29, 225] on button "Fechar" at bounding box center [21, 224] width 39 height 25
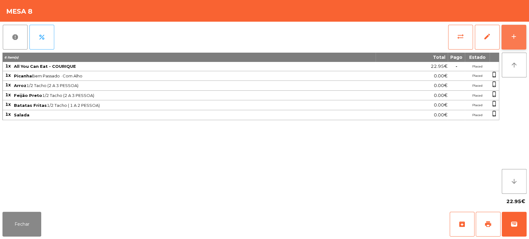
click at [523, 43] on button "add" at bounding box center [513, 37] width 25 height 25
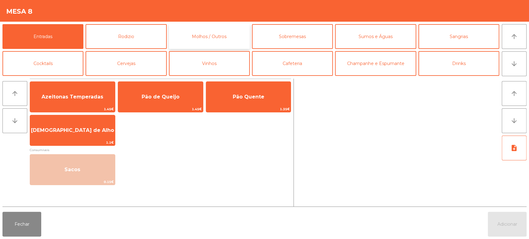
click at [216, 46] on button "Molhos / Outros" at bounding box center [209, 36] width 81 height 25
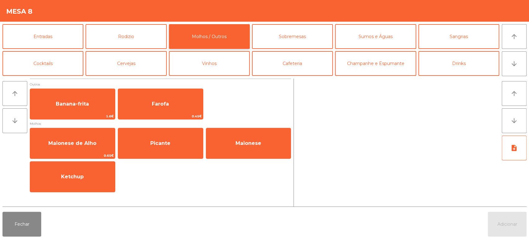
click at [240, 42] on button "Molhos / Outros" at bounding box center [209, 36] width 81 height 25
click at [303, 33] on button "Sobremesas" at bounding box center [292, 36] width 81 height 25
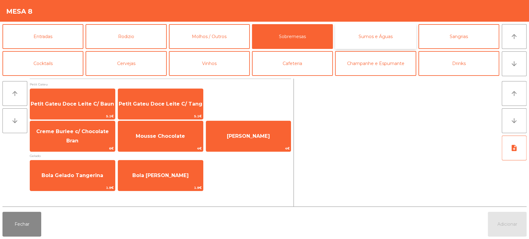
click at [381, 27] on button "Sumos e Águas" at bounding box center [375, 36] width 81 height 25
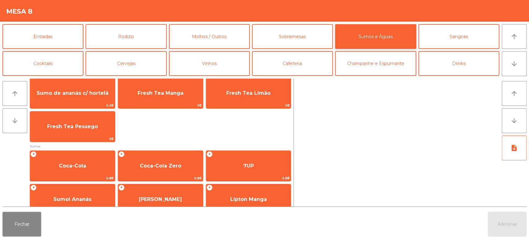
scroll to position [39, 0]
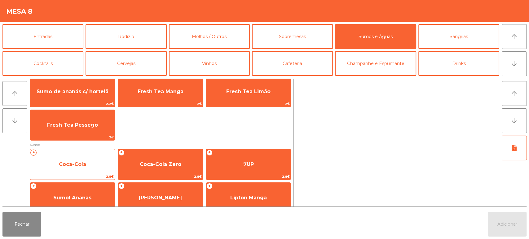
click at [72, 166] on span "Coca-Cola" at bounding box center [72, 164] width 27 height 6
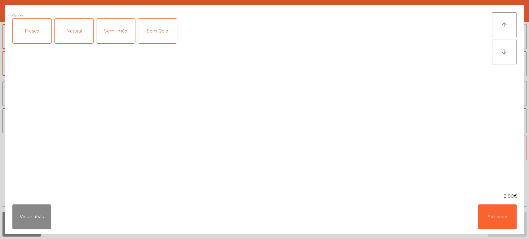
click at [32, 28] on div "Fresco" at bounding box center [32, 31] width 39 height 25
click at [494, 214] on button "Adicionar" at bounding box center [497, 217] width 39 height 25
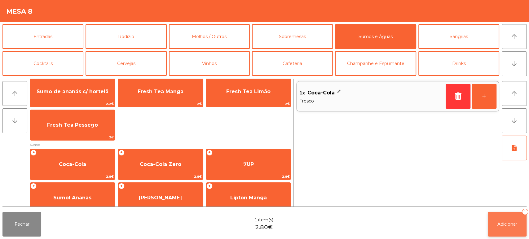
click at [512, 218] on button "Adicionar 1" at bounding box center [507, 224] width 39 height 25
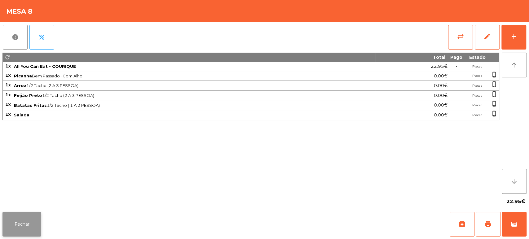
click at [25, 217] on button "Fechar" at bounding box center [21, 224] width 39 height 25
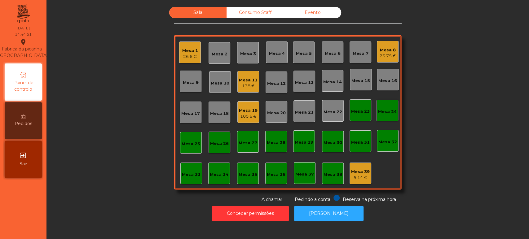
click at [362, 69] on div "Mesa 15" at bounding box center [361, 80] width 22 height 22
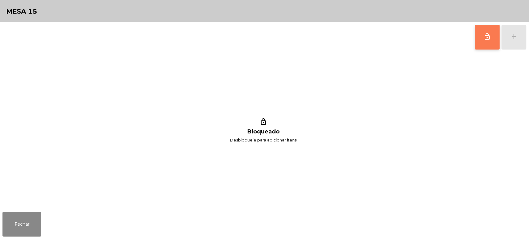
click at [479, 36] on button "lock_outline" at bounding box center [487, 37] width 25 height 25
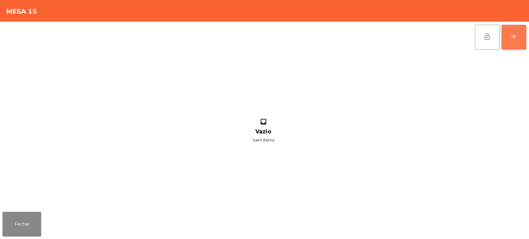
click at [508, 39] on button "add" at bounding box center [513, 37] width 25 height 25
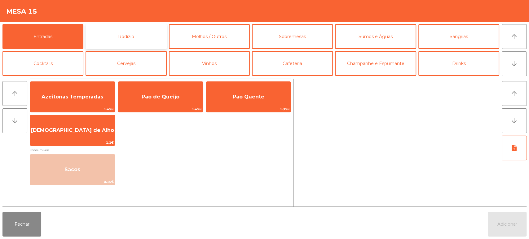
click at [111, 45] on button "Rodizio" at bounding box center [126, 36] width 81 height 25
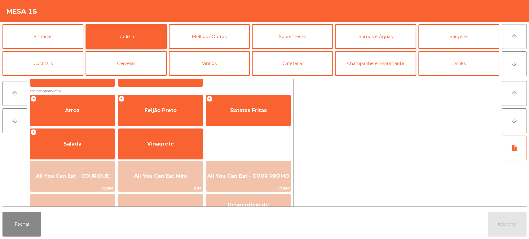
scroll to position [67, 0]
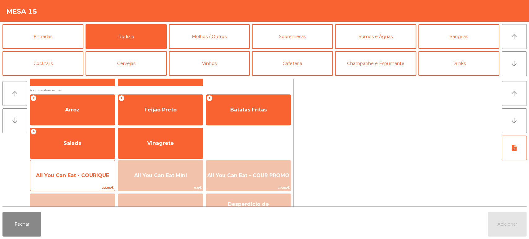
click at [82, 173] on span "All You Can Eat - COURIQUE" at bounding box center [72, 176] width 73 height 6
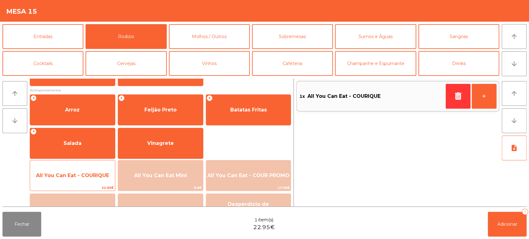
click at [82, 171] on span "All You Can Eat - COURIQUE" at bounding box center [72, 175] width 85 height 17
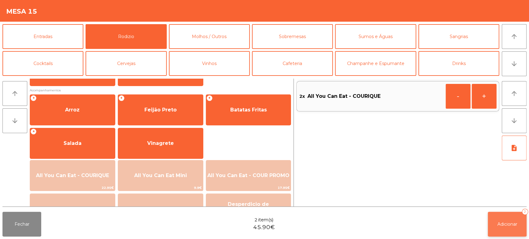
click at [498, 224] on span "Adicionar" at bounding box center [507, 225] width 20 height 6
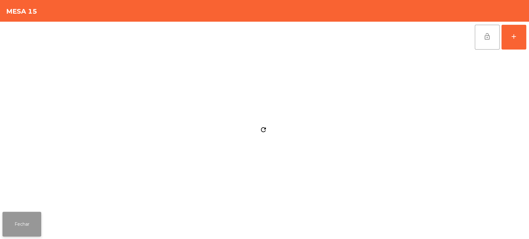
click at [29, 223] on button "Fechar" at bounding box center [21, 224] width 39 height 25
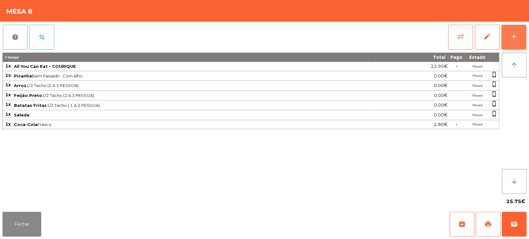
click at [512, 37] on div "add" at bounding box center [513, 36] width 7 height 7
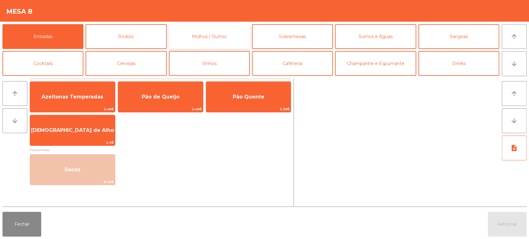
click at [184, 34] on button "Molhos / Outros" at bounding box center [209, 36] width 81 height 25
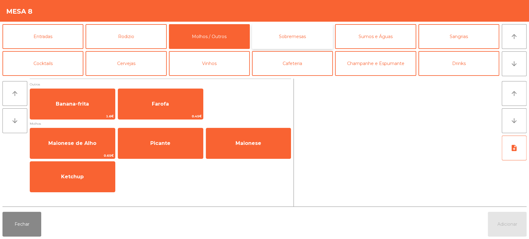
click at [280, 25] on button "Sobremesas" at bounding box center [292, 36] width 81 height 25
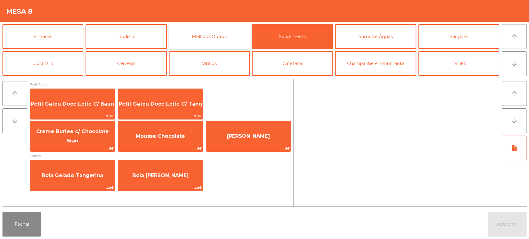
click at [201, 29] on button "Molhos / Outros" at bounding box center [209, 36] width 81 height 25
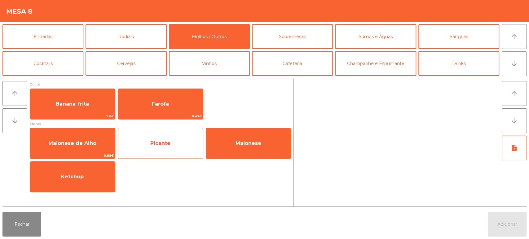
click at [172, 144] on span "Picante" at bounding box center [160, 143] width 85 height 17
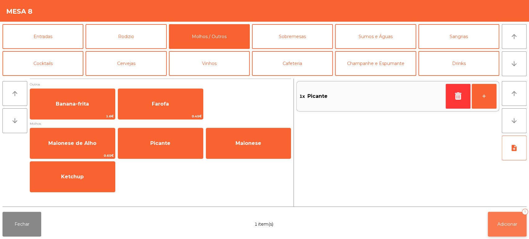
click at [496, 226] on button "Adicionar 1" at bounding box center [507, 224] width 39 height 25
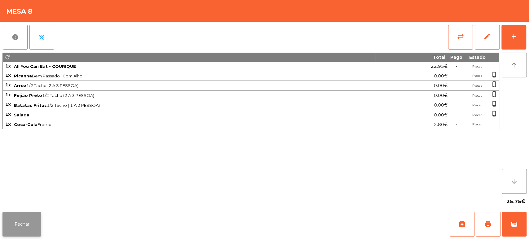
click at [25, 228] on button "Fechar" at bounding box center [21, 224] width 39 height 25
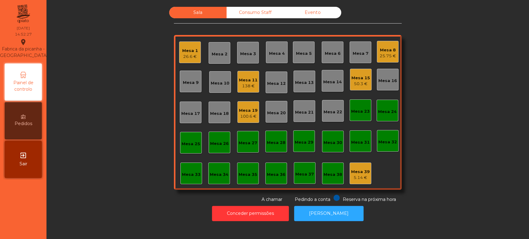
click at [241, 82] on div "Mesa 11" at bounding box center [248, 80] width 19 height 6
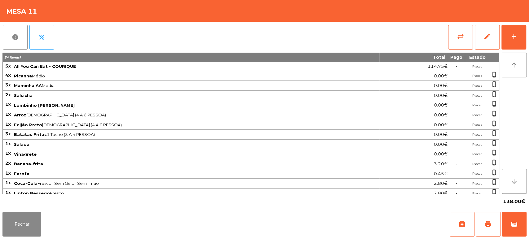
scroll to position [61, 0]
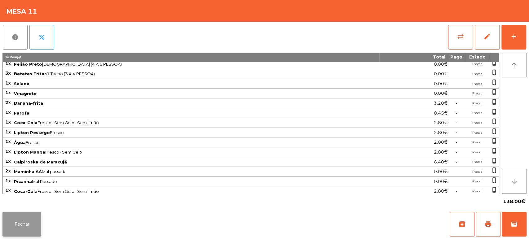
click at [28, 226] on button "Fechar" at bounding box center [21, 224] width 39 height 25
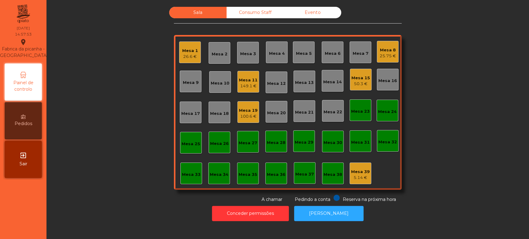
click at [246, 108] on div "Mesa 19" at bounding box center [248, 111] width 19 height 6
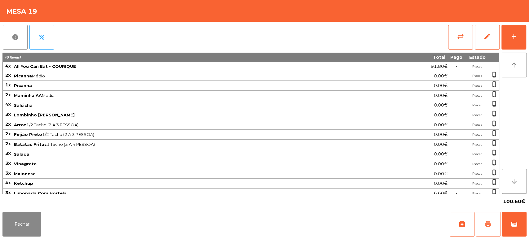
click at [495, 223] on button "print" at bounding box center [488, 224] width 25 height 25
click at [32, 223] on button "Fechar" at bounding box center [21, 224] width 39 height 25
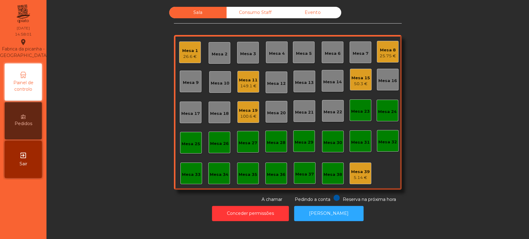
click at [250, 86] on div "149.1 €" at bounding box center [248, 86] width 19 height 6
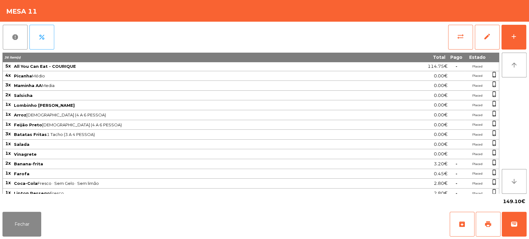
scroll to position [80, 0]
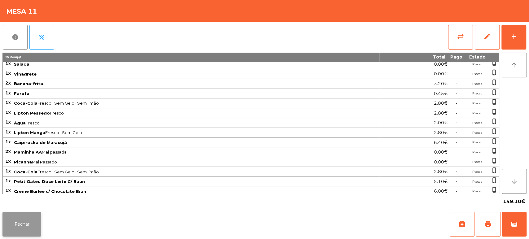
click at [39, 217] on button "Fechar" at bounding box center [21, 224] width 39 height 25
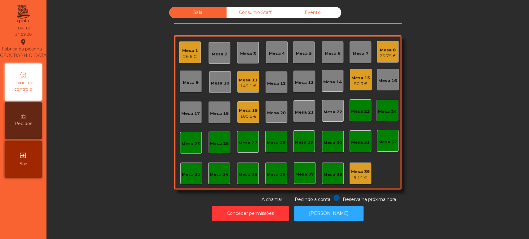
click at [247, 116] on div "100.6 €" at bounding box center [248, 116] width 19 height 6
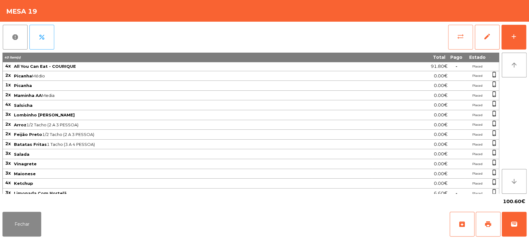
click at [454, 36] on button "sync_alt" at bounding box center [460, 37] width 25 height 25
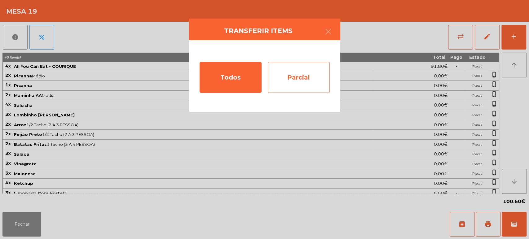
click at [298, 74] on div "Parcial" at bounding box center [299, 77] width 62 height 31
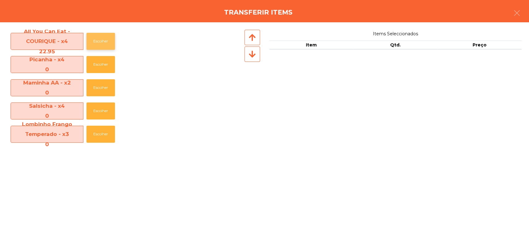
click at [90, 45] on button "Escolher" at bounding box center [100, 41] width 29 height 17
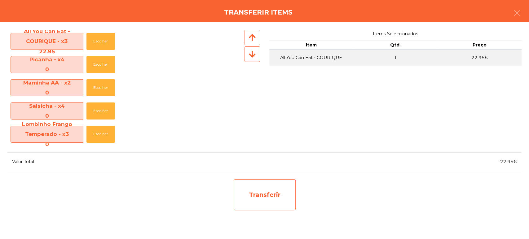
click at [253, 195] on div "Transferir" at bounding box center [265, 194] width 62 height 31
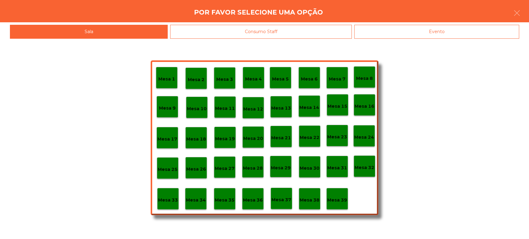
click at [286, 206] on div "Mesa 37" at bounding box center [282, 199] width 22 height 22
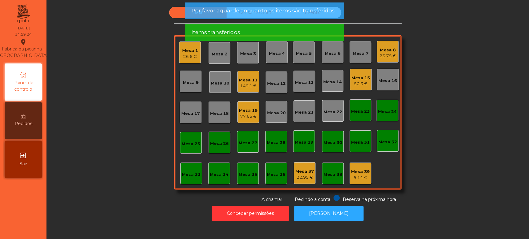
click at [245, 113] on div "77.65 €" at bounding box center [248, 116] width 19 height 6
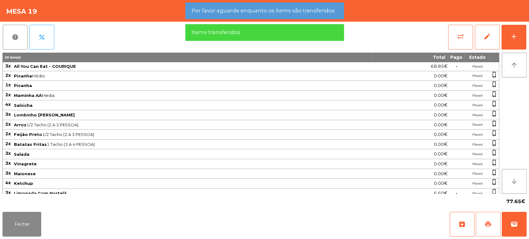
click at [486, 221] on span "print" at bounding box center [487, 224] width 7 height 7
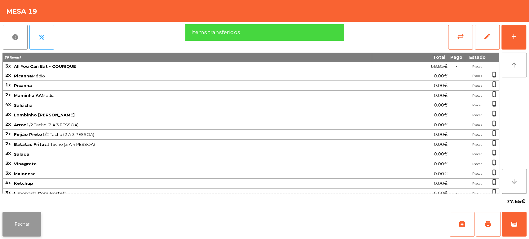
click at [35, 220] on button "Fechar" at bounding box center [21, 224] width 39 height 25
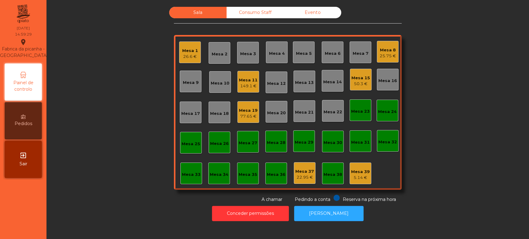
click at [357, 175] on div "5.14 €" at bounding box center [360, 178] width 19 height 6
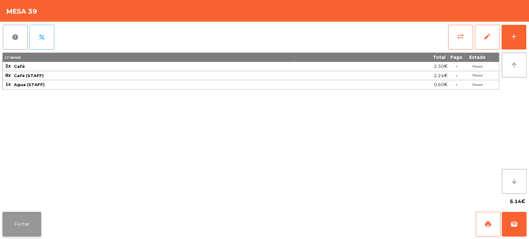
click at [16, 215] on button "Fechar" at bounding box center [21, 224] width 39 height 25
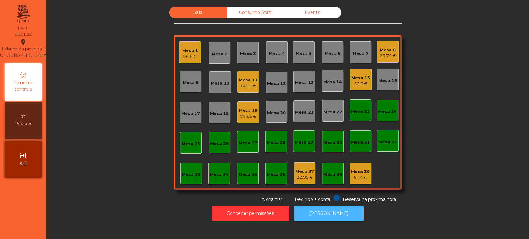
click at [327, 217] on button "[PERSON_NAME]" at bounding box center [328, 213] width 69 height 15
click at [249, 10] on div "Consumo Staff" at bounding box center [255, 12] width 57 height 11
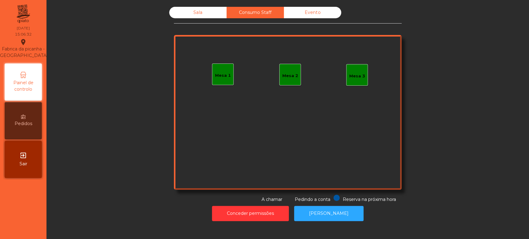
click at [227, 79] on div "Mesa 1" at bounding box center [223, 75] width 22 height 22
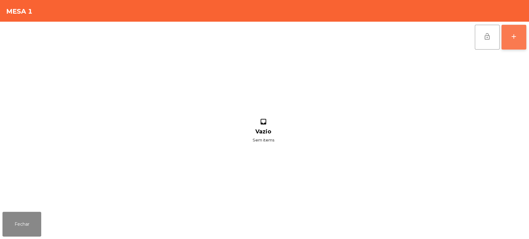
click at [511, 39] on div "add" at bounding box center [513, 36] width 7 height 7
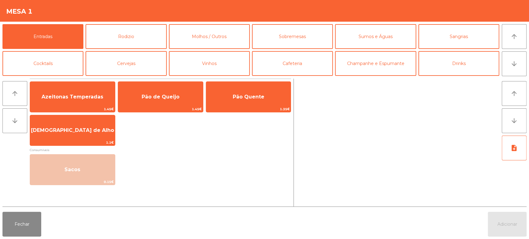
scroll to position [37, 0]
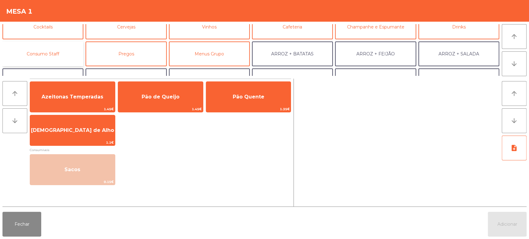
click at [65, 55] on button "Consumo Staff" at bounding box center [42, 54] width 81 height 25
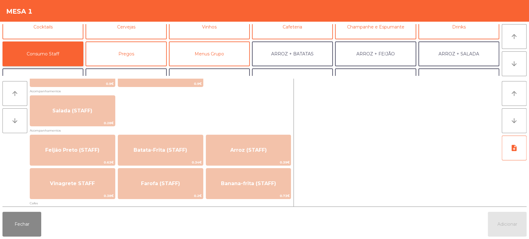
scroll to position [240, 0]
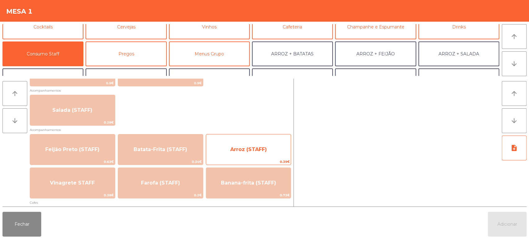
click at [256, 148] on span "Arroz (STAFF)" at bounding box center [248, 150] width 37 height 6
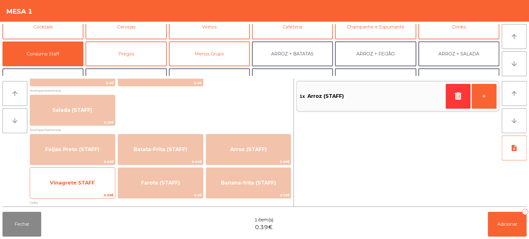
click at [92, 183] on span "Vinagrete STAFF" at bounding box center [72, 183] width 45 height 6
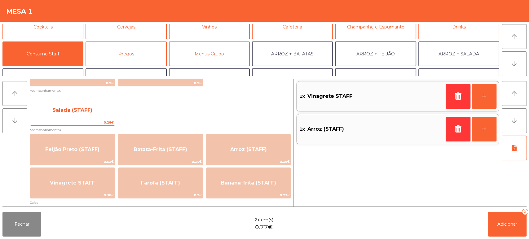
click at [97, 107] on span "Salada (STAFF)" at bounding box center [72, 110] width 85 height 17
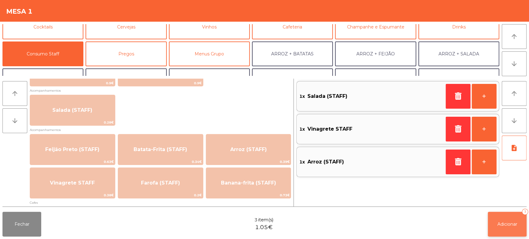
click at [511, 216] on button "Adicionar 3" at bounding box center [507, 224] width 39 height 25
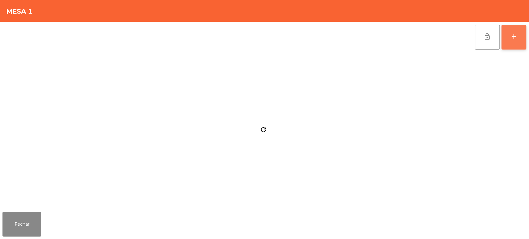
click at [509, 33] on button "add" at bounding box center [513, 37] width 25 height 25
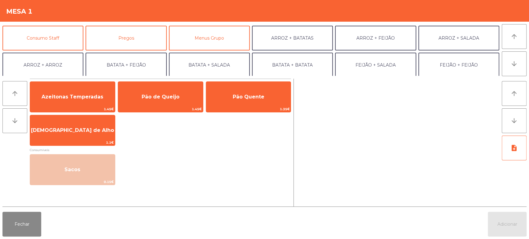
scroll to position [54, 0]
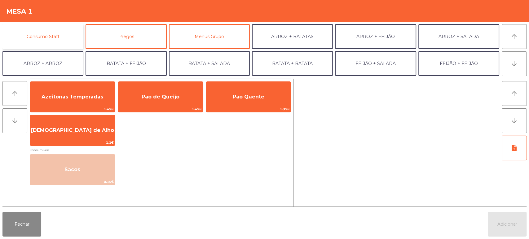
click at [55, 39] on button "Consumo Staff" at bounding box center [42, 36] width 81 height 25
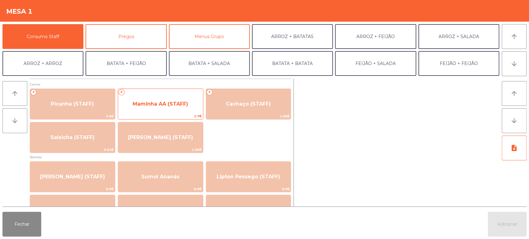
click at [161, 99] on span "Maminha AA (STAFF)" at bounding box center [160, 104] width 85 height 17
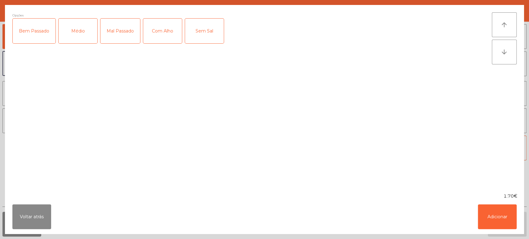
click at [36, 20] on div "Bem Passado" at bounding box center [34, 31] width 43 height 25
click at [92, 27] on div "Médio" at bounding box center [78, 31] width 39 height 25
click at [37, 29] on div "Bem Passado" at bounding box center [34, 31] width 43 height 25
click at [126, 24] on div "Mal Passado" at bounding box center [120, 31] width 40 height 25
click at [164, 28] on div "Com Alho" at bounding box center [162, 31] width 39 height 25
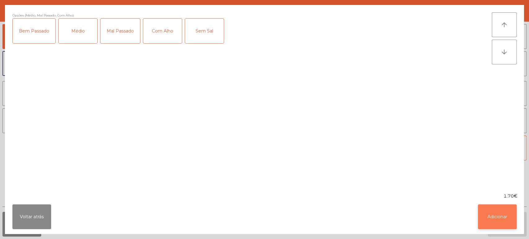
click at [483, 212] on button "Adicionar" at bounding box center [497, 217] width 39 height 25
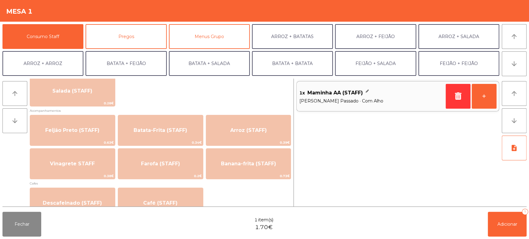
scroll to position [269, 0]
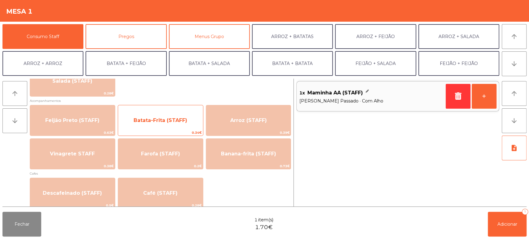
click at [160, 116] on span "Batata-Frita (STAFF)" at bounding box center [160, 120] width 85 height 17
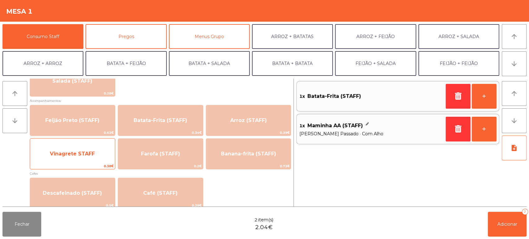
click at [91, 154] on span "Vinagrete STAFF" at bounding box center [72, 154] width 45 height 6
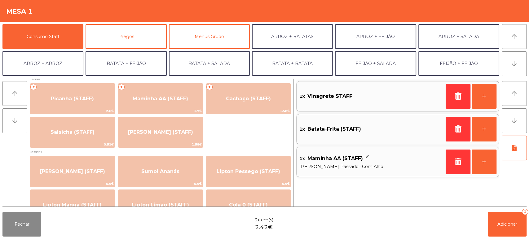
scroll to position [0, 0]
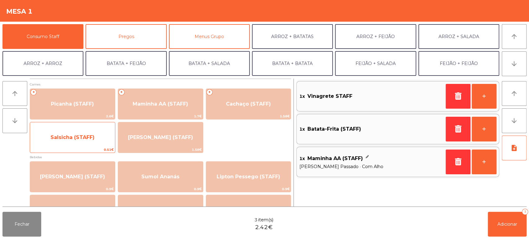
click at [83, 135] on span "Salsicha (STAFF)" at bounding box center [73, 137] width 44 height 6
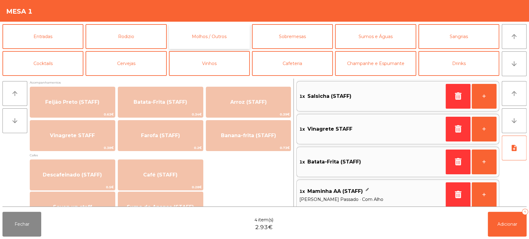
click at [195, 46] on button "Molhos / Outros" at bounding box center [209, 36] width 81 height 25
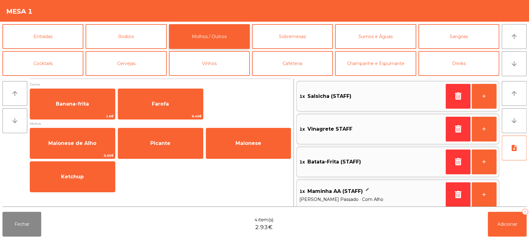
click at [216, 32] on button "Molhos / Outros" at bounding box center [209, 36] width 81 height 25
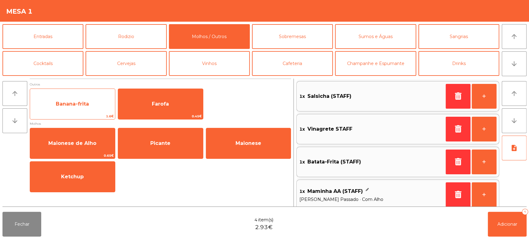
click at [90, 105] on span "Banana-frita" at bounding box center [72, 104] width 85 height 17
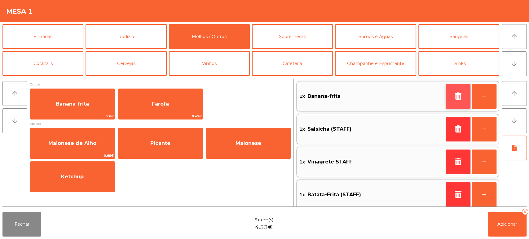
click at [454, 94] on icon "button" at bounding box center [457, 95] width 9 height 7
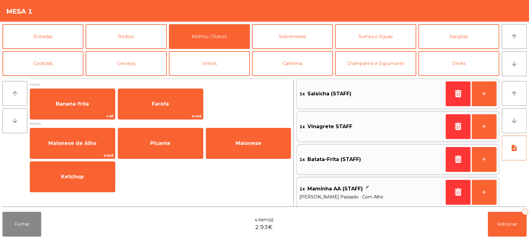
scroll to position [35, 0]
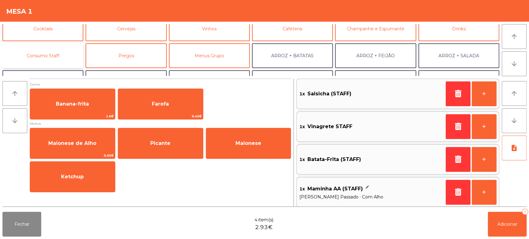
click at [82, 49] on button "Consumo Staff" at bounding box center [42, 55] width 81 height 25
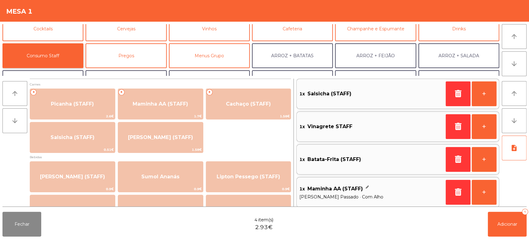
click at [40, 56] on button "Consumo Staff" at bounding box center [42, 55] width 81 height 25
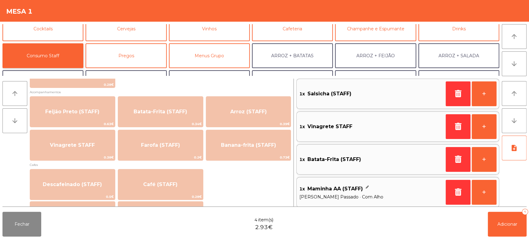
scroll to position [278, 0]
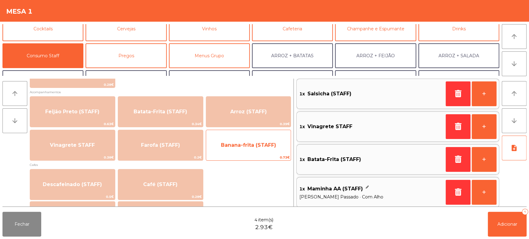
click at [255, 143] on span "Banana-frita (STAFF)" at bounding box center [248, 145] width 55 height 6
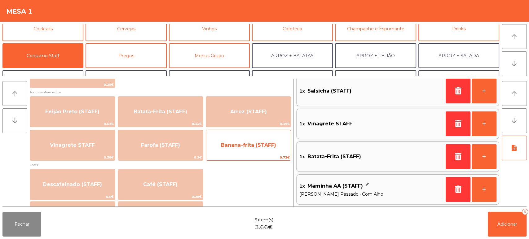
scroll to position [0, 0]
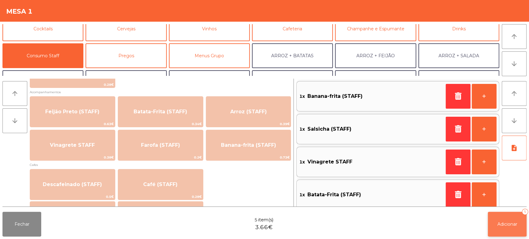
click at [491, 224] on button "Adicionar 5" at bounding box center [507, 224] width 39 height 25
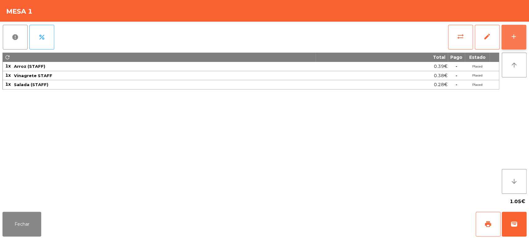
click at [506, 37] on button "add" at bounding box center [513, 37] width 25 height 25
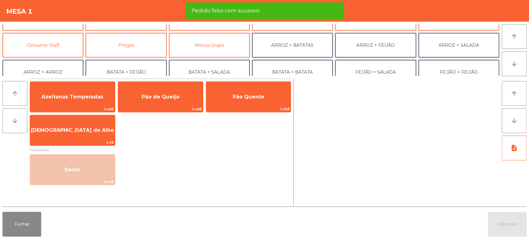
scroll to position [47, 0]
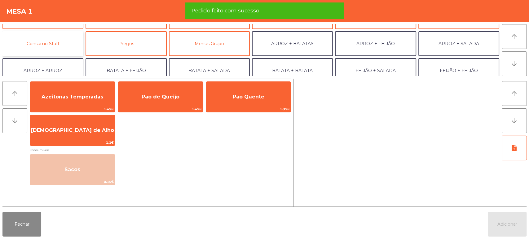
click at [52, 40] on button "Consumo Staff" at bounding box center [42, 43] width 81 height 25
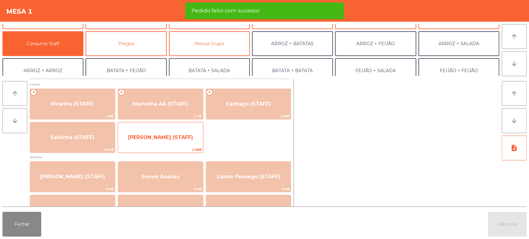
click at [181, 132] on span "Lombinho Frango (STAFF)" at bounding box center [160, 137] width 85 height 17
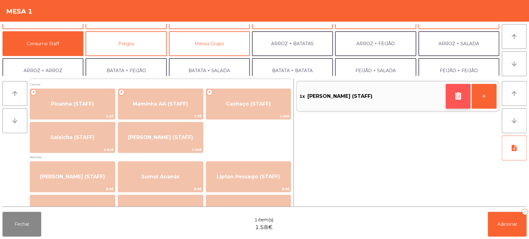
click at [461, 97] on icon "button" at bounding box center [457, 95] width 9 height 7
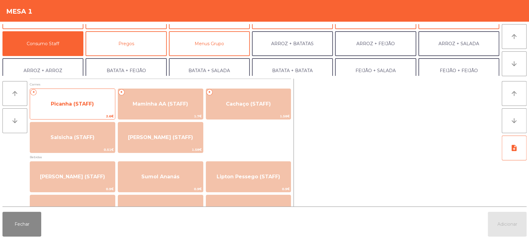
click at [83, 108] on span "Picanha (STAFF)" at bounding box center [72, 104] width 85 height 17
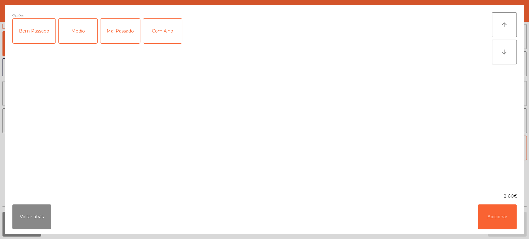
click at [17, 235] on ngb-modal-window "Opções Bem Passado Medio Mal Passado Com Alho arrow_upward arrow_downward 2.60€…" at bounding box center [264, 119] width 529 height 239
click at [39, 205] on button "Voltar atrás" at bounding box center [31, 217] width 39 height 25
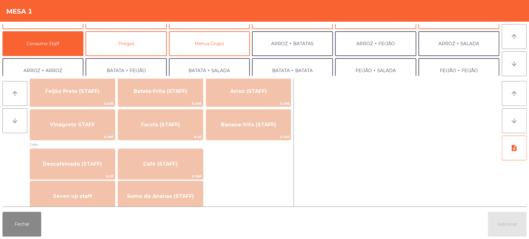
scroll to position [269, 0]
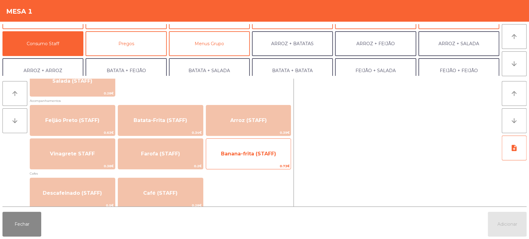
click at [243, 155] on span "Banana-frita (STAFF)" at bounding box center [248, 154] width 55 height 6
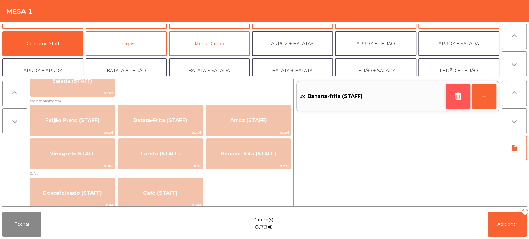
click at [446, 90] on button "button" at bounding box center [458, 96] width 25 height 25
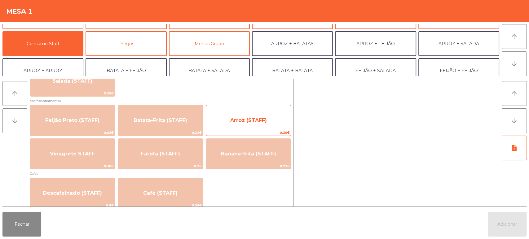
click at [250, 112] on span "Arroz (STAFF)" at bounding box center [248, 120] width 85 height 17
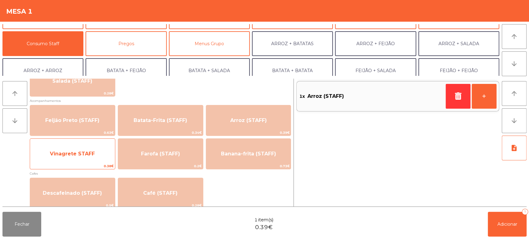
click at [96, 143] on div "Vinagrete STAFF 0.38€" at bounding box center [73, 154] width 86 height 31
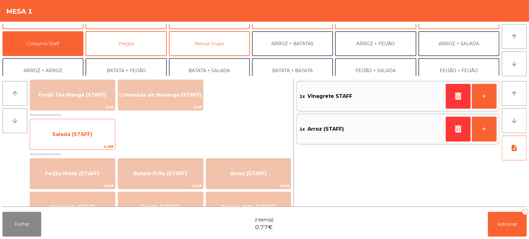
click at [79, 133] on span "Salada (STAFF)" at bounding box center [72, 134] width 40 height 6
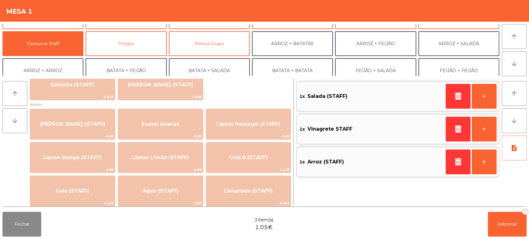
scroll to position [0, 0]
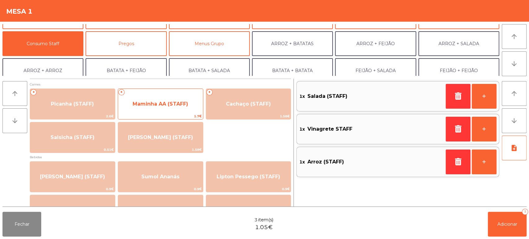
click at [159, 111] on span "Maminha AA (STAFF)" at bounding box center [160, 104] width 85 height 17
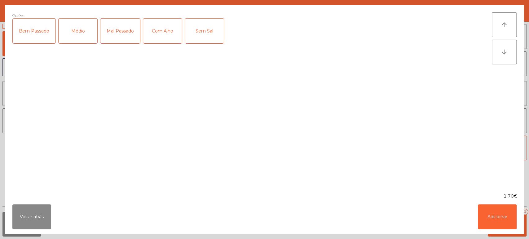
click at [86, 20] on div "Médio" at bounding box center [78, 31] width 39 height 25
click at [172, 21] on div "Com Alho" at bounding box center [162, 31] width 39 height 25
click at [157, 26] on div "Com Alho" at bounding box center [162, 31] width 39 height 25
click at [504, 220] on button "Adicionar" at bounding box center [497, 217] width 39 height 25
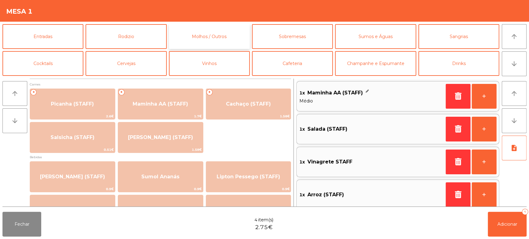
click at [212, 40] on button "Molhos / Outros" at bounding box center [209, 36] width 81 height 25
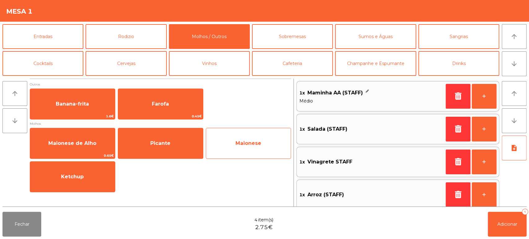
click at [241, 143] on span "Maionese" at bounding box center [249, 143] width 26 height 6
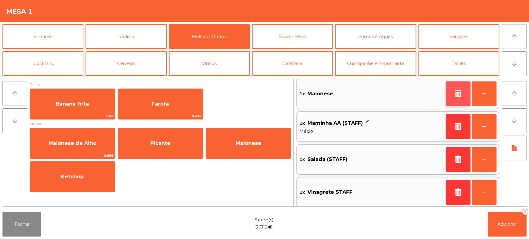
click at [457, 83] on button "button" at bounding box center [458, 94] width 25 height 25
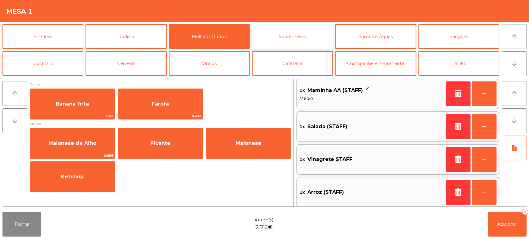
click at [265, 29] on button "Sobremesas" at bounding box center [292, 36] width 81 height 25
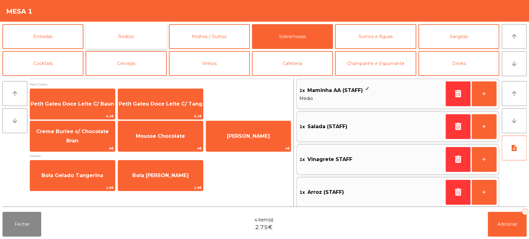
click at [131, 27] on button "Rodizio" at bounding box center [126, 36] width 81 height 25
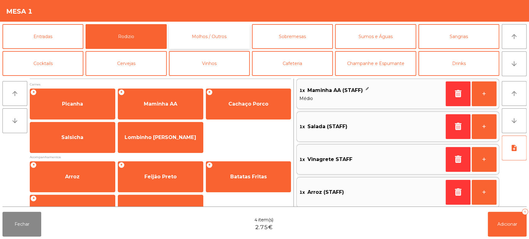
click at [213, 41] on button "Molhos / Outros" at bounding box center [209, 36] width 81 height 25
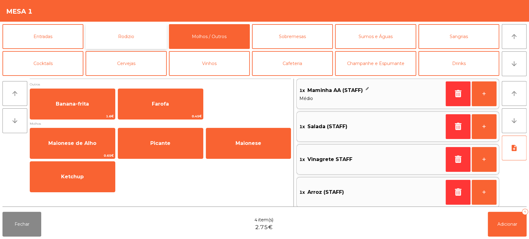
click at [134, 36] on button "Rodizio" at bounding box center [126, 36] width 81 height 25
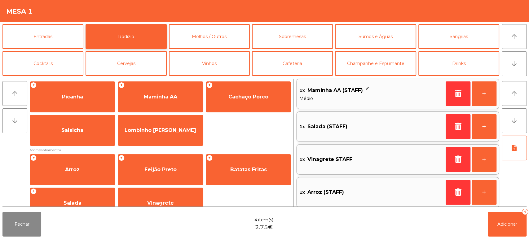
scroll to position [0, 0]
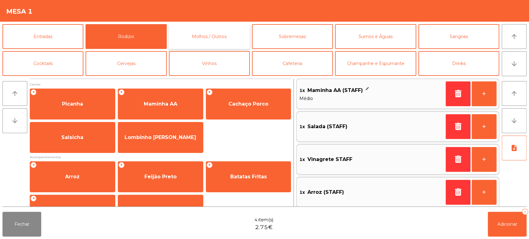
click at [223, 31] on button "Molhos / Outros" at bounding box center [209, 36] width 81 height 25
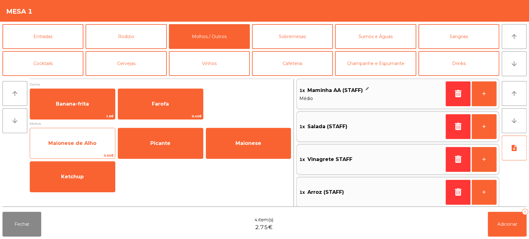
click at [92, 140] on span "Maionese de Alho" at bounding box center [72, 143] width 48 height 6
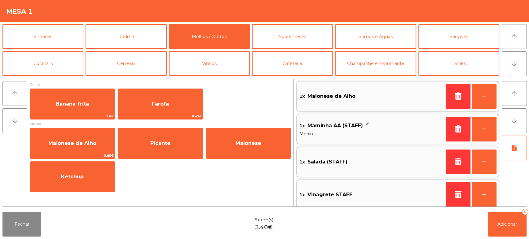
click at [329, 187] on div "1x Vinagrete STAFF +" at bounding box center [397, 195] width 203 height 30
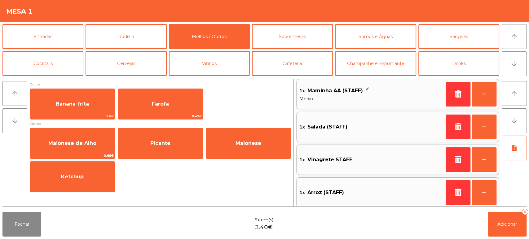
scroll to position [38, 0]
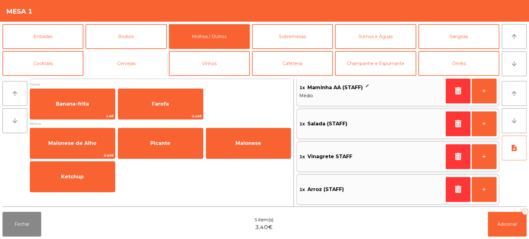
click at [131, 58] on button "Cervejas" at bounding box center [126, 63] width 81 height 25
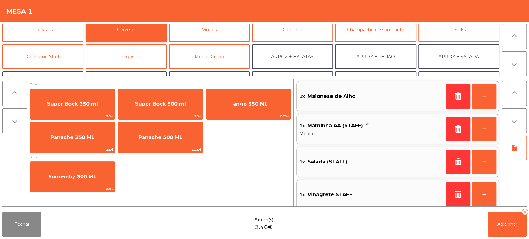
scroll to position [34, 0]
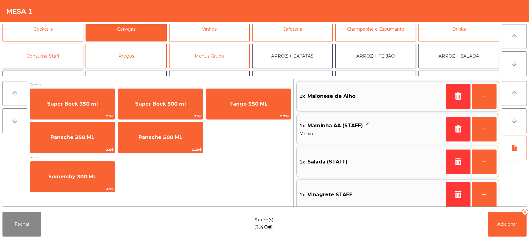
click at [56, 47] on button "Consumo Staff" at bounding box center [42, 56] width 81 height 25
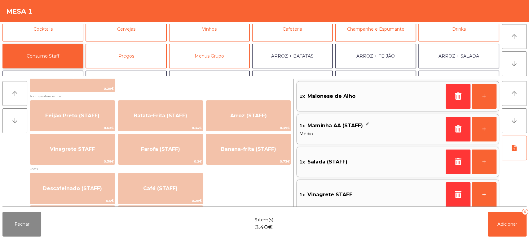
scroll to position [274, 0]
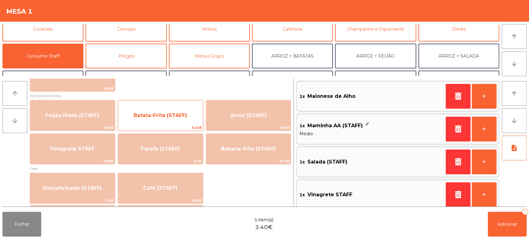
click at [176, 106] on div "Batata-Frita (STAFF) 0.34€" at bounding box center [161, 115] width 86 height 31
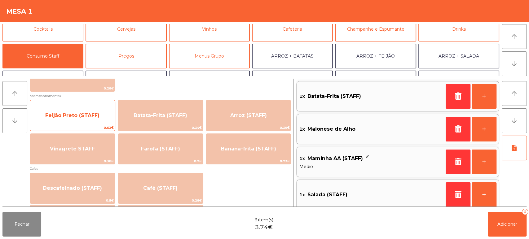
click at [81, 110] on span "Feijão Preto (STAFF)" at bounding box center [72, 115] width 85 height 17
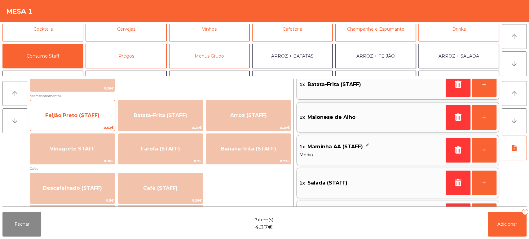
scroll to position [0, 0]
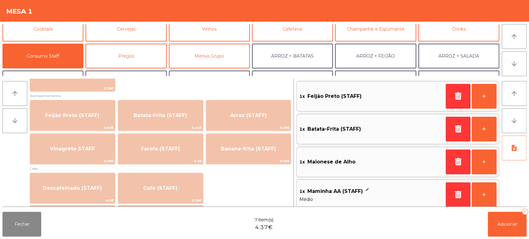
click at [512, 148] on icon "note_add" at bounding box center [513, 147] width 7 height 7
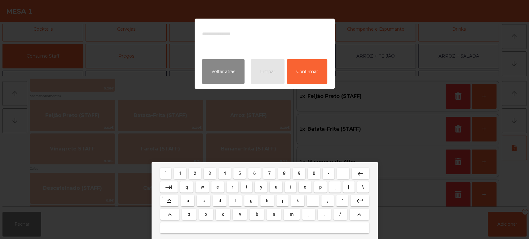
click at [203, 200] on span "s" at bounding box center [203, 200] width 2 height 5
type textarea "*"
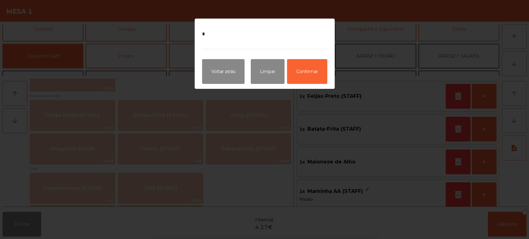
click at [399, 150] on ngb-modal-window "* Voltar atrás Limpar Confirmar" at bounding box center [264, 119] width 529 height 239
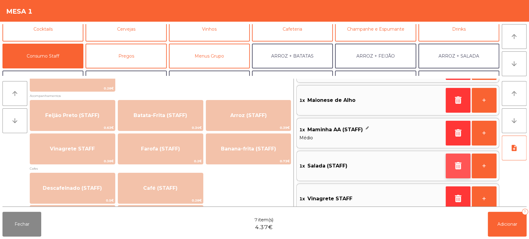
click at [451, 169] on button "button" at bounding box center [458, 166] width 25 height 25
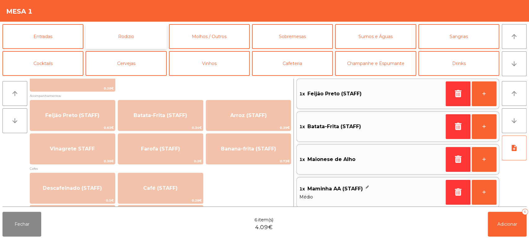
click at [144, 29] on button "Rodizio" at bounding box center [126, 36] width 81 height 25
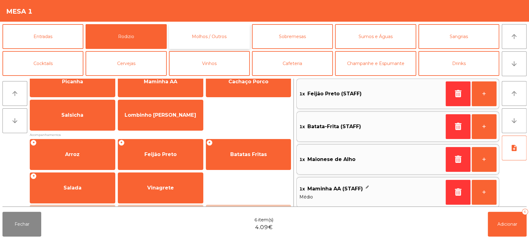
click at [222, 29] on button "Molhos / Outros" at bounding box center [209, 36] width 81 height 25
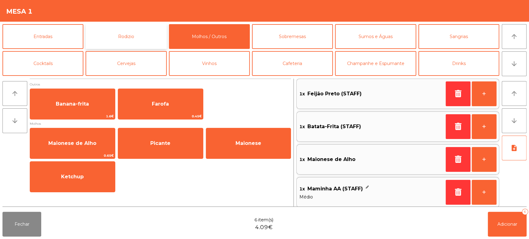
click at [143, 37] on button "Rodizio" at bounding box center [126, 36] width 81 height 25
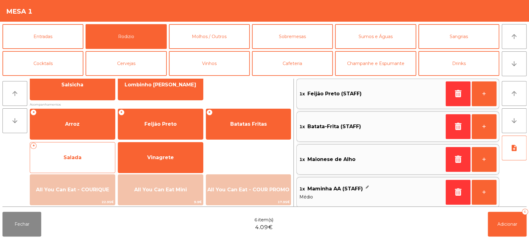
click at [83, 153] on span "Salada" at bounding box center [72, 157] width 85 height 17
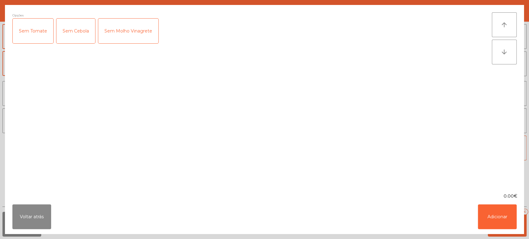
click at [71, 19] on div "Sem Cebola" at bounding box center [75, 31] width 39 height 25
click at [136, 31] on div "Sem Molho Vinagrete" at bounding box center [128, 31] width 60 height 25
click at [509, 197] on div "0.00€" at bounding box center [264, 196] width 519 height 7
click at [501, 205] on button "Adicionar" at bounding box center [497, 217] width 39 height 25
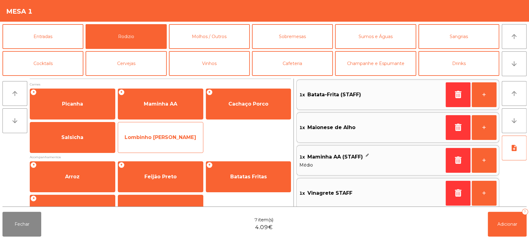
click at [174, 137] on span "Lombinho Frango Temperado" at bounding box center [161, 137] width 72 height 6
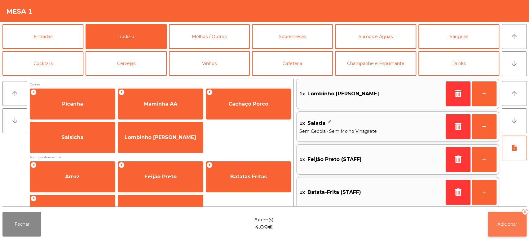
click at [498, 226] on span "Adicionar" at bounding box center [507, 225] width 20 height 6
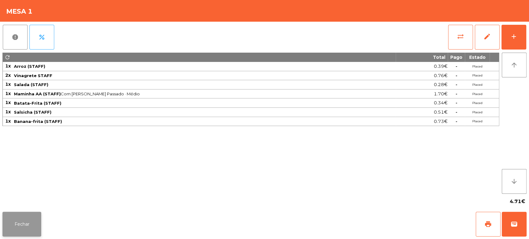
click at [22, 215] on button "Fechar" at bounding box center [21, 224] width 39 height 25
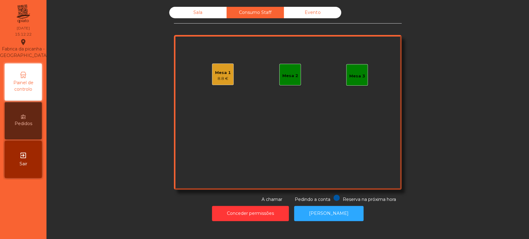
click at [187, 14] on div "Sala" at bounding box center [197, 12] width 57 height 11
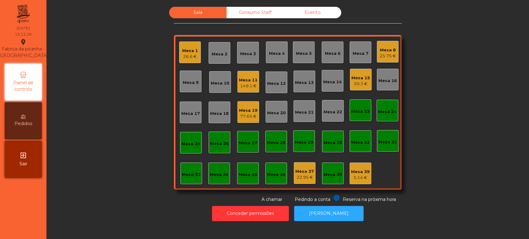
click at [249, 108] on div "Mesa 19" at bounding box center [248, 111] width 19 height 6
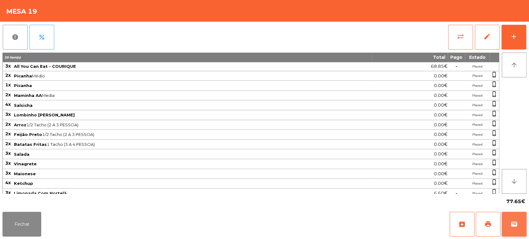
click at [512, 225] on span "wallet" at bounding box center [513, 224] width 7 height 7
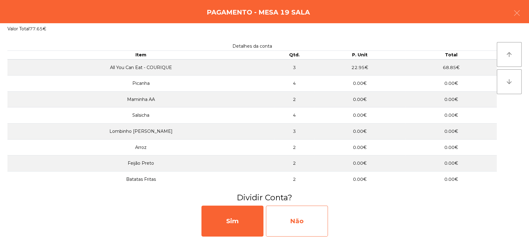
click at [297, 223] on div "Não" at bounding box center [297, 221] width 62 height 31
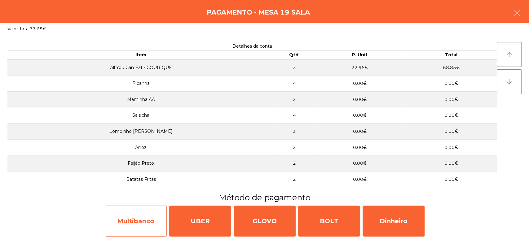
click at [137, 221] on div "Multibanco" at bounding box center [136, 221] width 62 height 31
select select "**"
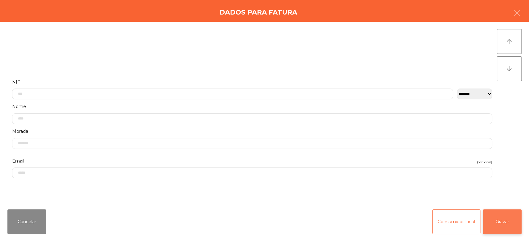
click at [509, 219] on button "Gravar" at bounding box center [502, 221] width 39 height 25
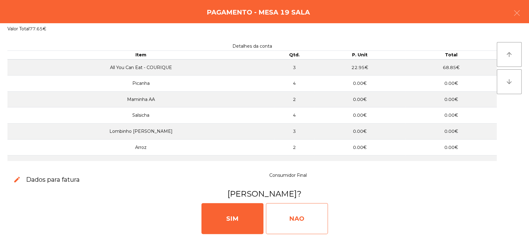
click at [293, 219] on div "NAO" at bounding box center [297, 218] width 62 height 31
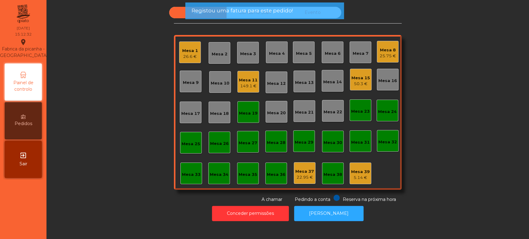
click at [246, 121] on div "Mesa 19" at bounding box center [248, 112] width 22 height 22
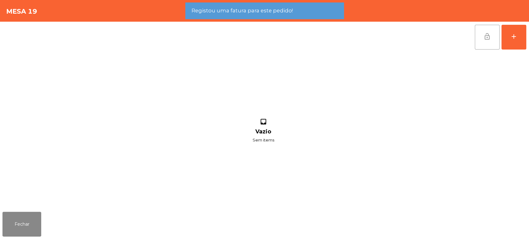
click at [484, 37] on span "lock_open" at bounding box center [486, 36] width 7 height 7
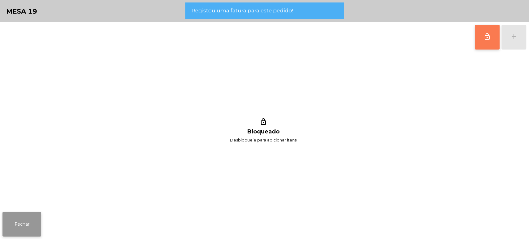
click at [26, 213] on button "Fechar" at bounding box center [21, 224] width 39 height 25
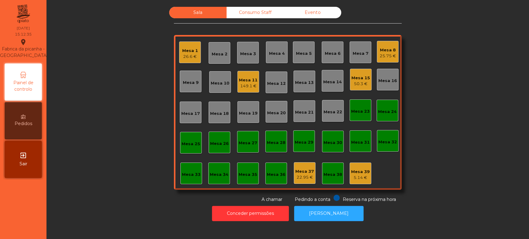
click at [355, 83] on div "50.3 €" at bounding box center [360, 84] width 19 height 6
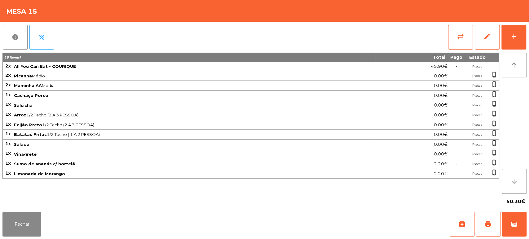
click at [324, 135] on span "Batatas Fritas 1/2 Tacho ( 1 A 2 PESSOA)" at bounding box center [194, 134] width 361 height 5
click at [26, 213] on button "Fechar" at bounding box center [21, 224] width 39 height 25
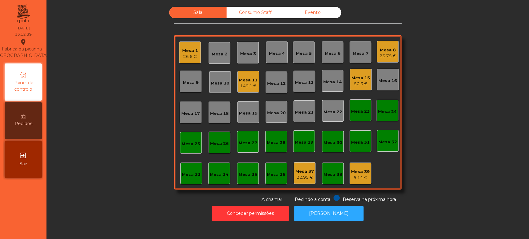
click at [390, 55] on div "25.75 €" at bounding box center [388, 56] width 16 height 6
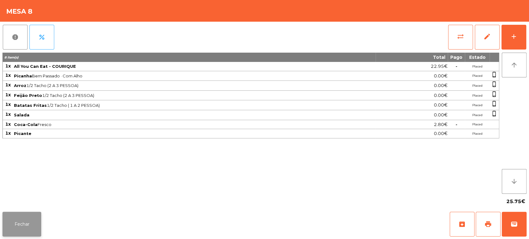
click at [28, 214] on button "Fechar" at bounding box center [21, 224] width 39 height 25
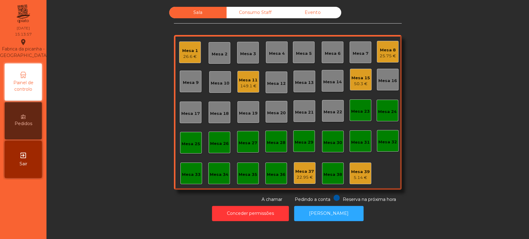
click at [393, 53] on div "Mesa 8 25.75 €" at bounding box center [388, 52] width 22 height 22
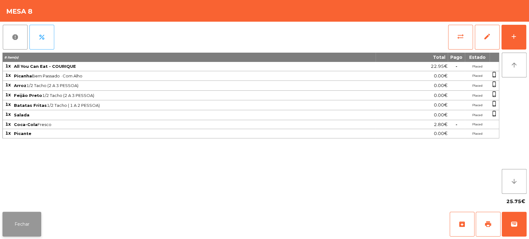
click at [21, 217] on button "Fechar" at bounding box center [21, 224] width 39 height 25
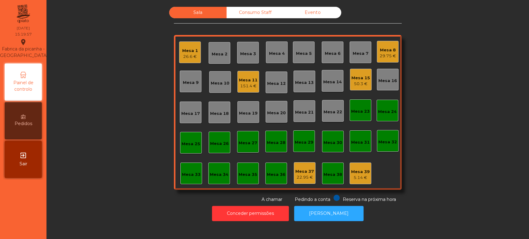
click at [439, 166] on div "Sala Consumo Staff Evento Mesa 1 26.6 € Mesa 2 Mesa 3 Mesa 4 Mesa 5 Mesa 6 Mesa…" at bounding box center [288, 105] width 466 height 196
click at [445, 174] on div "Sala Consumo Staff Evento Mesa 1 26.6 € Mesa 2 Mesa 3 Mesa 4 Mesa 5 Mesa 6 Mesa…" at bounding box center [288, 105] width 466 height 196
click at [434, 186] on div "Sala Consumo Staff Evento Mesa 1 26.6 € Mesa 2 Mesa 3 Mesa 4 Mesa 5 Mesa 6 Mesa…" at bounding box center [288, 105] width 466 height 196
click at [362, 172] on div "Mesa 39" at bounding box center [360, 172] width 19 height 6
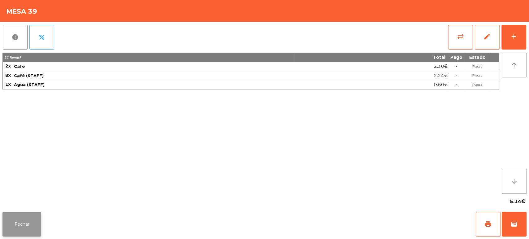
click at [37, 214] on button "Fechar" at bounding box center [21, 224] width 39 height 25
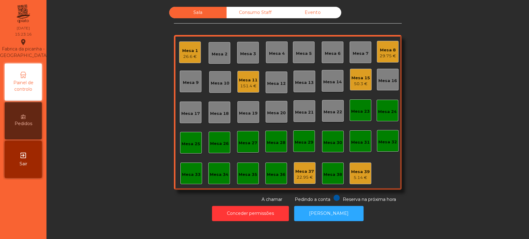
click at [248, 81] on div "Mesa 11" at bounding box center [248, 80] width 19 height 6
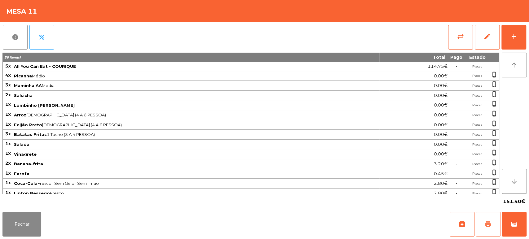
click at [485, 222] on span "print" at bounding box center [487, 224] width 7 height 7
click at [5, 219] on button "Fechar" at bounding box center [21, 224] width 39 height 25
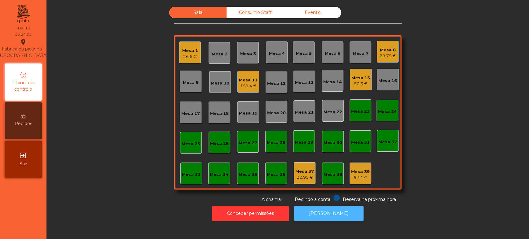
click at [331, 221] on button "[PERSON_NAME]" at bounding box center [328, 213] width 69 height 15
click at [250, 79] on div "Mesa 11" at bounding box center [248, 80] width 19 height 6
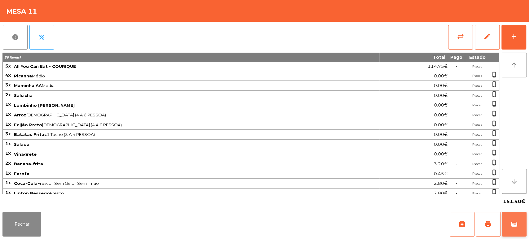
click at [516, 215] on button "wallet" at bounding box center [514, 224] width 25 height 25
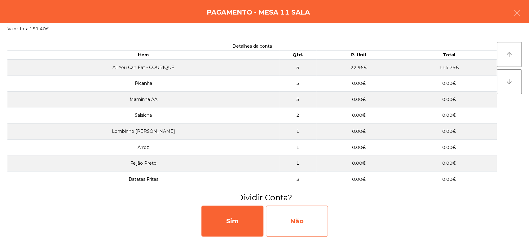
click at [302, 223] on div "Não" at bounding box center [297, 221] width 62 height 31
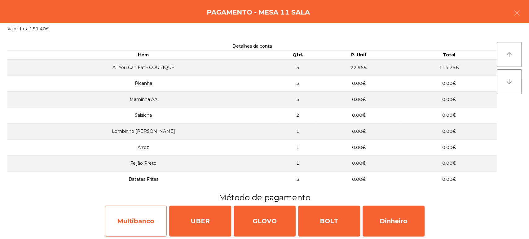
click at [140, 215] on div "Multibanco" at bounding box center [136, 221] width 62 height 31
select select "**"
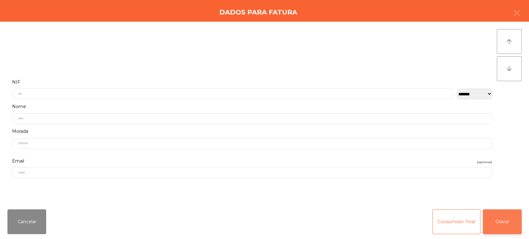
click at [508, 224] on button "Gravar" at bounding box center [502, 221] width 39 height 25
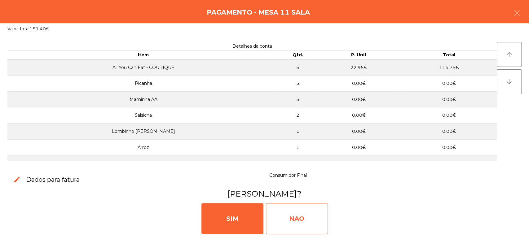
click at [313, 223] on div "NAO" at bounding box center [297, 218] width 62 height 31
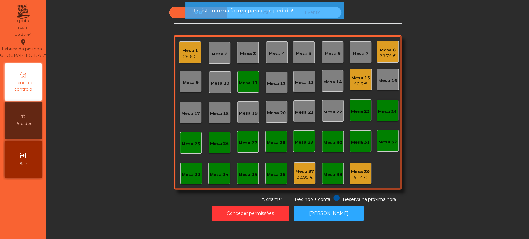
click at [251, 84] on div "Mesa 11" at bounding box center [248, 83] width 19 height 6
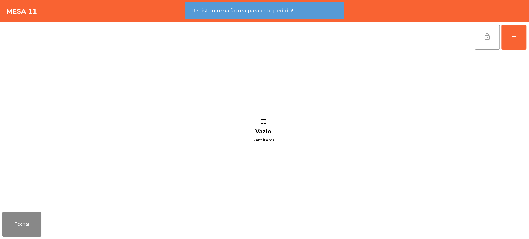
click at [478, 33] on button "lock_open" at bounding box center [487, 37] width 25 height 25
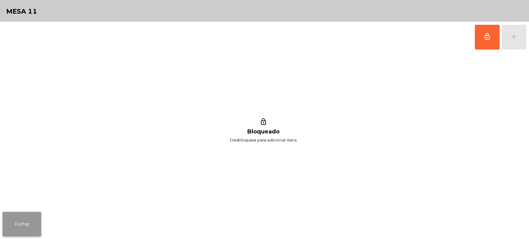
click at [10, 227] on button "Fechar" at bounding box center [21, 224] width 39 height 25
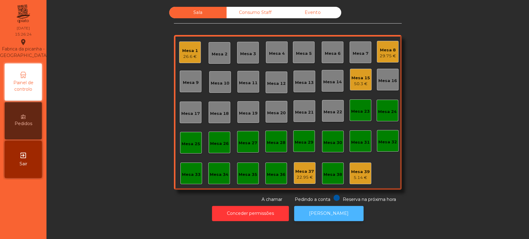
click at [319, 212] on button "[PERSON_NAME]" at bounding box center [328, 213] width 69 height 15
click at [195, 51] on div "Mesa 1 26.6 €" at bounding box center [190, 53] width 22 height 22
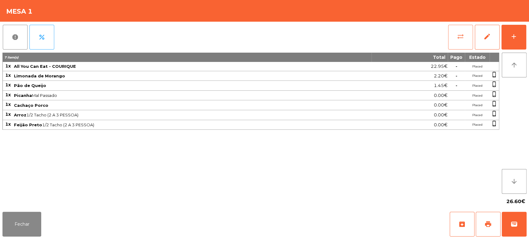
click at [454, 35] on button "sync_alt" at bounding box center [460, 37] width 25 height 25
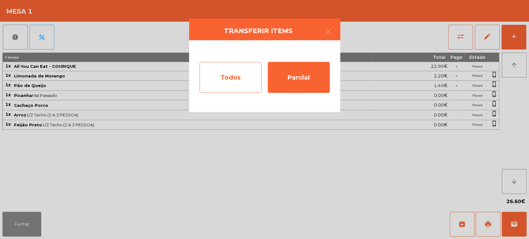
click at [252, 74] on div "Todos" at bounding box center [231, 77] width 62 height 31
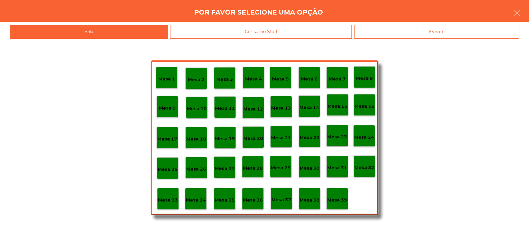
click at [342, 204] on div "Mesa 39" at bounding box center [337, 199] width 22 height 22
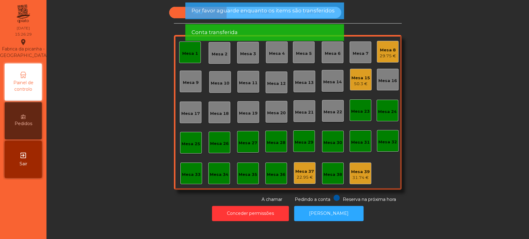
click at [187, 53] on div "Mesa 1" at bounding box center [190, 54] width 16 height 6
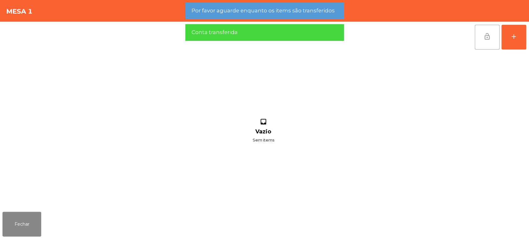
click at [485, 42] on button "lock_open" at bounding box center [487, 37] width 25 height 25
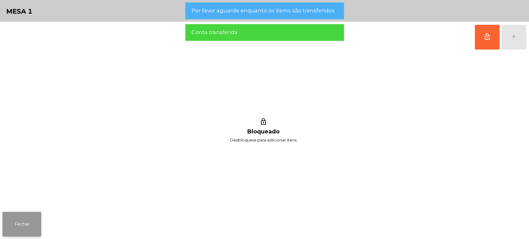
click at [30, 227] on button "Fechar" at bounding box center [21, 224] width 39 height 25
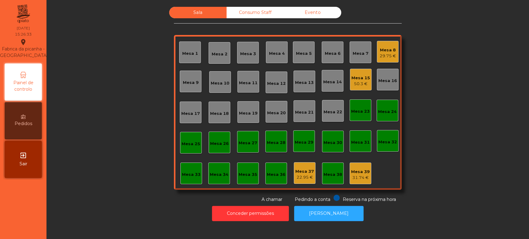
click at [452, 156] on div "Sala Consumo Staff Evento Mesa 1 Mesa 2 Mesa 3 Mesa 4 Mesa 5 Mesa 6 Mesa 7 Mesa…" at bounding box center [288, 105] width 466 height 196
click at [301, 177] on div "22.95 €" at bounding box center [304, 177] width 19 height 6
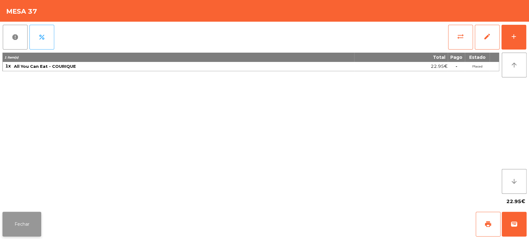
click at [33, 224] on button "Fechar" at bounding box center [21, 224] width 39 height 25
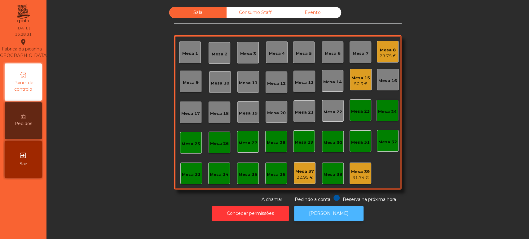
click at [329, 218] on button "[PERSON_NAME]" at bounding box center [328, 213] width 69 height 15
click at [386, 47] on div "Mesa 8" at bounding box center [388, 50] width 16 height 6
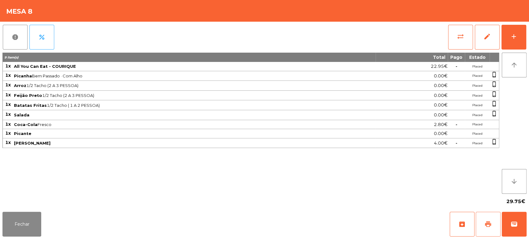
click at [481, 221] on button "print" at bounding box center [488, 224] width 25 height 25
click at [24, 225] on button "Fechar" at bounding box center [21, 224] width 39 height 25
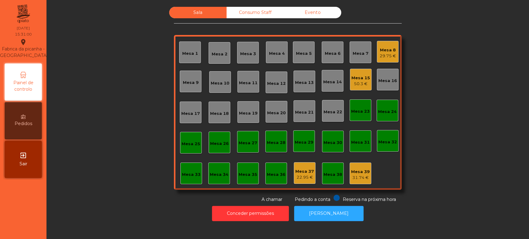
click at [380, 55] on div "29.75 €" at bounding box center [388, 56] width 16 height 6
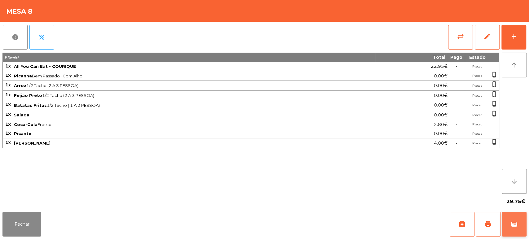
click at [518, 227] on button "wallet" at bounding box center [514, 224] width 25 height 25
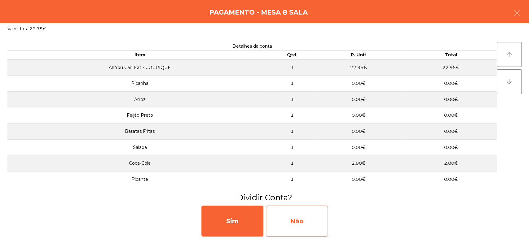
click at [291, 219] on div "Não" at bounding box center [297, 221] width 62 height 31
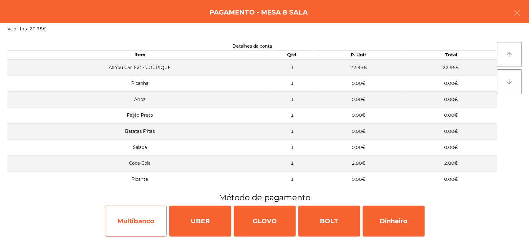
click at [134, 217] on div "Multibanco" at bounding box center [136, 221] width 62 height 31
select select "**"
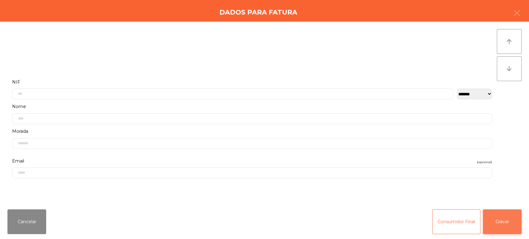
click at [510, 214] on button "Gravar" at bounding box center [502, 221] width 39 height 25
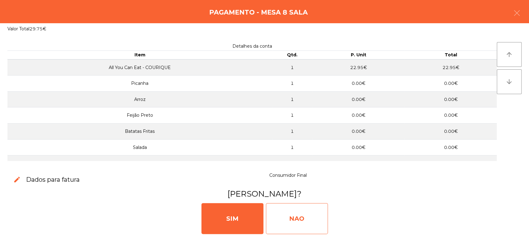
click at [293, 219] on div "NAO" at bounding box center [297, 218] width 62 height 31
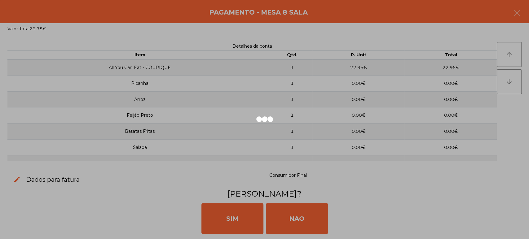
click at [262, 202] on div at bounding box center [264, 119] width 529 height 239
click at [260, 201] on div at bounding box center [264, 119] width 529 height 239
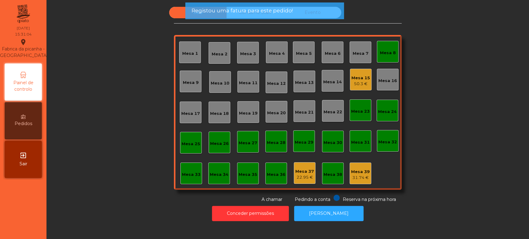
click at [391, 50] on div "Mesa 8" at bounding box center [388, 53] width 16 height 6
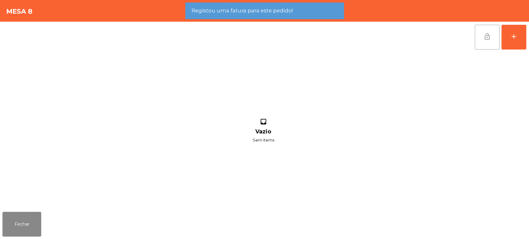
click at [489, 40] on button "lock_open" at bounding box center [487, 37] width 25 height 25
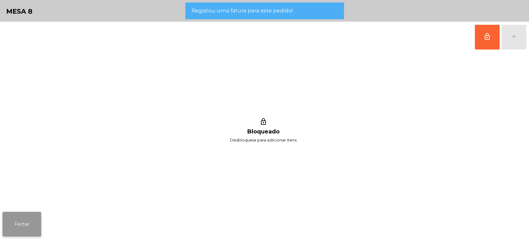
click at [21, 216] on button "Fechar" at bounding box center [21, 224] width 39 height 25
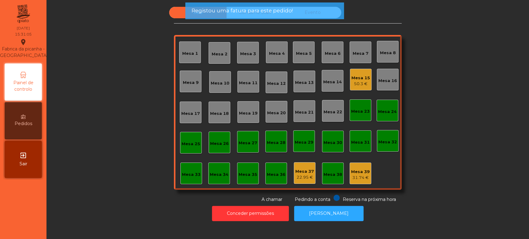
click at [304, 174] on div "Mesa 37" at bounding box center [304, 172] width 19 height 6
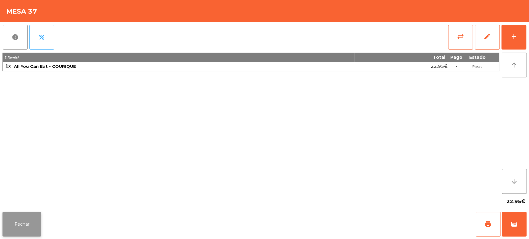
click at [27, 236] on button "Fechar" at bounding box center [21, 224] width 39 height 25
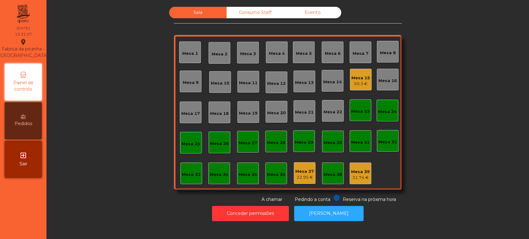
click at [255, 1] on div "Sala Consumo Staff Evento Mesa 1 Mesa 2 Mesa 3 Mesa 4 Mesa 5 Mesa 6 Mesa 7 Mesa…" at bounding box center [287, 119] width 483 height 239
click at [263, 11] on div "Consumo Staff" at bounding box center [255, 12] width 57 height 11
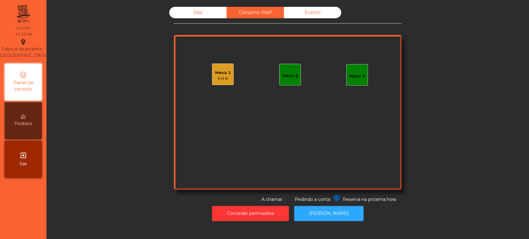
click at [317, 8] on div "Evento" at bounding box center [312, 12] width 57 height 11
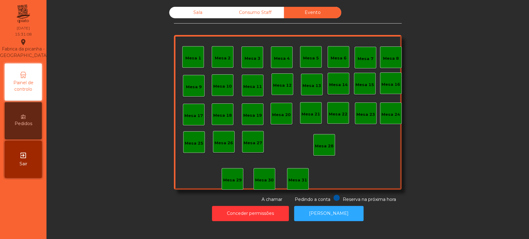
click at [196, 9] on div "Sala" at bounding box center [197, 12] width 57 height 11
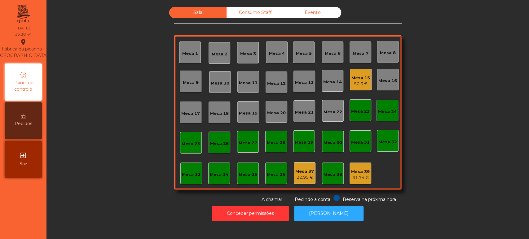
click at [362, 73] on div "Mesa 15 50.3 €" at bounding box center [360, 80] width 19 height 15
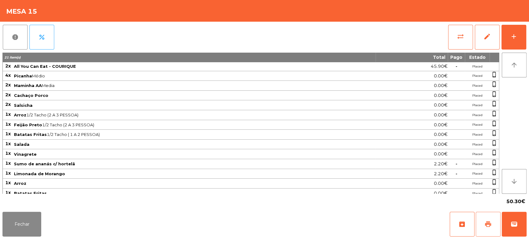
click at [485, 221] on span "print" at bounding box center [487, 224] width 7 height 7
click at [23, 222] on button "Fechar" at bounding box center [21, 224] width 39 height 25
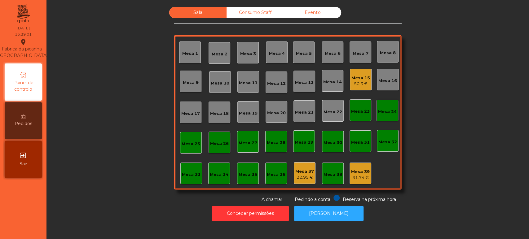
click at [359, 81] on div "50.3 €" at bounding box center [360, 84] width 19 height 6
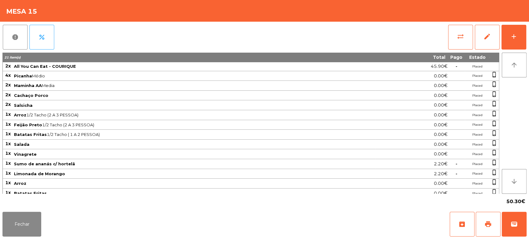
click at [528, 225] on div "Fechar archive print wallet" at bounding box center [264, 224] width 529 height 30
click at [516, 214] on button "wallet" at bounding box center [514, 224] width 25 height 25
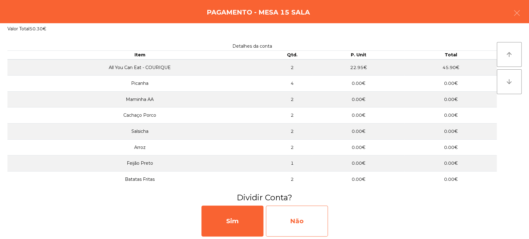
click at [287, 212] on div "Não" at bounding box center [297, 221] width 62 height 31
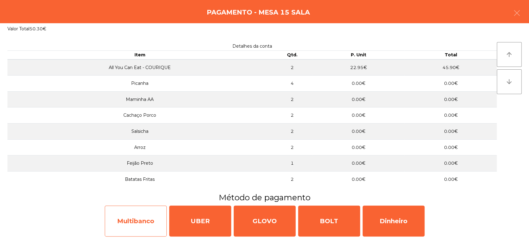
click at [112, 225] on div "Multibanco" at bounding box center [136, 221] width 62 height 31
select select "**"
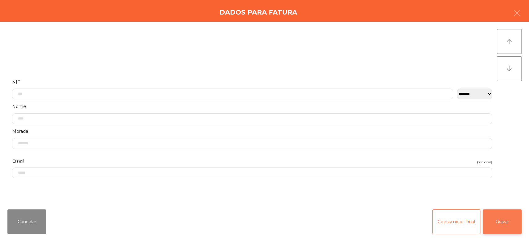
click at [497, 213] on button "Gravar" at bounding box center [502, 221] width 39 height 25
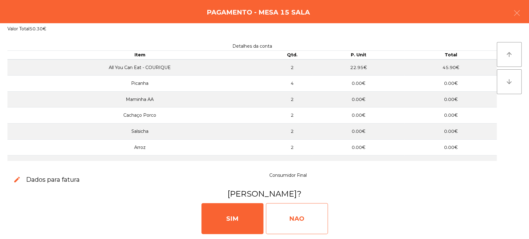
click at [276, 227] on div "NAO" at bounding box center [297, 218] width 62 height 31
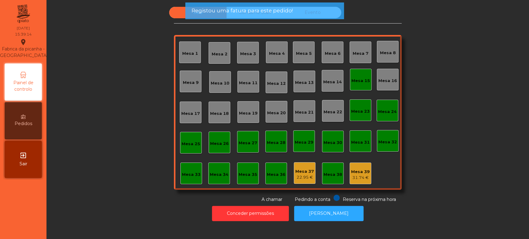
click at [280, 7] on span "Registou uma fatura para este pedido!" at bounding box center [241, 11] width 101 height 8
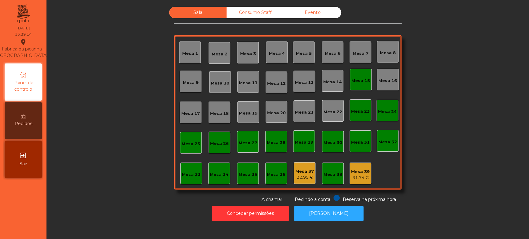
click at [355, 74] on div "Mesa 15" at bounding box center [361, 80] width 22 height 22
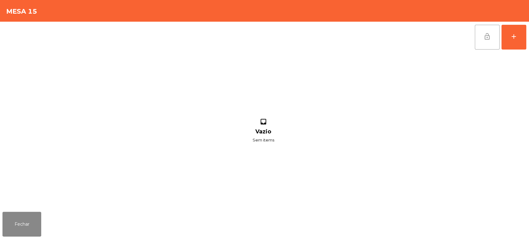
click at [476, 36] on button "lock_open" at bounding box center [487, 37] width 25 height 25
click at [17, 234] on button "Fechar" at bounding box center [21, 224] width 39 height 25
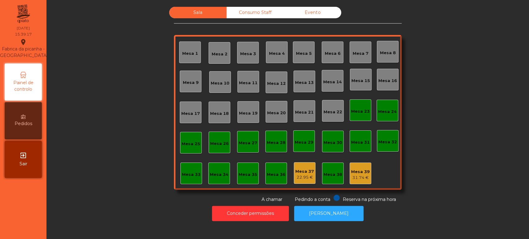
click at [239, 8] on div "Consumo Staff" at bounding box center [255, 12] width 57 height 11
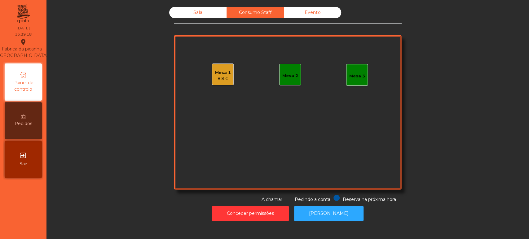
click at [312, 17] on div "Evento" at bounding box center [312, 12] width 57 height 11
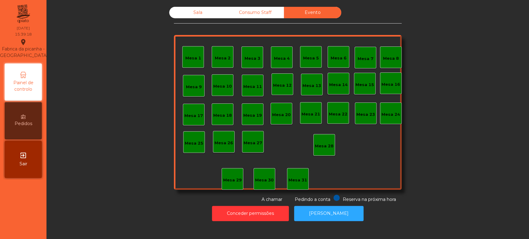
click at [189, 17] on div "Sala" at bounding box center [197, 12] width 57 height 11
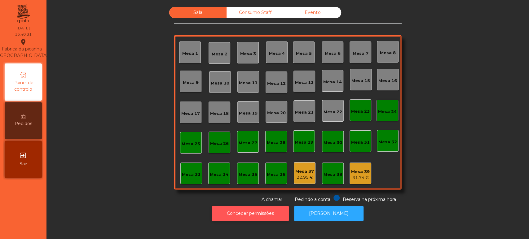
click at [255, 213] on button "Conceder permissões" at bounding box center [250, 213] width 77 height 15
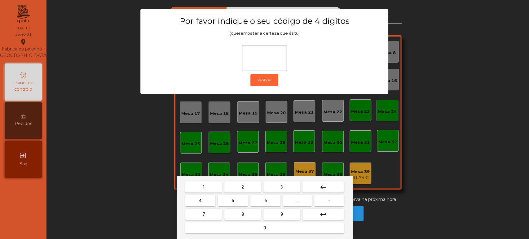
click at [198, 189] on button "1" at bounding box center [203, 187] width 37 height 11
click at [275, 185] on button "3" at bounding box center [281, 187] width 37 height 11
click at [233, 201] on span "5" at bounding box center [232, 200] width 2 height 5
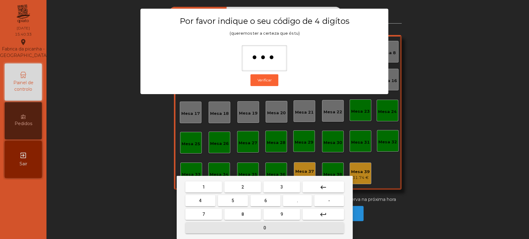
click at [243, 228] on button "0" at bounding box center [264, 228] width 159 height 11
type input "****"
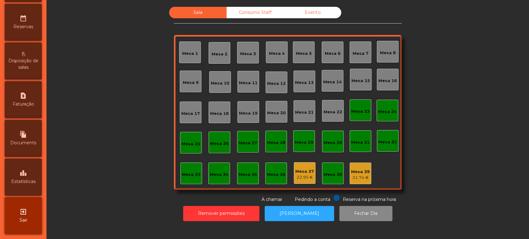
click at [34, 110] on div "request_page Faturação" at bounding box center [23, 99] width 37 height 37
select select "**"
select select "****"
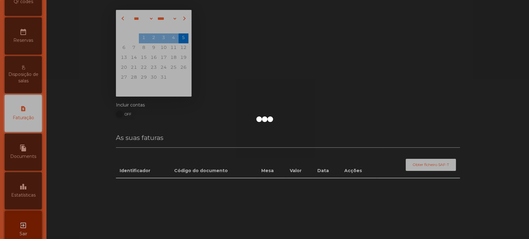
click at [32, 196] on div at bounding box center [264, 119] width 529 height 239
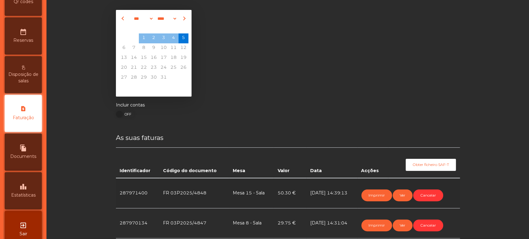
click at [30, 193] on div "leaderboard Estatísticas" at bounding box center [23, 190] width 37 height 37
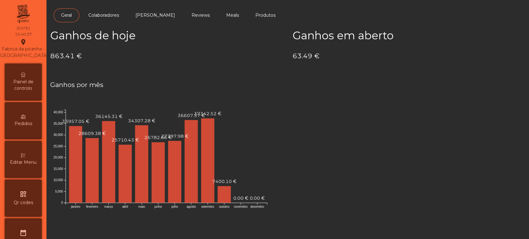
click at [24, 90] on span "Painel de controlo" at bounding box center [23, 85] width 34 height 13
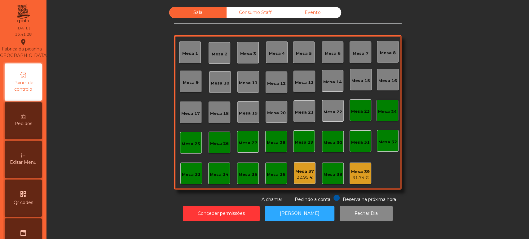
click at [236, 8] on div "Consumo Staff" at bounding box center [255, 12] width 57 height 11
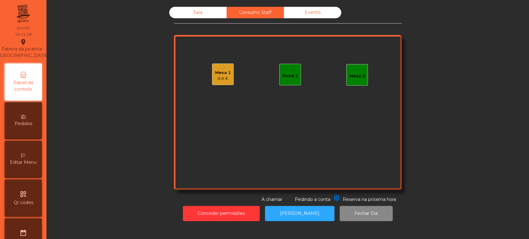
click at [300, 13] on div "Evento" at bounding box center [312, 12] width 57 height 11
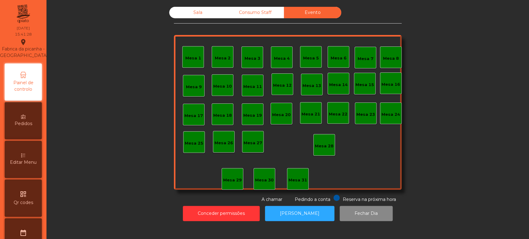
click at [196, 12] on div "Sala" at bounding box center [197, 12] width 57 height 11
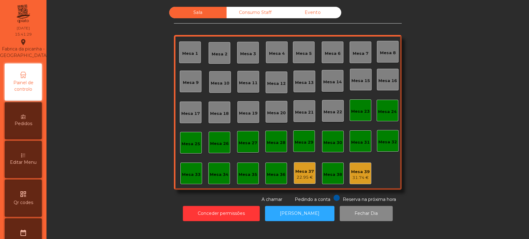
click at [263, 7] on div "Consumo Staff" at bounding box center [255, 12] width 57 height 11
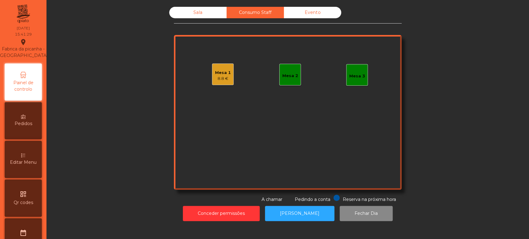
click at [225, 69] on div "Mesa 1 8.8 €" at bounding box center [223, 74] width 16 height 15
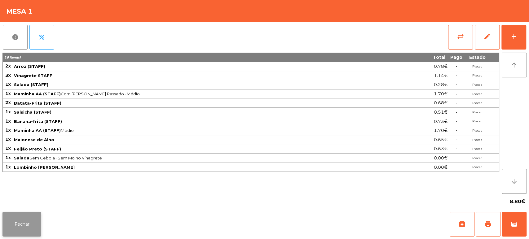
click at [28, 221] on button "Fechar" at bounding box center [21, 224] width 39 height 25
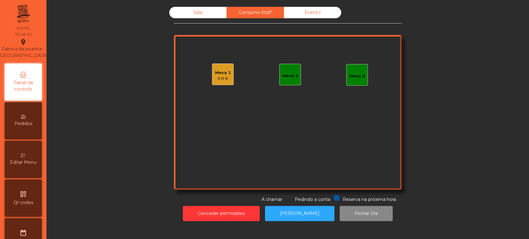
click at [200, 12] on div "Sala" at bounding box center [197, 12] width 57 height 11
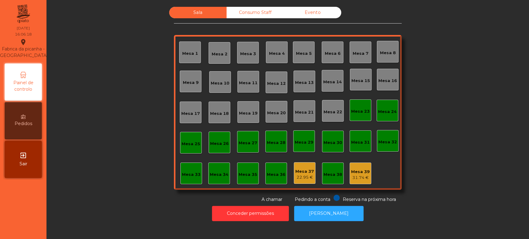
click at [252, 164] on div "Mesa 35" at bounding box center [248, 174] width 22 height 22
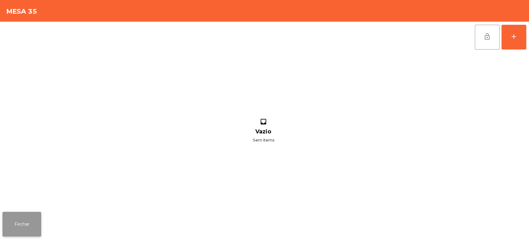
click at [27, 231] on button "Fechar" at bounding box center [21, 224] width 39 height 25
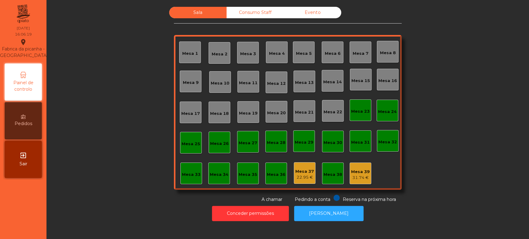
click at [271, 176] on div "Mesa 36" at bounding box center [276, 175] width 19 height 6
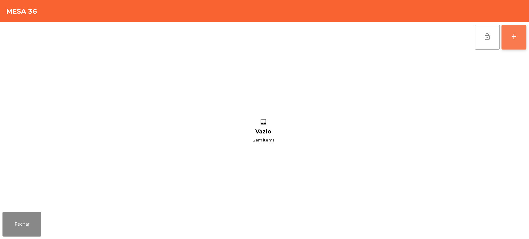
click at [513, 37] on div "add" at bounding box center [513, 36] width 7 height 7
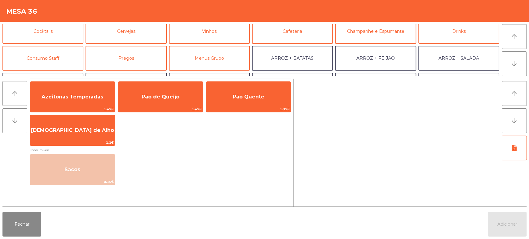
scroll to position [55, 0]
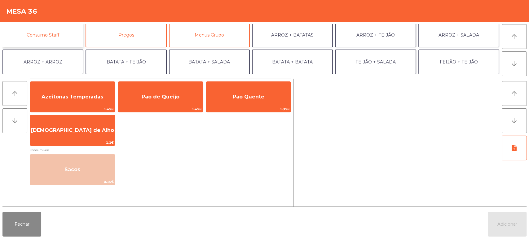
click at [63, 34] on button "Consumo Staff" at bounding box center [42, 35] width 81 height 25
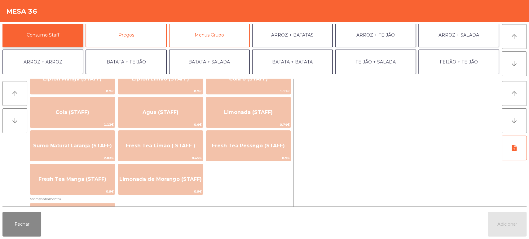
scroll to position [129, 0]
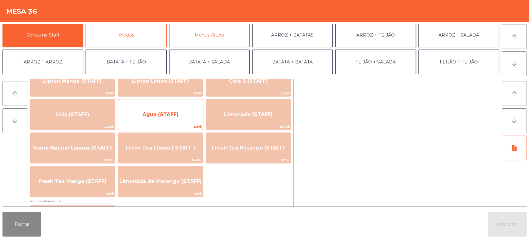
click at [188, 119] on span "Agua (STAFF)" at bounding box center [160, 114] width 85 height 17
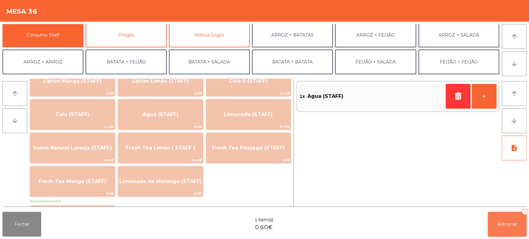
click at [510, 226] on span "Adicionar" at bounding box center [507, 225] width 20 height 6
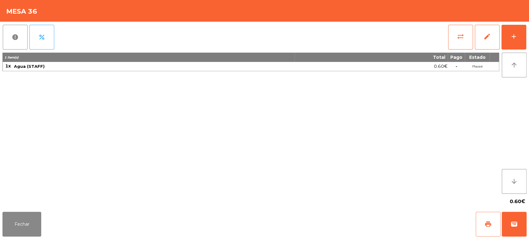
click at [480, 233] on button "print" at bounding box center [488, 224] width 25 height 25
click at [35, 230] on button "Fechar" at bounding box center [21, 224] width 39 height 25
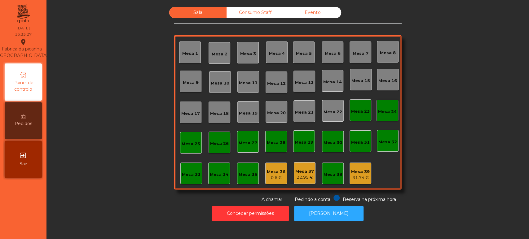
click at [111, 55] on div "Sala Consumo Staff Evento Mesa 1 Mesa 2 Mesa 3 Mesa 4 Mesa 5 Mesa 6 Mesa 7 Mesa…" at bounding box center [288, 105] width 466 height 196
click at [274, 174] on div "Mesa 36" at bounding box center [276, 172] width 19 height 6
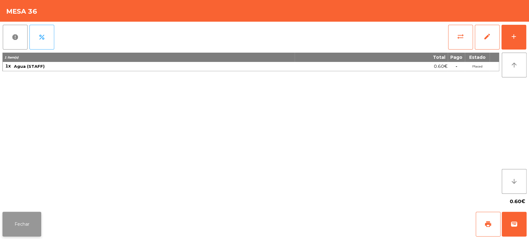
click at [34, 214] on button "Fechar" at bounding box center [21, 224] width 39 height 25
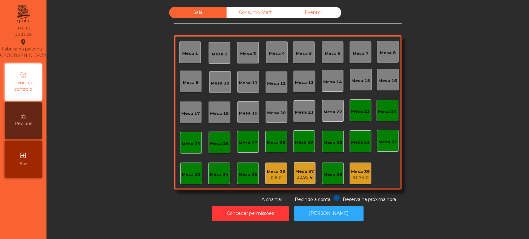
click at [134, 185] on div "Sala Consumo Staff Evento Mesa 1 Mesa 2 Mesa 3 Mesa 4 Mesa 5 Mesa 6 Mesa 7 Mesa…" at bounding box center [288, 105] width 466 height 196
